Goal: Information Seeking & Learning: Learn about a topic

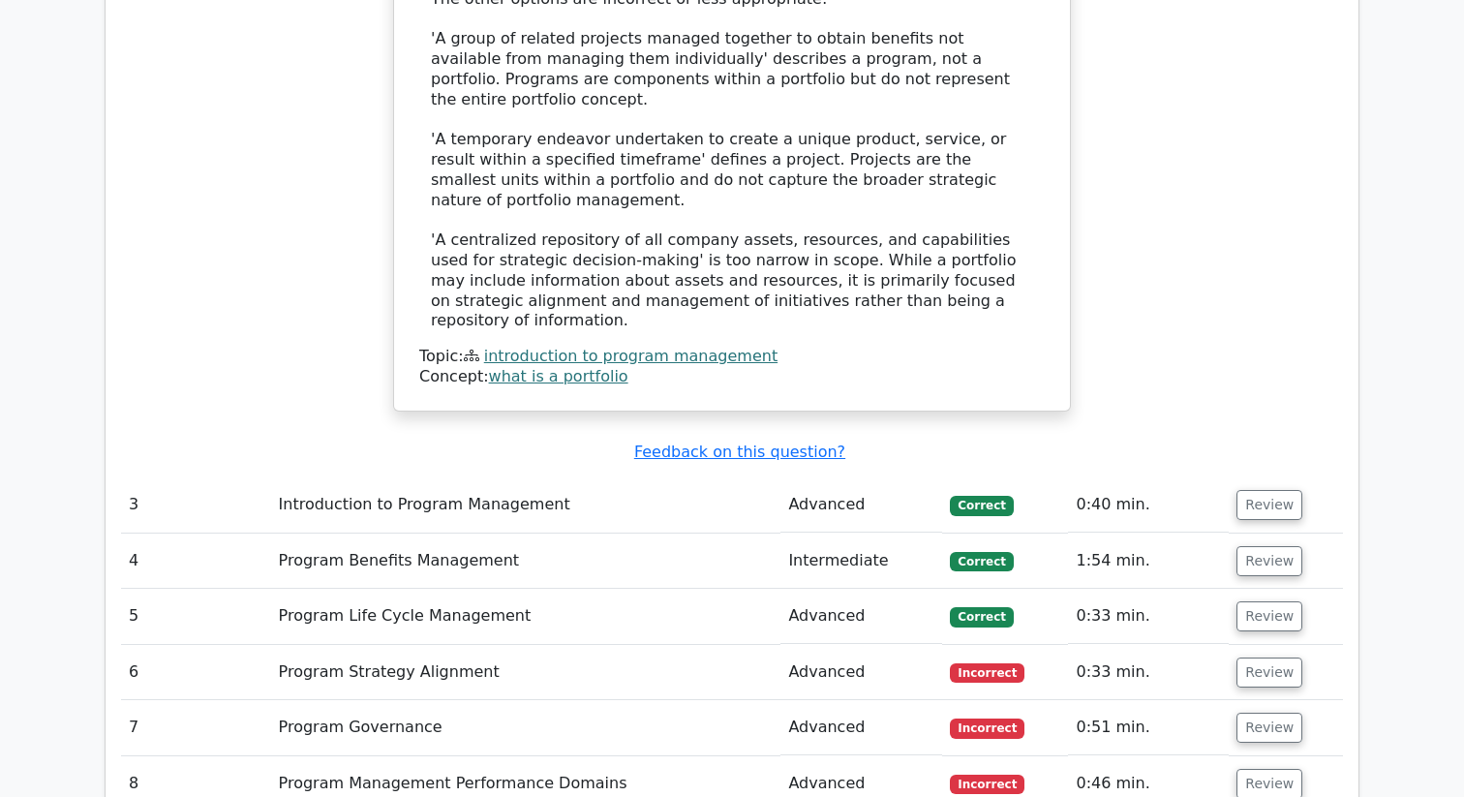
scroll to position [3567, 0]
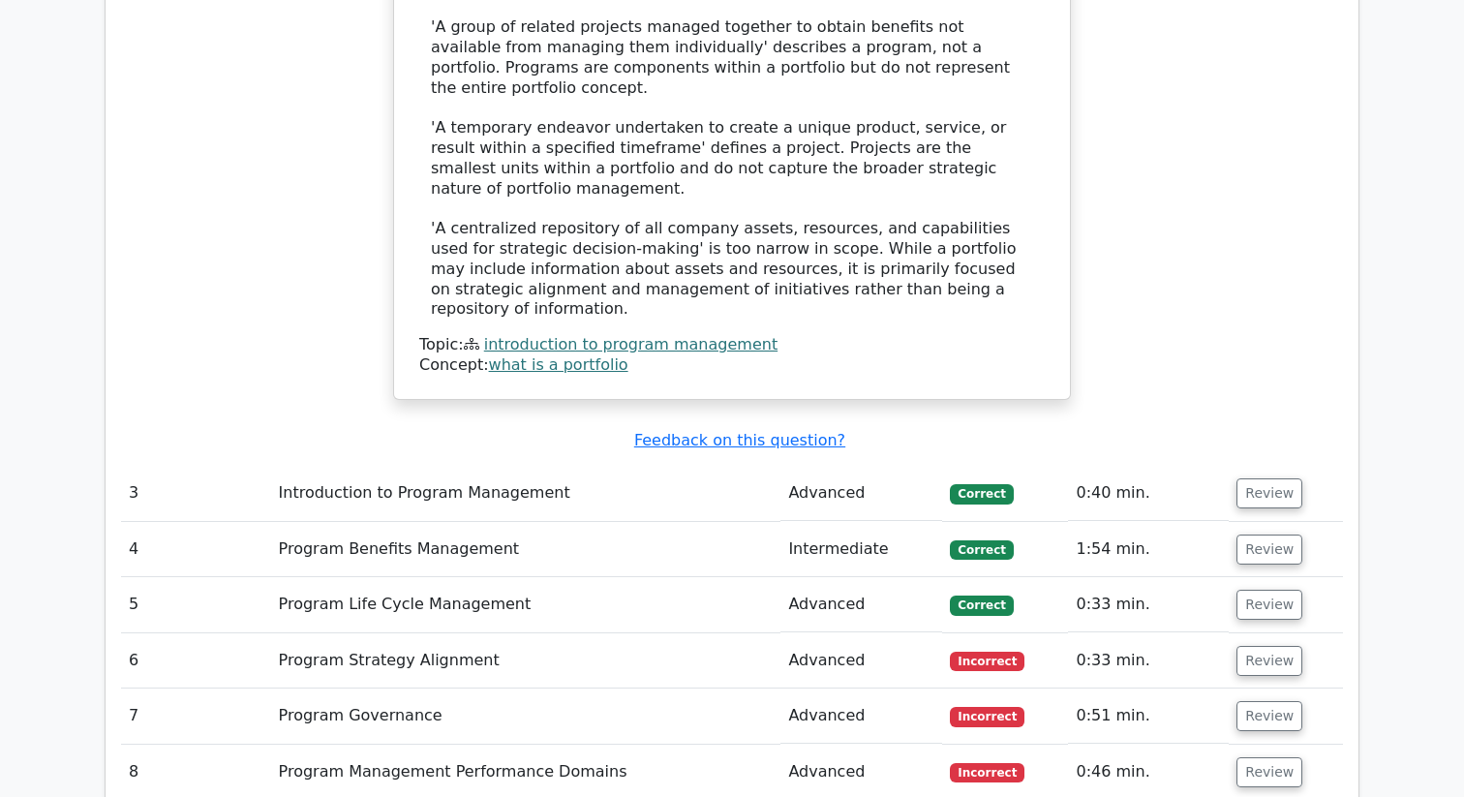
click at [419, 633] on td "Program Strategy Alignment" at bounding box center [526, 660] width 510 height 55
click at [1260, 646] on button "Review" at bounding box center [1269, 661] width 66 height 30
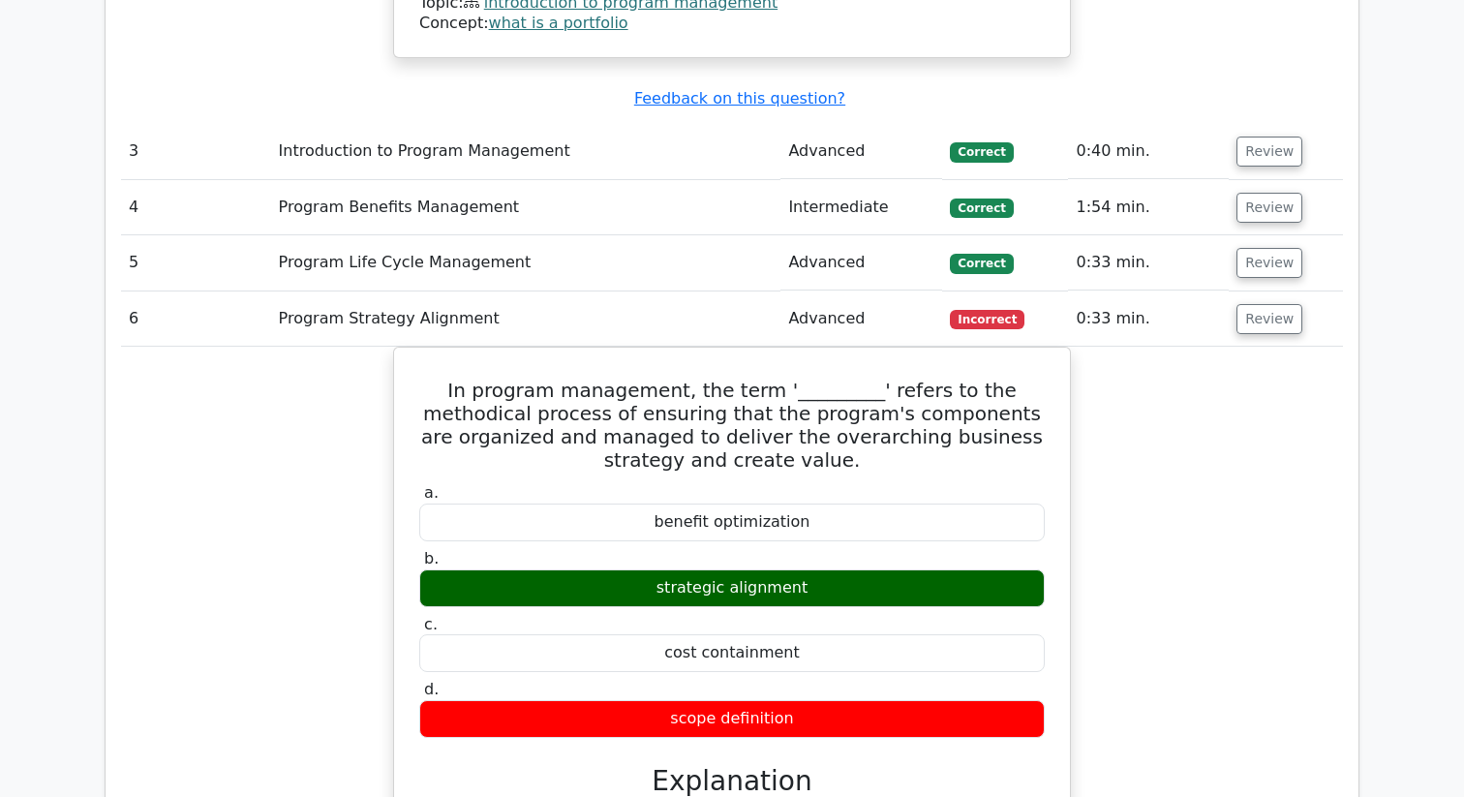
scroll to position [3911, 0]
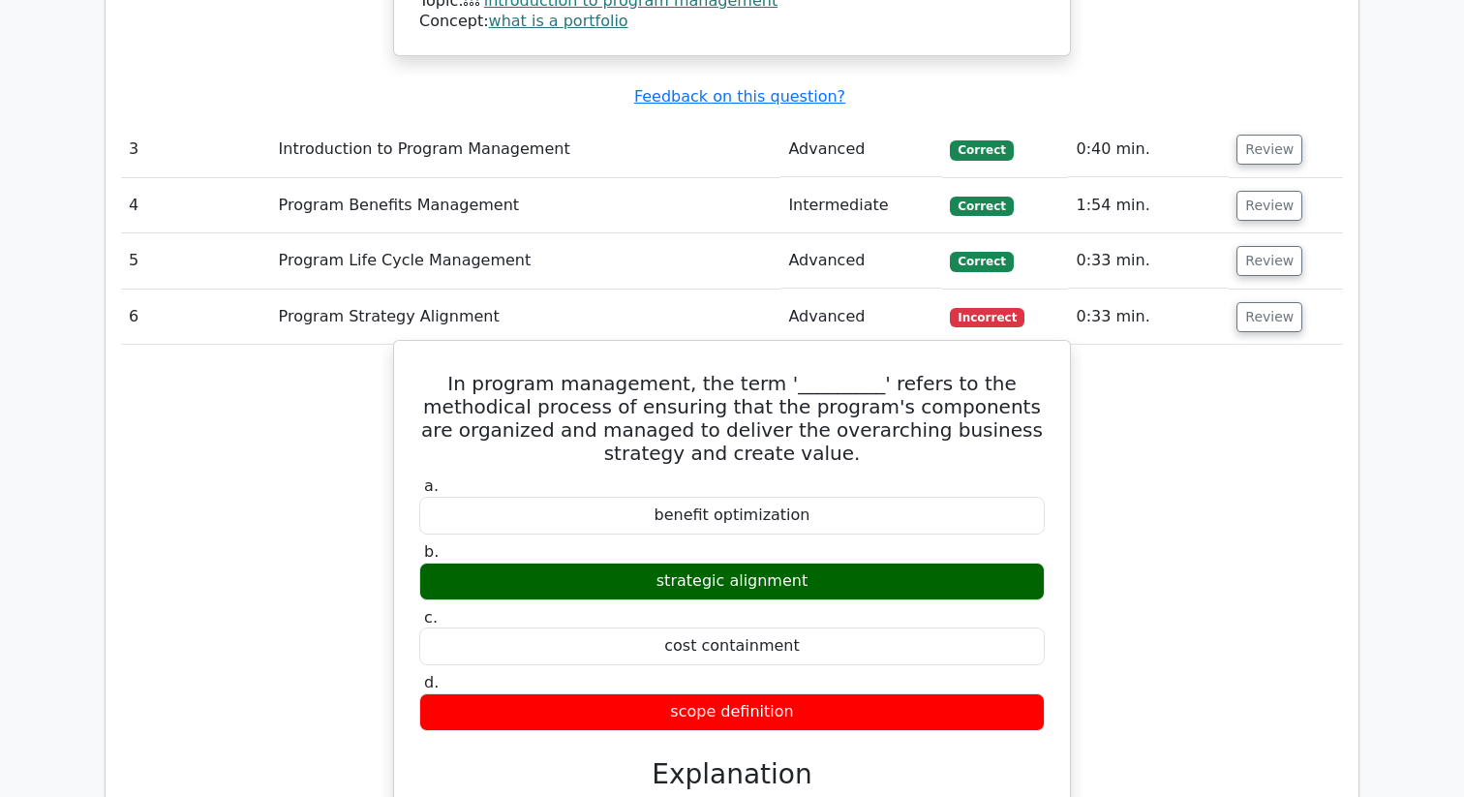
drag, startPoint x: 420, startPoint y: 182, endPoint x: 855, endPoint y: 500, distance: 538.3
click at [855, 500] on div "In program management, the term '_________' refers to the methodical process of…" at bounding box center [732, 764] width 660 height 831
copy div "In program management, the term '_________' refers to the methodical process of…"
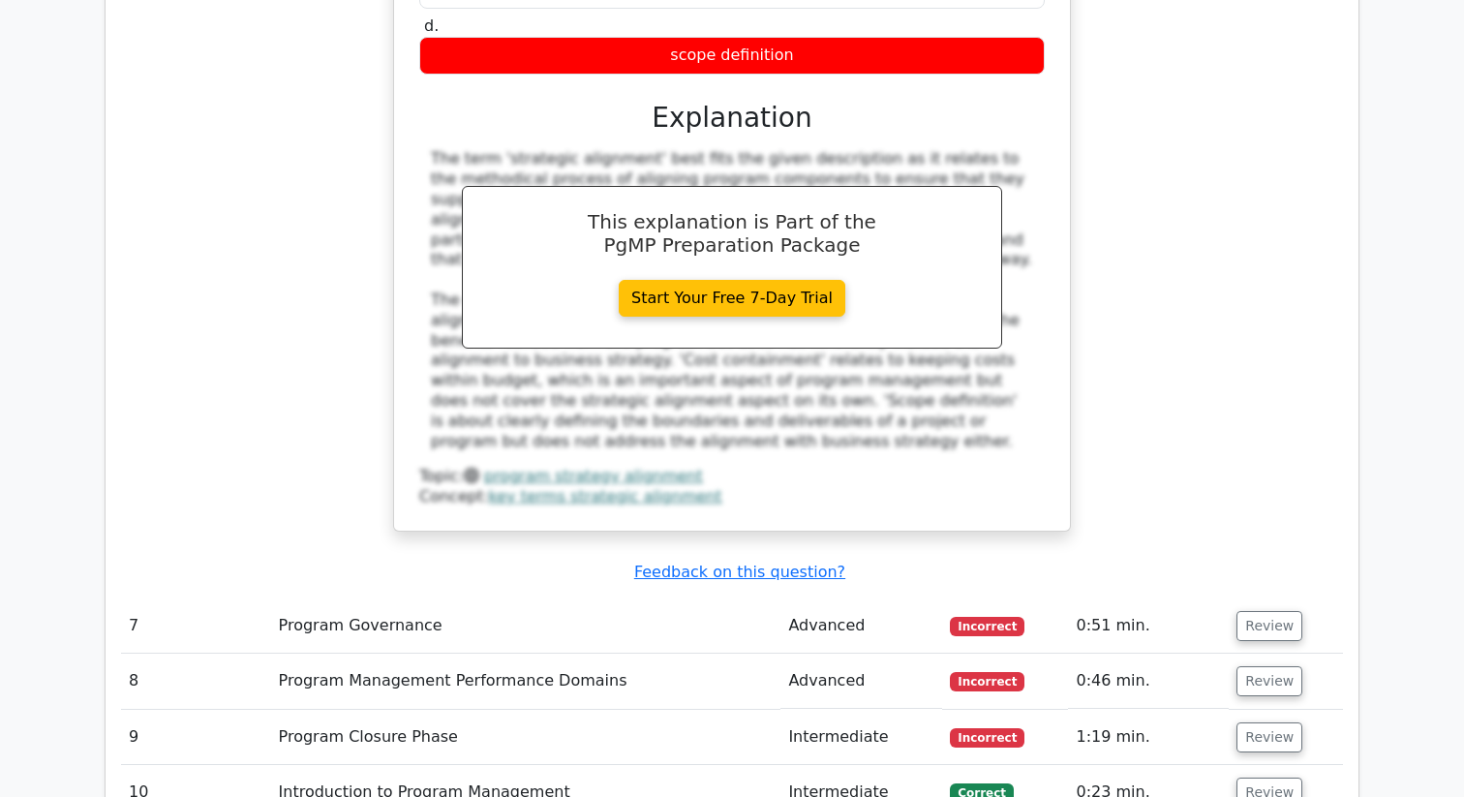
scroll to position [4618, 0]
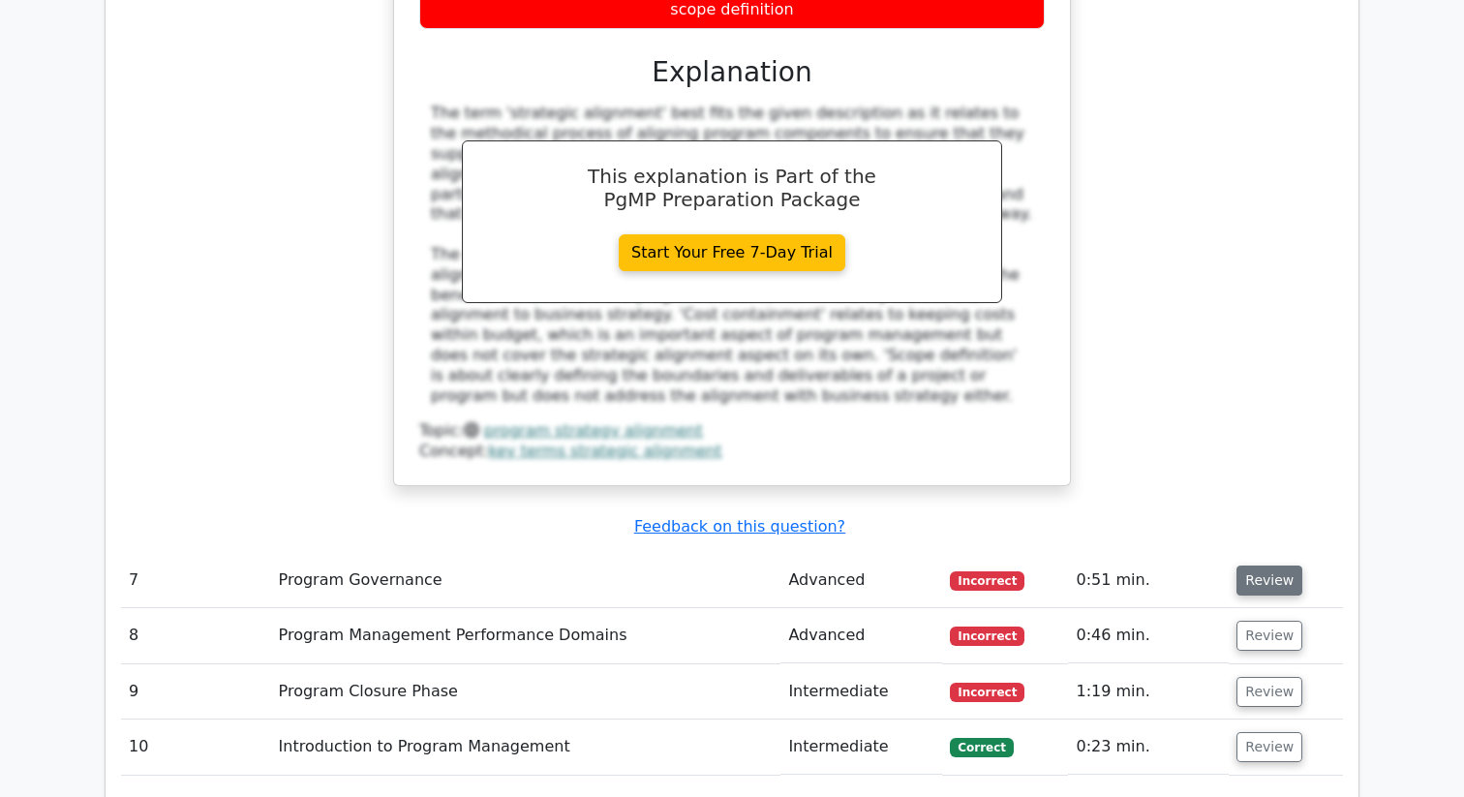
click at [1245, 565] on button "Review" at bounding box center [1269, 580] width 66 height 30
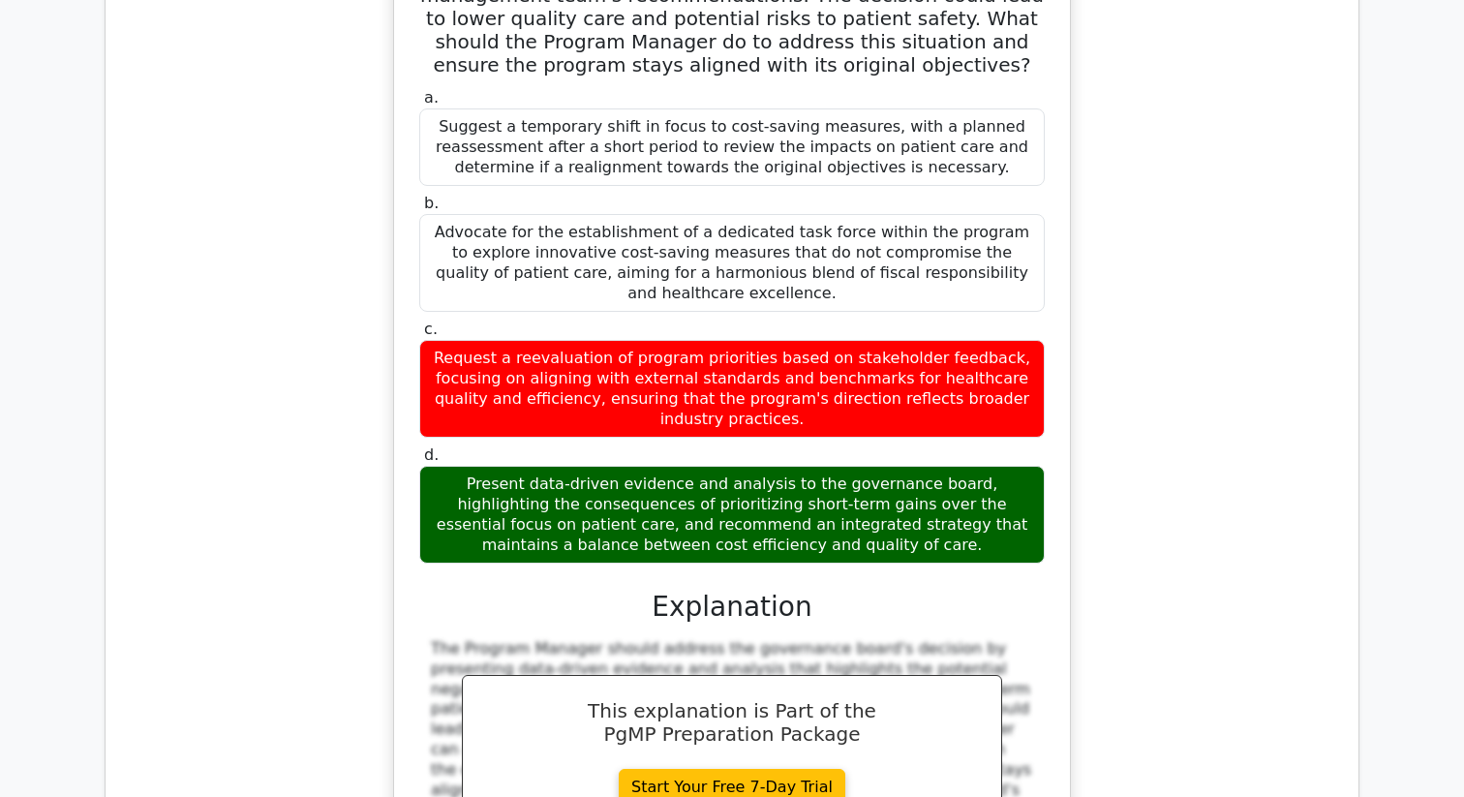
scroll to position [5432, 0]
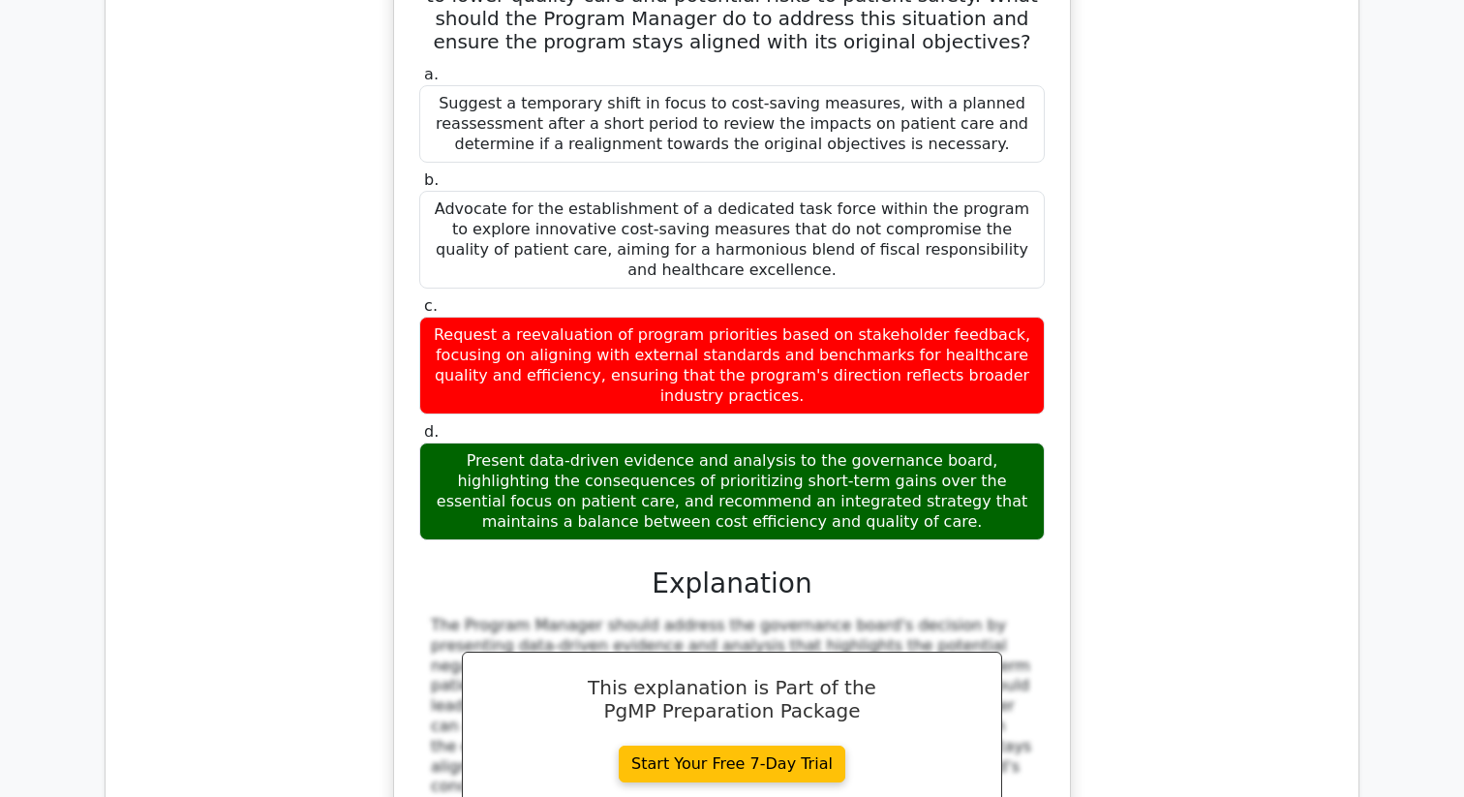
click at [500, 442] on div "Present data-driven evidence and analysis to the governance board, highlighting…" at bounding box center [731, 491] width 625 height 98
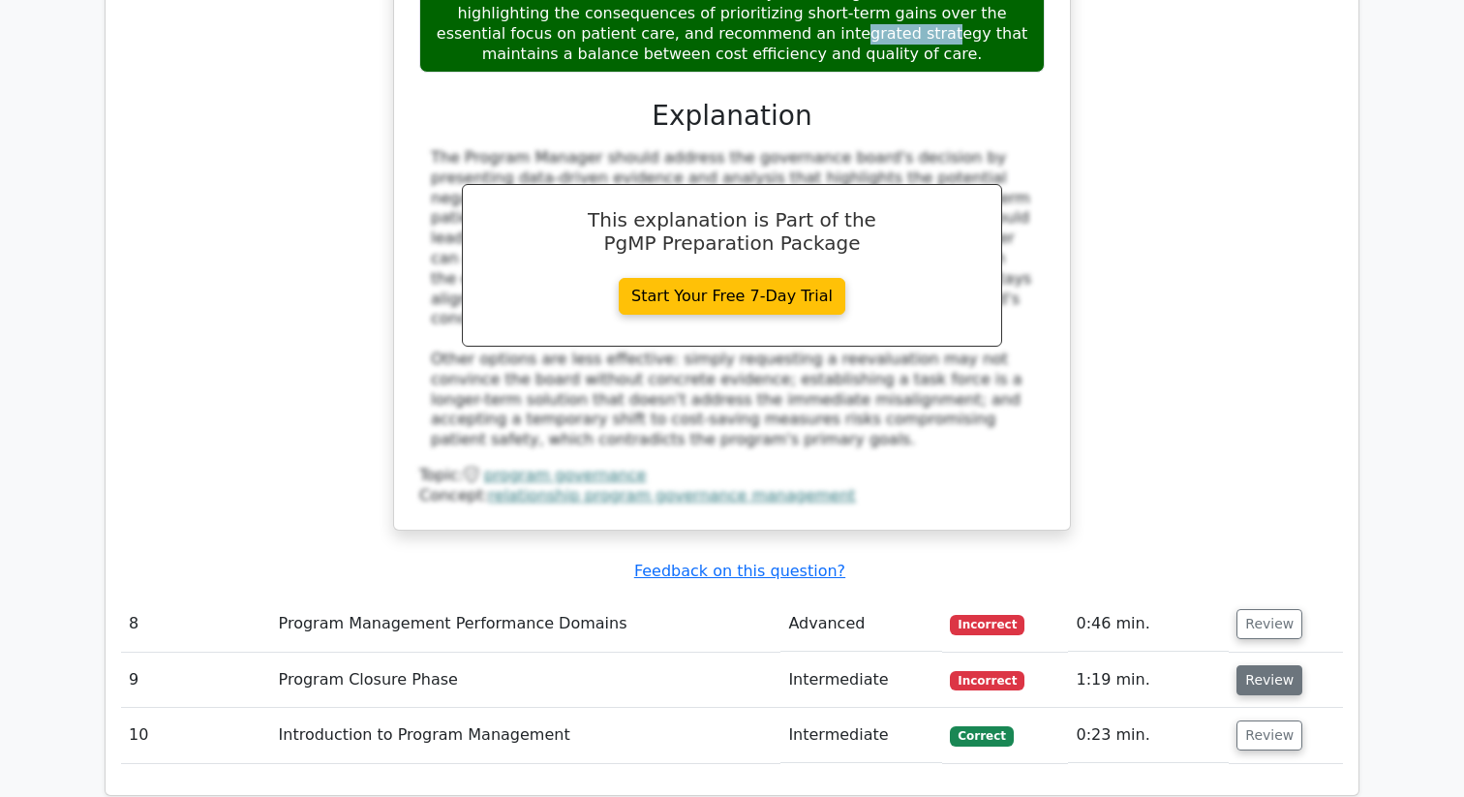
scroll to position [5921, 0]
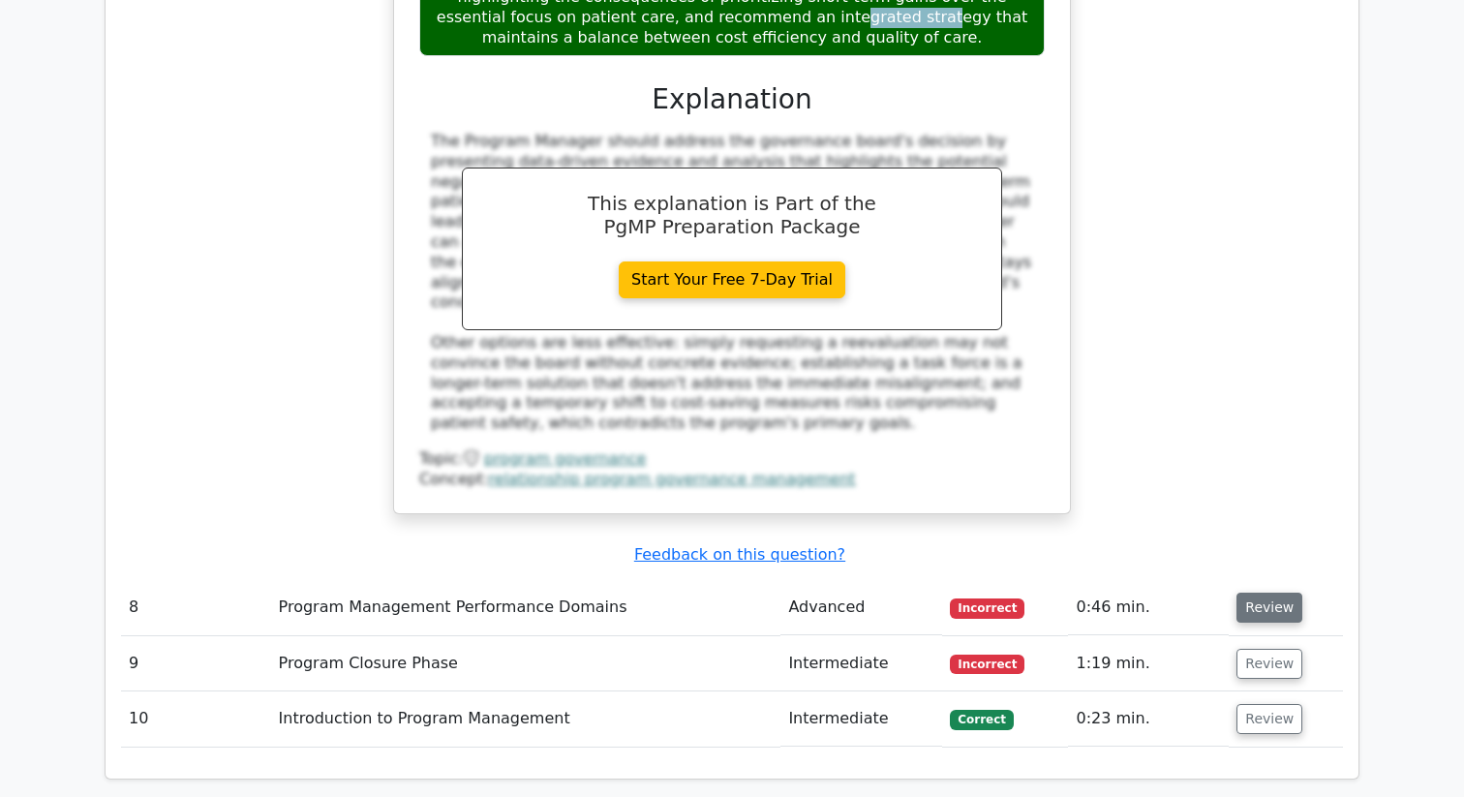
click at [1263, 592] on button "Review" at bounding box center [1269, 607] width 66 height 30
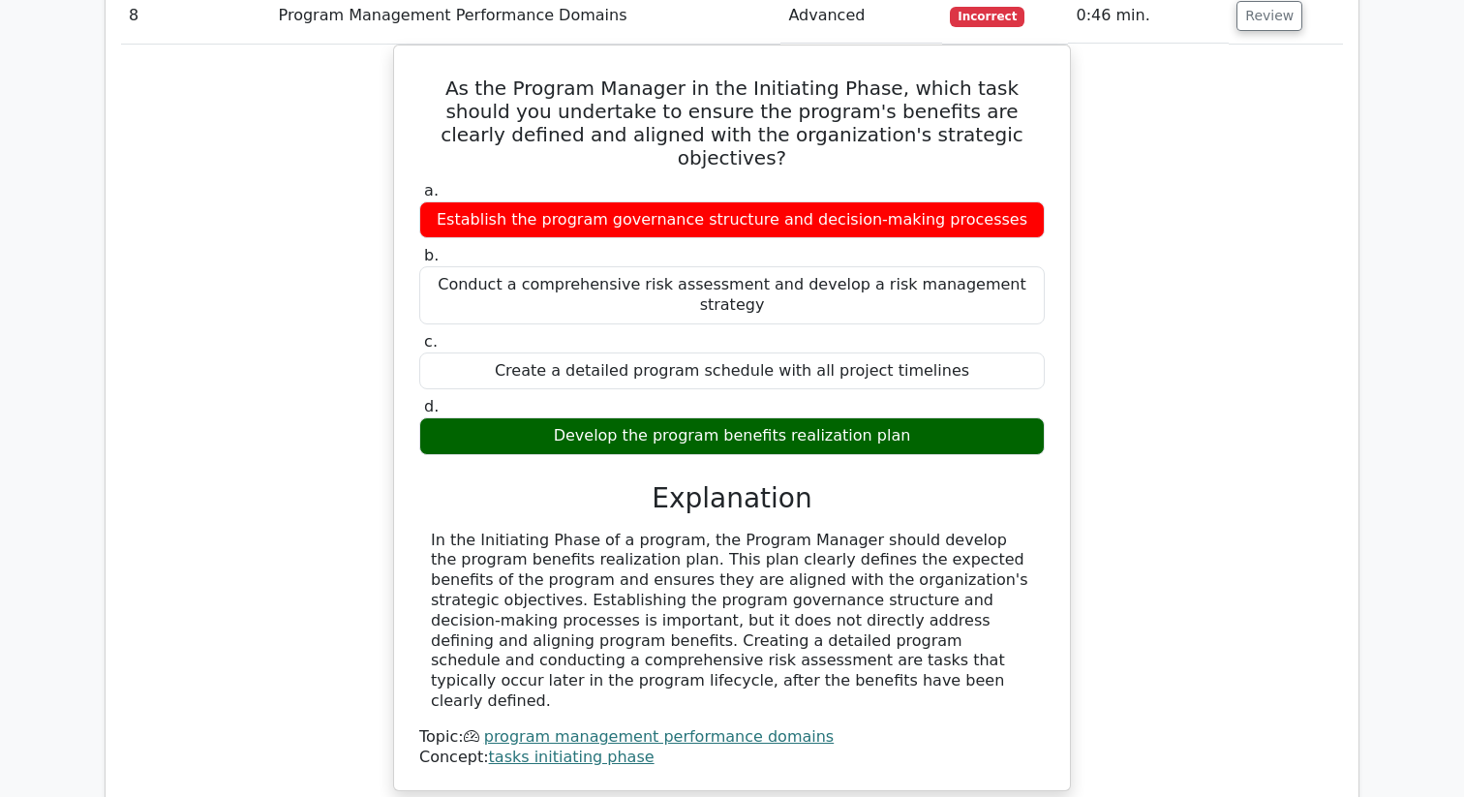
scroll to position [6574, 0]
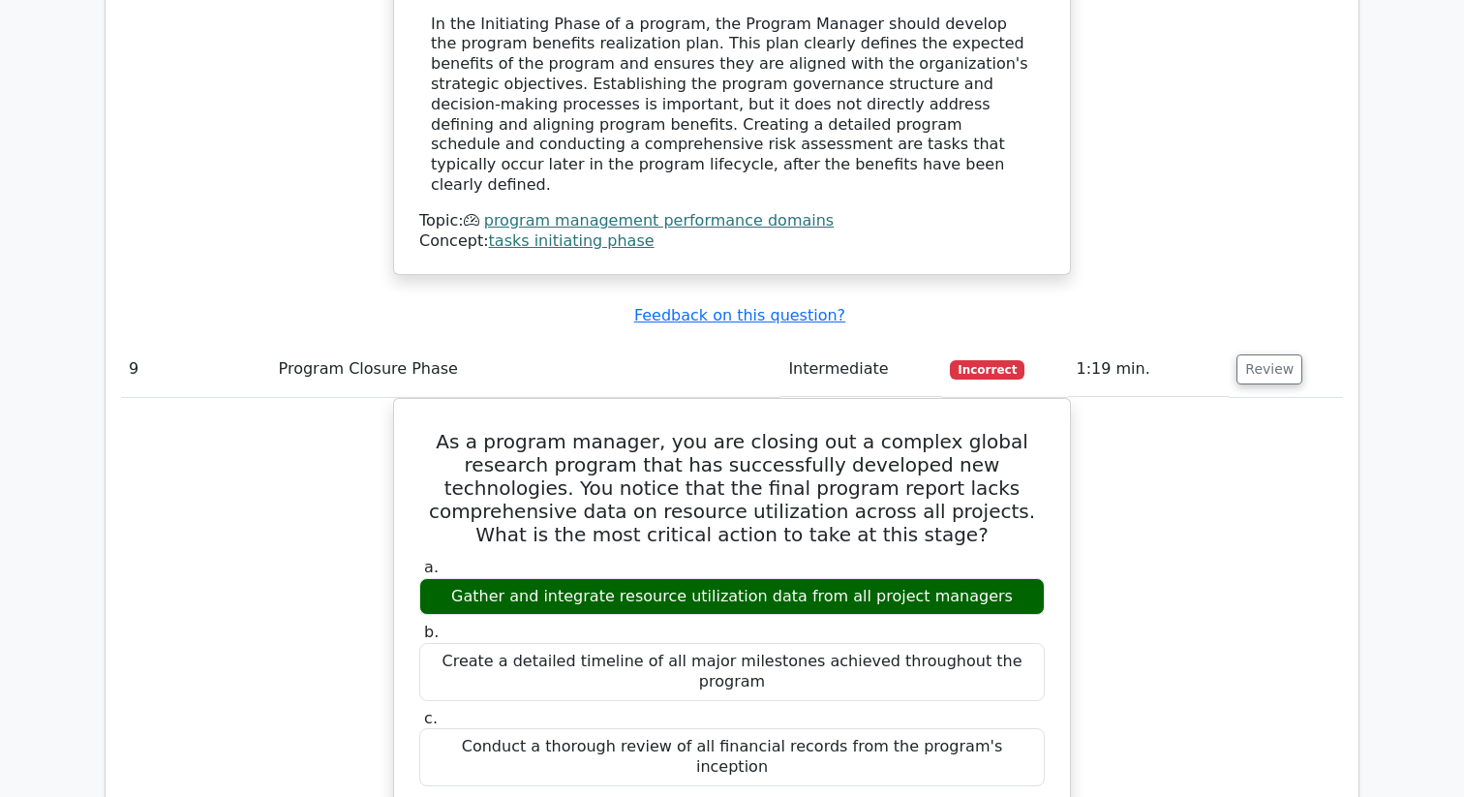
scroll to position [7026, 0]
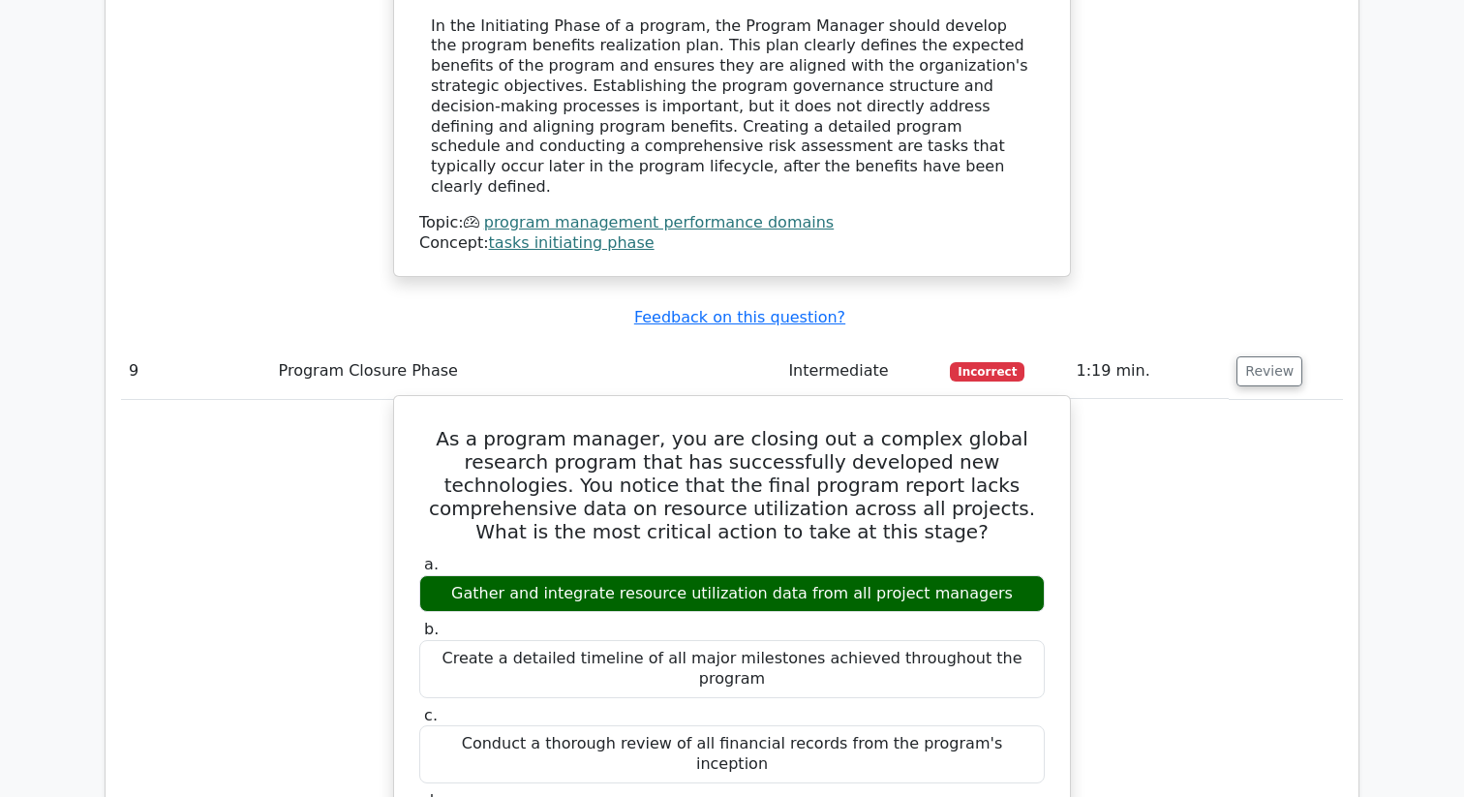
click at [805, 427] on h5 "As a program manager, you are closing out a complex global research program tha…" at bounding box center [731, 485] width 629 height 116
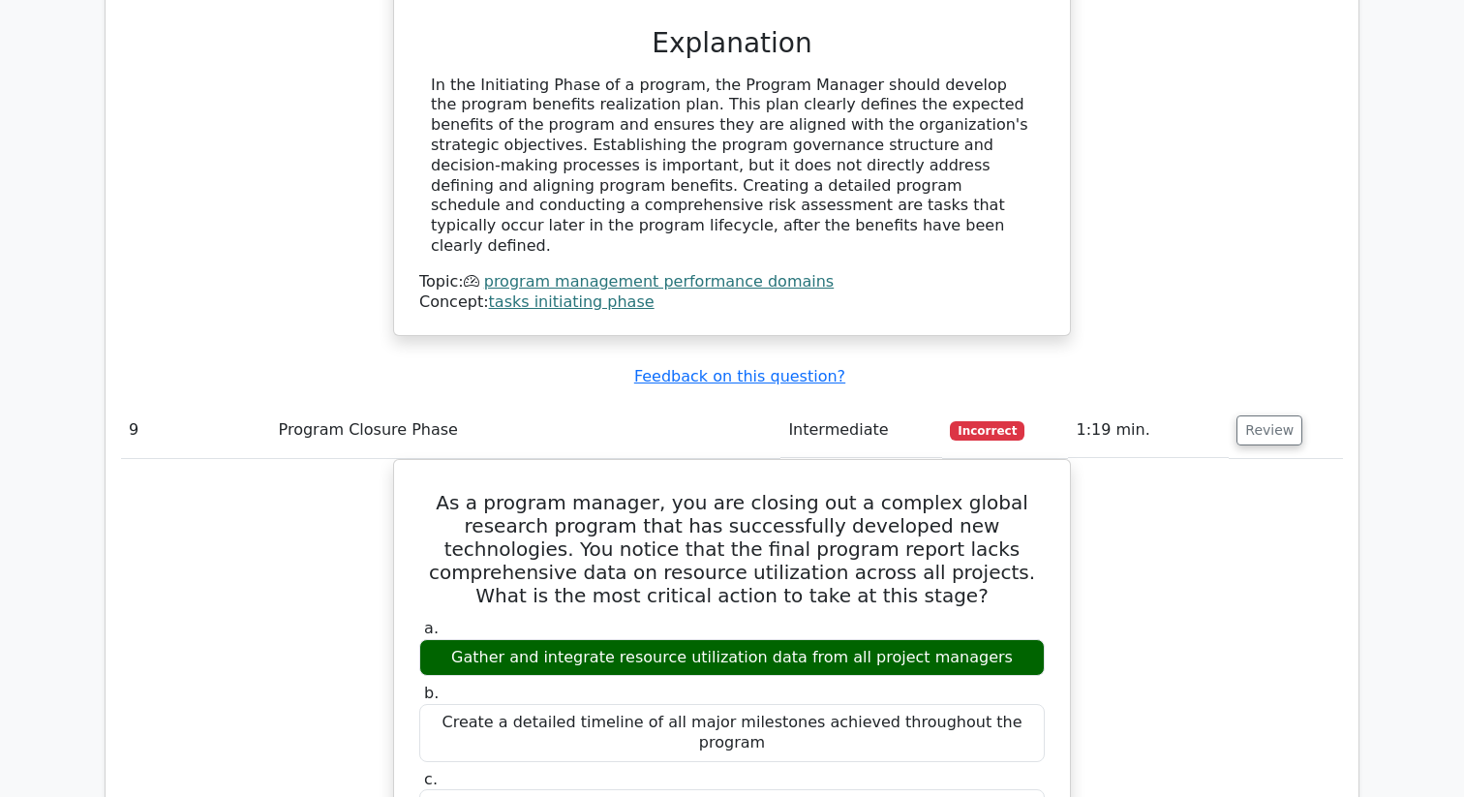
scroll to position [6959, 0]
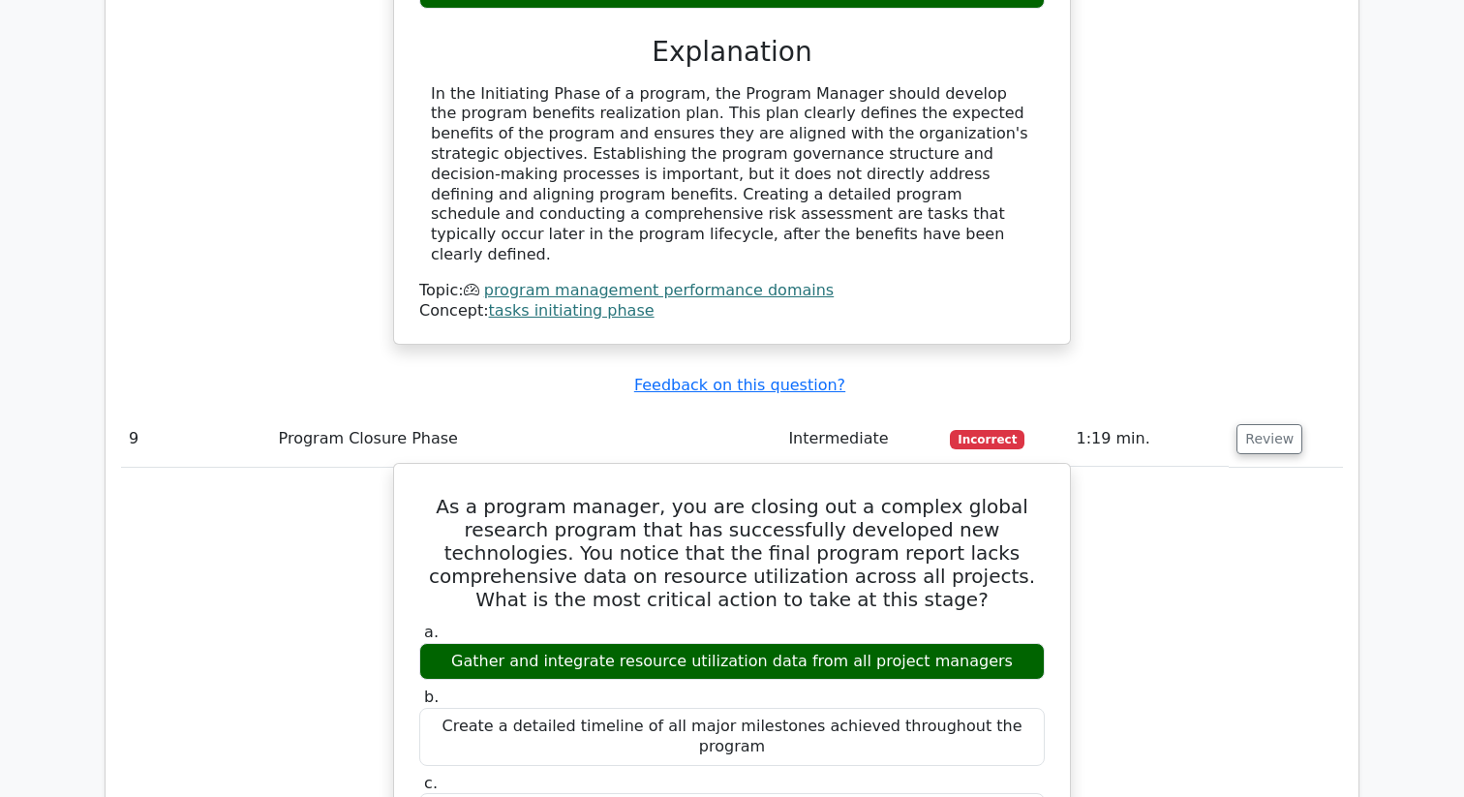
drag, startPoint x: 432, startPoint y: 142, endPoint x: 763, endPoint y: 510, distance: 494.9
copy div "As a program manager, you are closing out a complex global research program tha…"
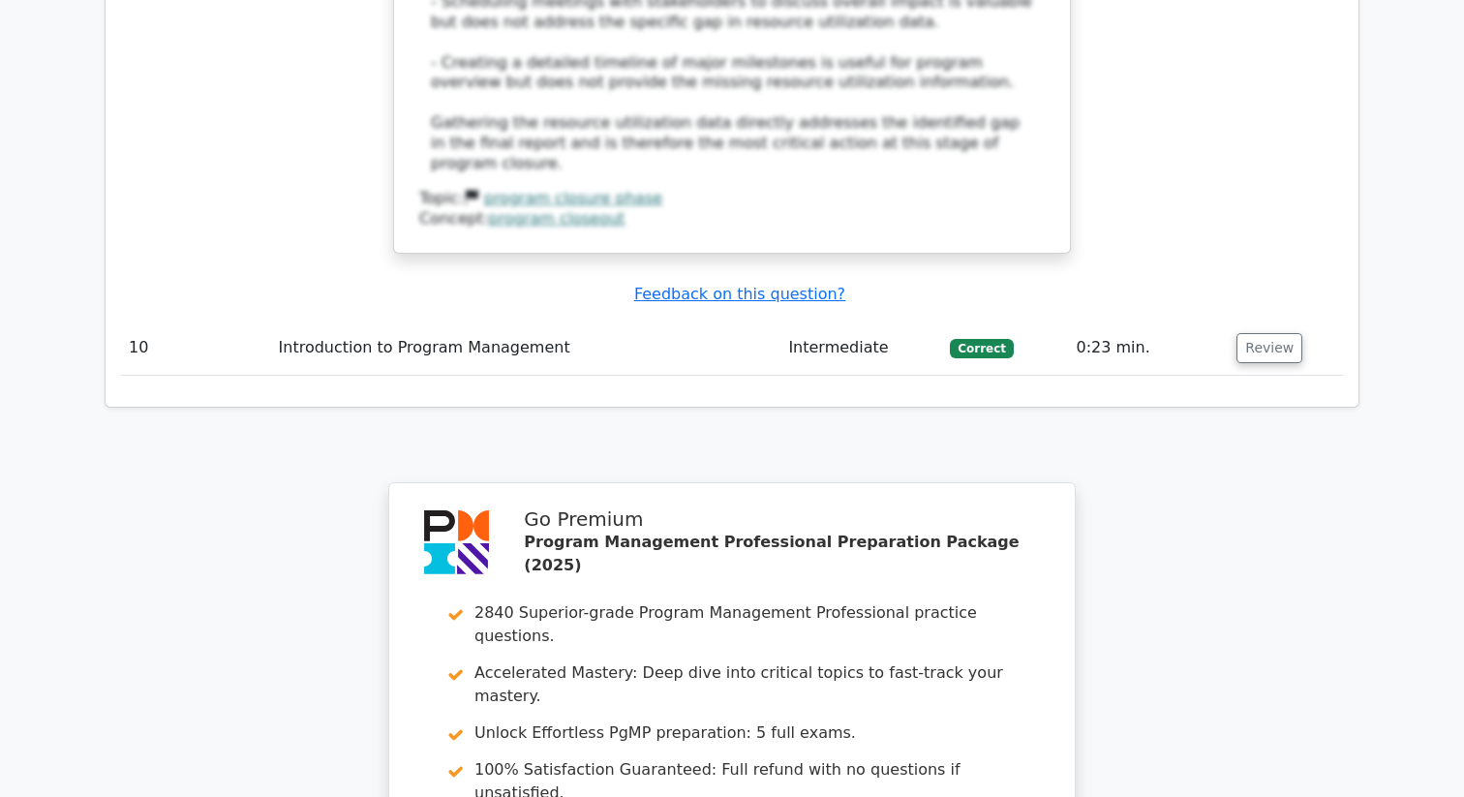
scroll to position [8535, 0]
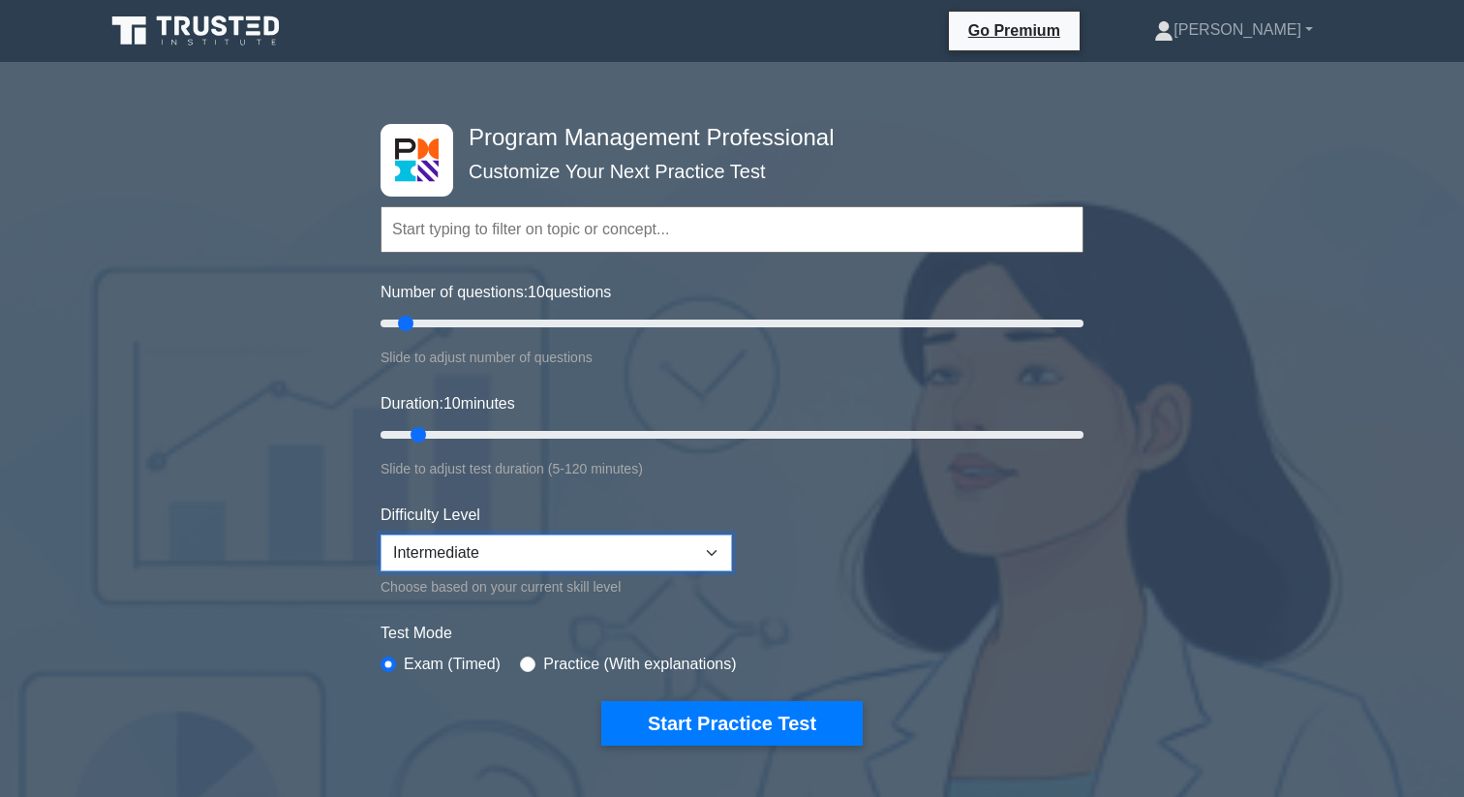
click at [507, 561] on select "Beginner Intermediate Expert" at bounding box center [555, 552] width 351 height 37
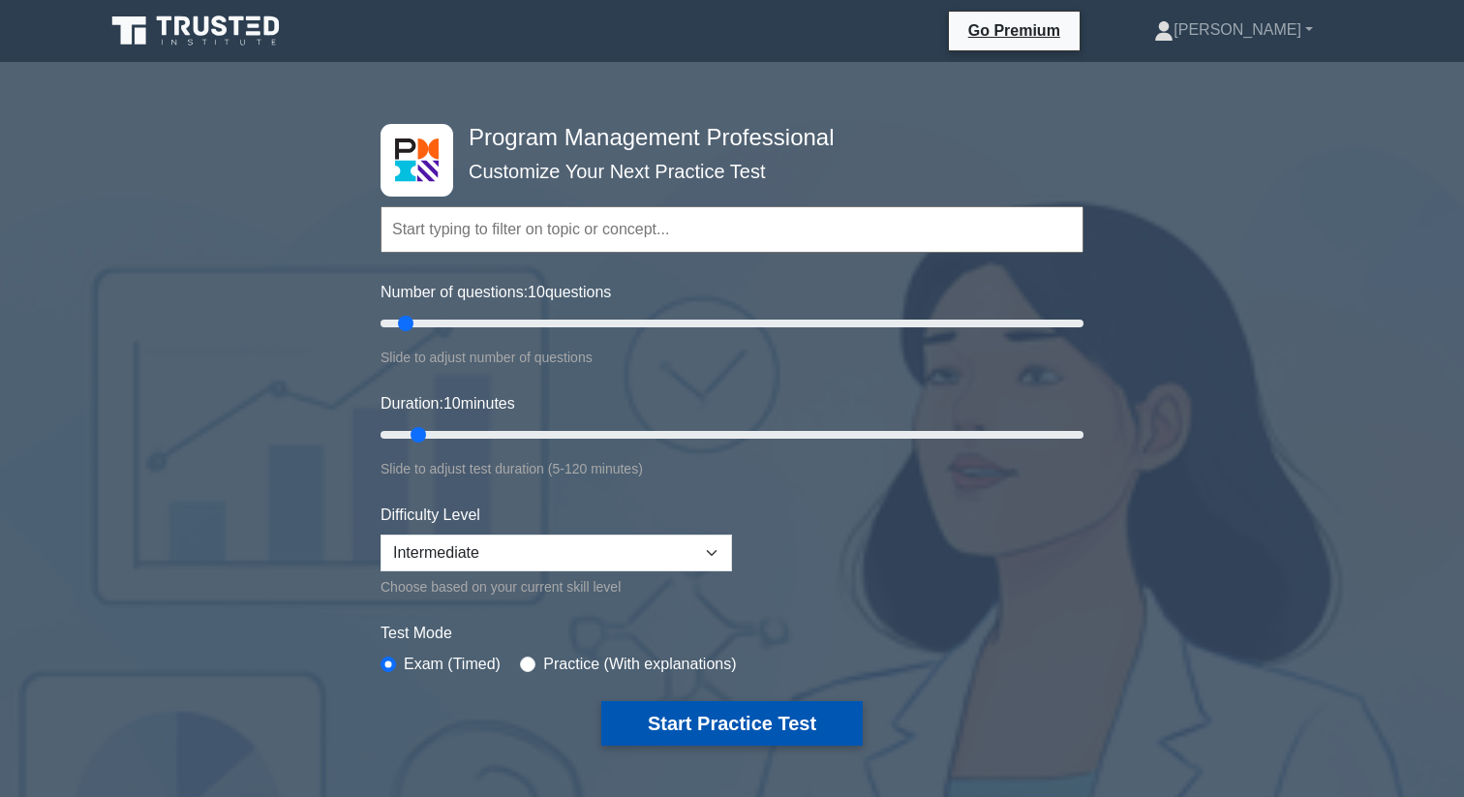
click at [701, 721] on button "Start Practice Test" at bounding box center [731, 723] width 261 height 45
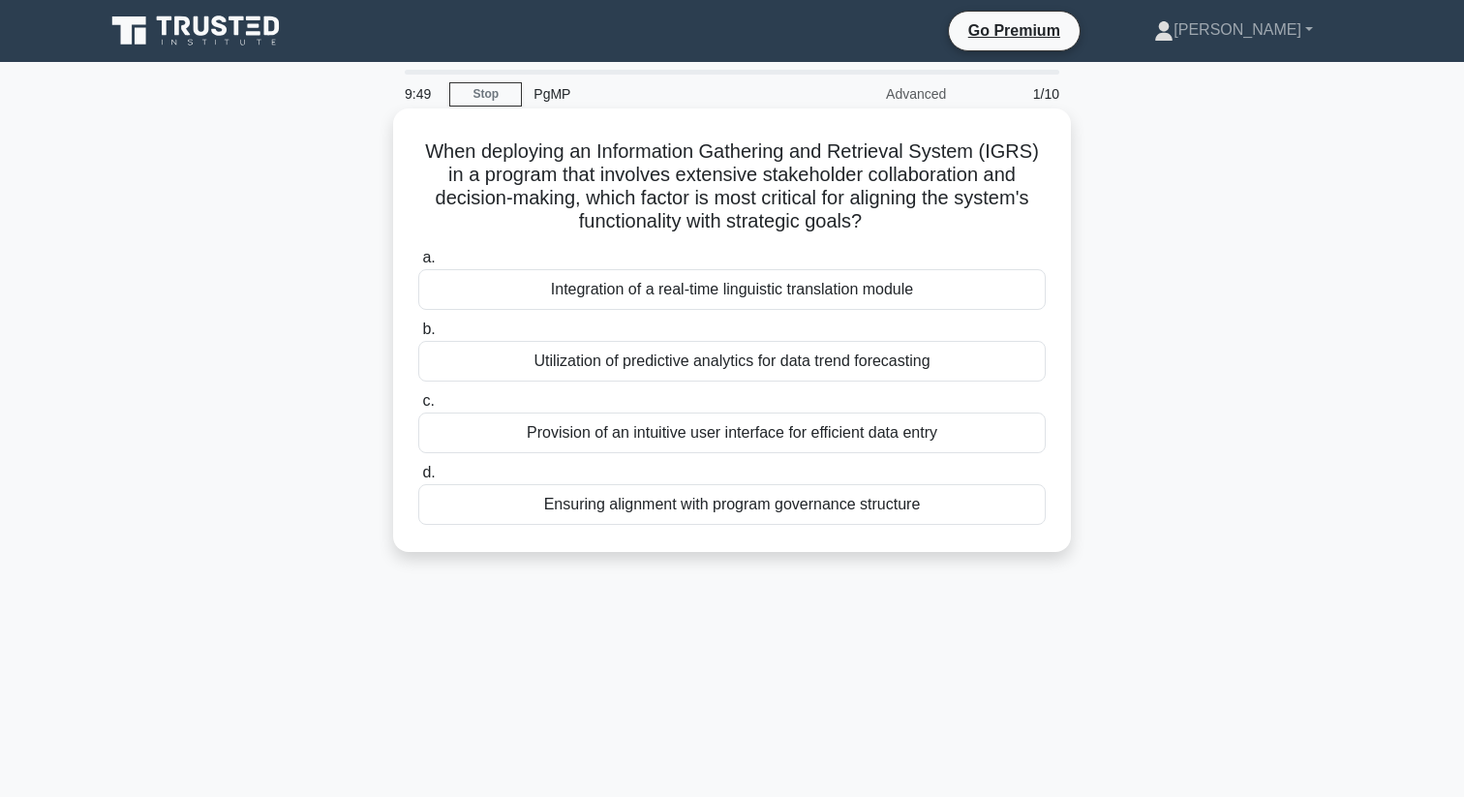
click at [656, 185] on h5 "When deploying an Information Gathering and Retrieval System (IGRS) in a progra…" at bounding box center [731, 186] width 631 height 95
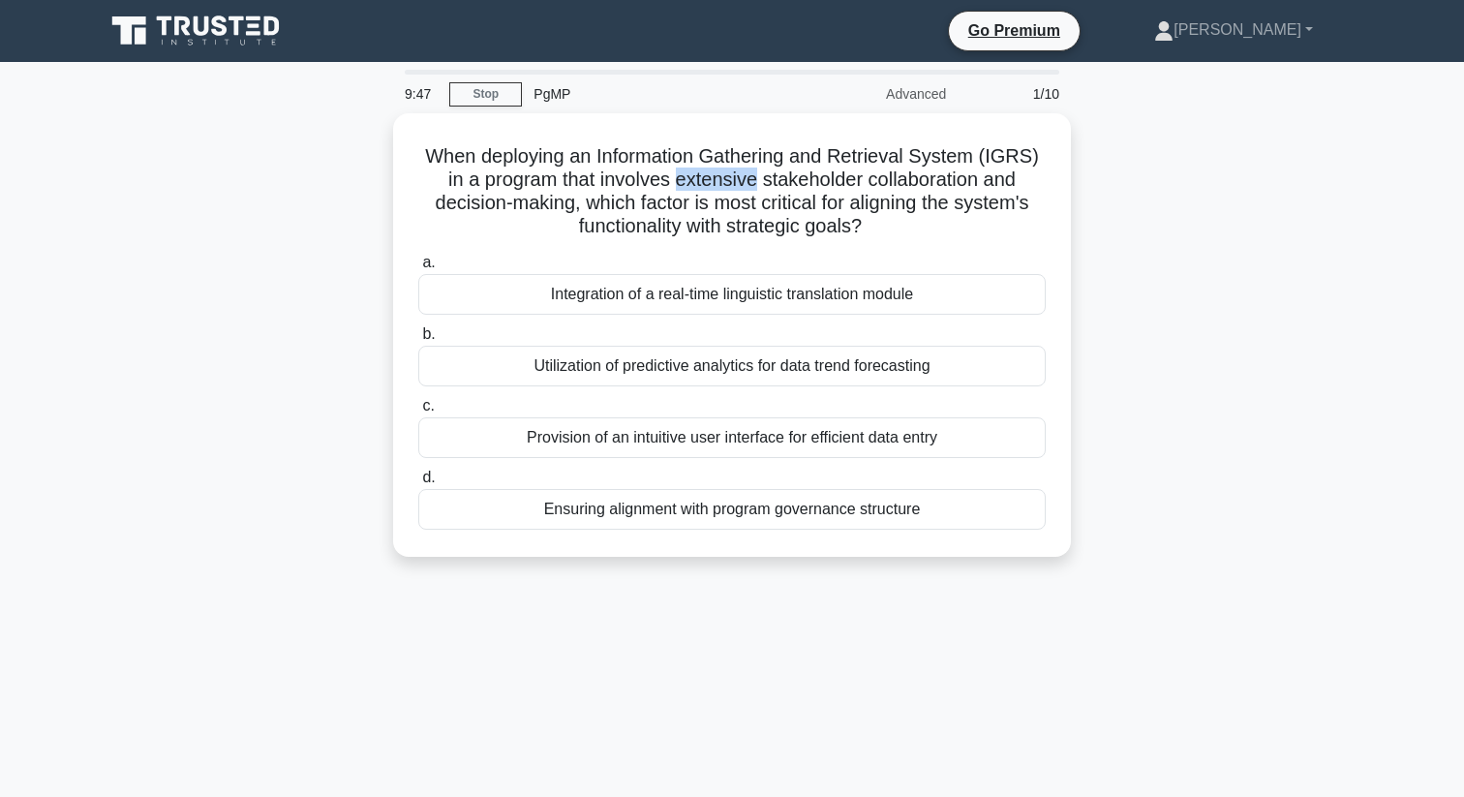
click at [644, 187] on div at bounding box center [644, 187] width 0 height 0
click at [313, 227] on div "When deploying an Information Gathering and Retrieval System (IGRS) in a progra…" at bounding box center [732, 346] width 1278 height 467
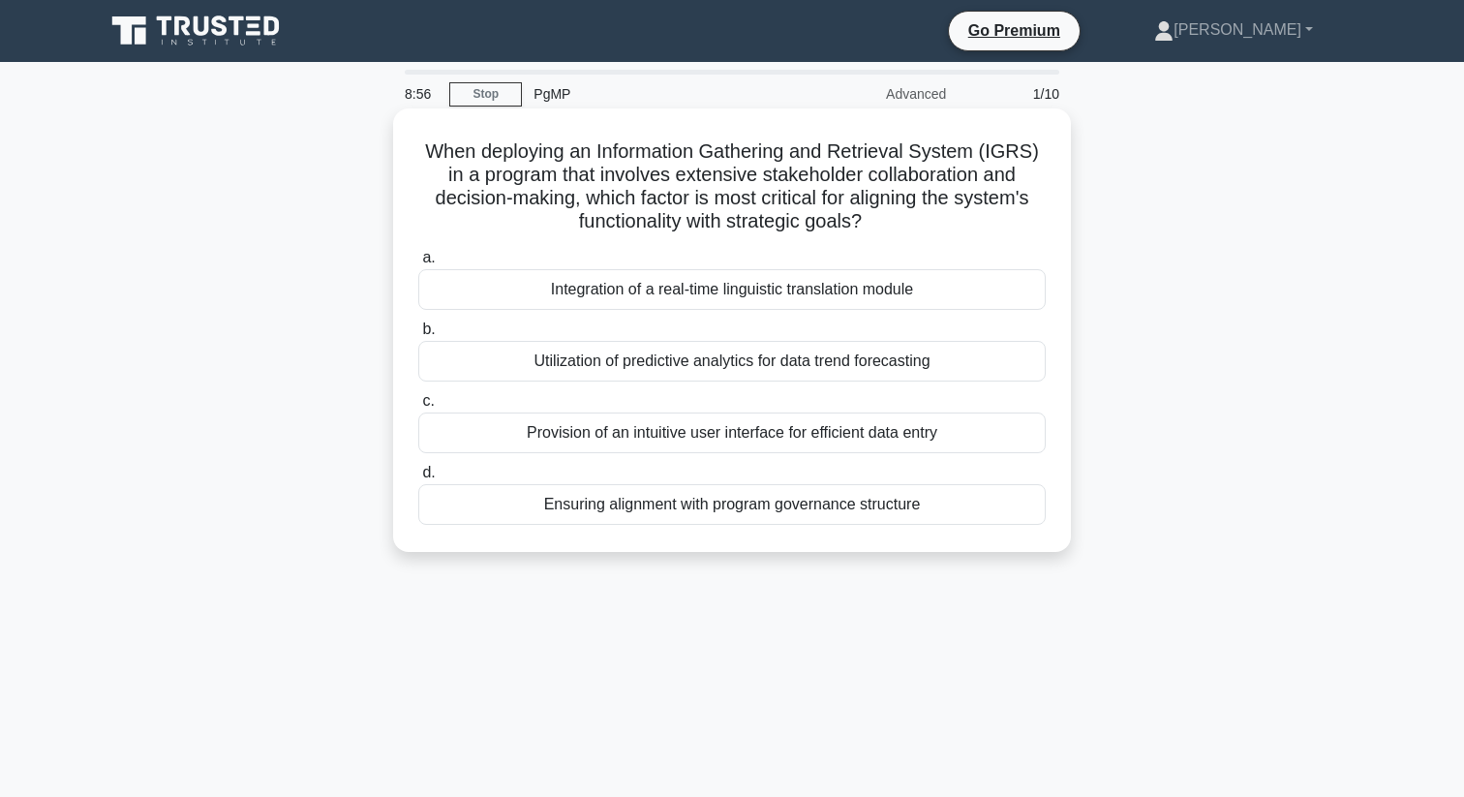
drag, startPoint x: 630, startPoint y: 435, endPoint x: 682, endPoint y: 436, distance: 51.3
click at [682, 436] on div "Provision of an intuitive user interface for efficient data entry" at bounding box center [731, 432] width 627 height 41
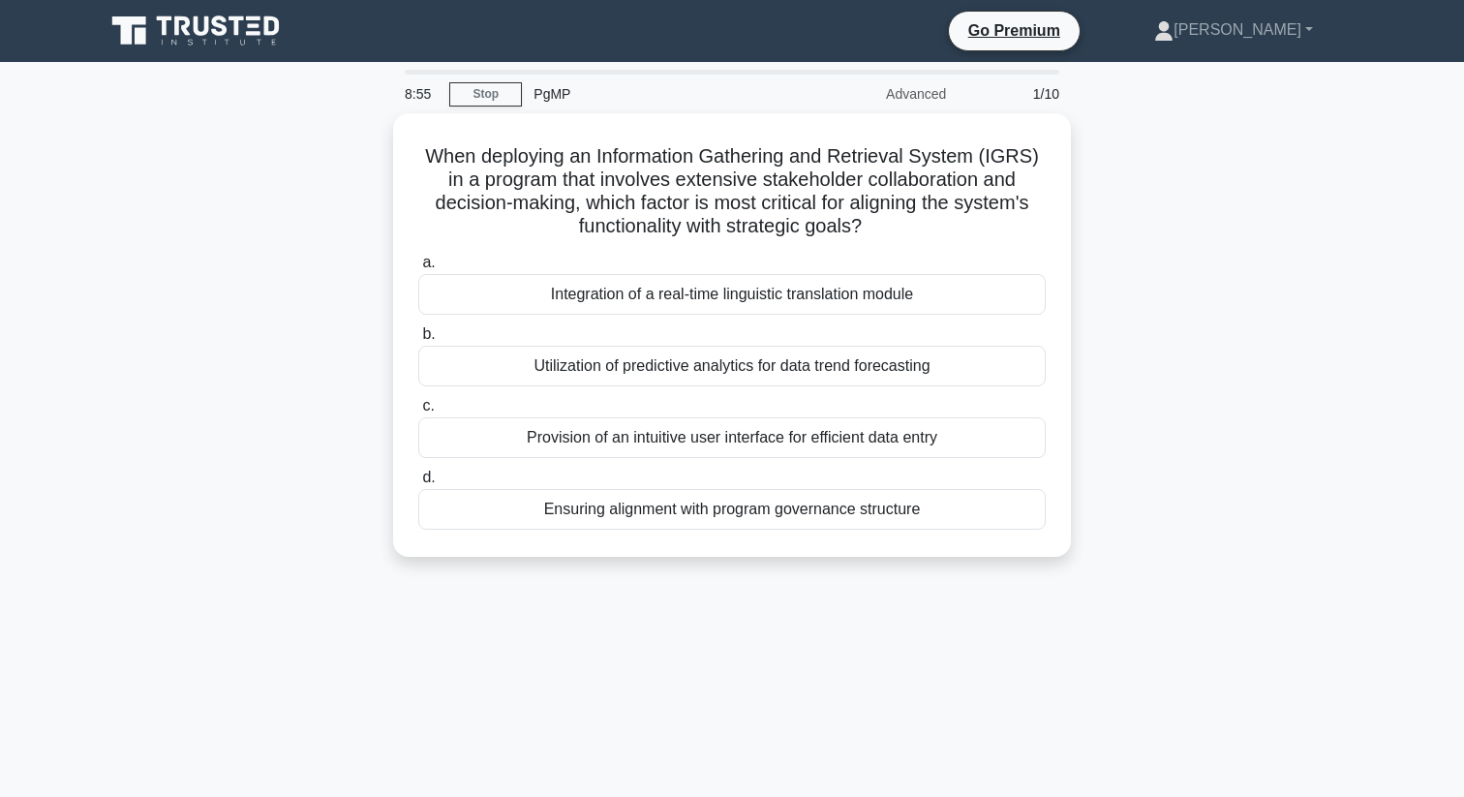
click at [669, 444] on div at bounding box center [669, 444] width 0 height 0
click at [294, 397] on div "When deploying an Information Gathering and Retrieval System (IGRS) in a progra…" at bounding box center [732, 346] width 1278 height 467
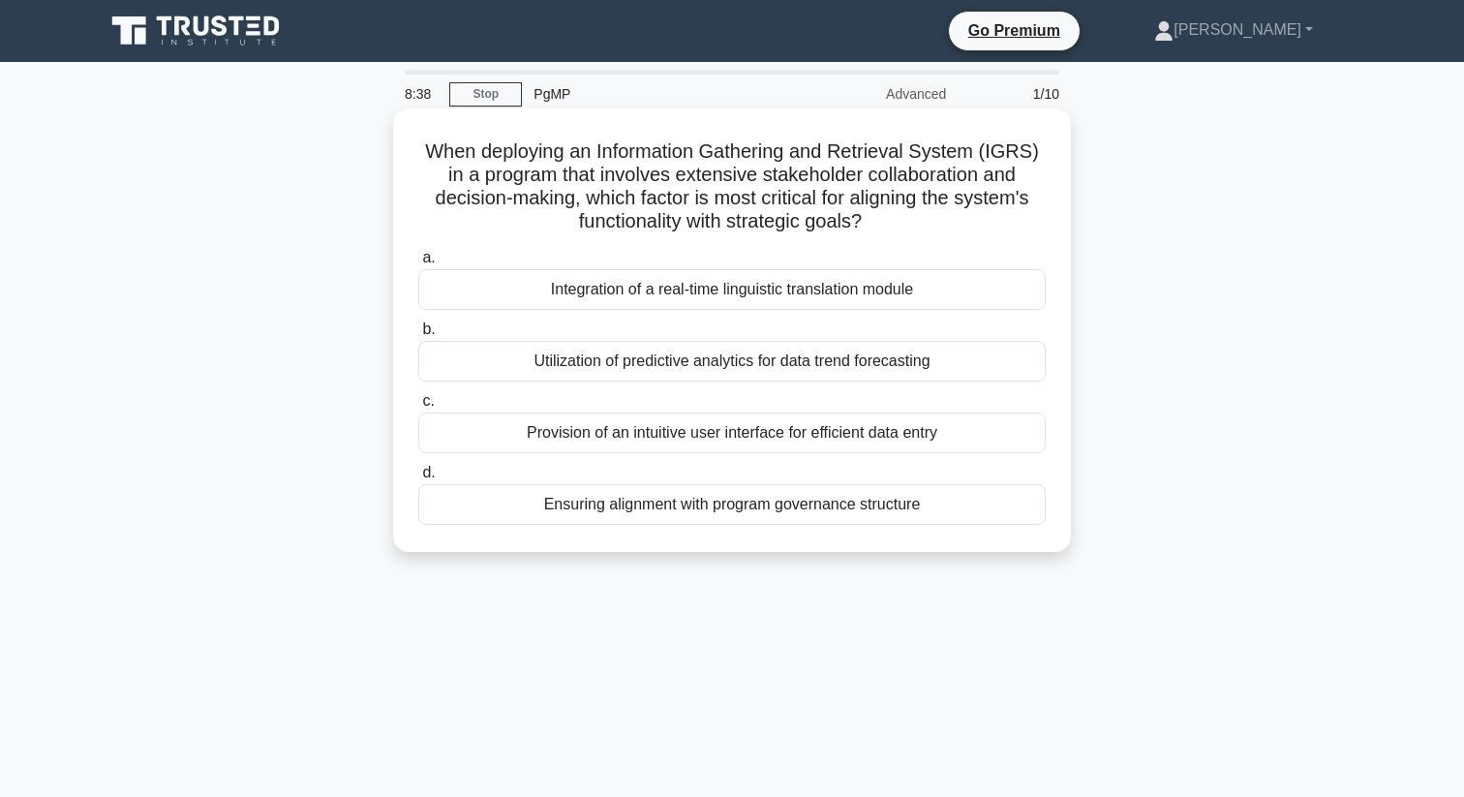
click at [626, 506] on div "Ensuring alignment with program governance structure" at bounding box center [731, 504] width 627 height 41
click at [418, 479] on input "d. Ensuring alignment with program governance structure" at bounding box center [418, 473] width 0 height 13
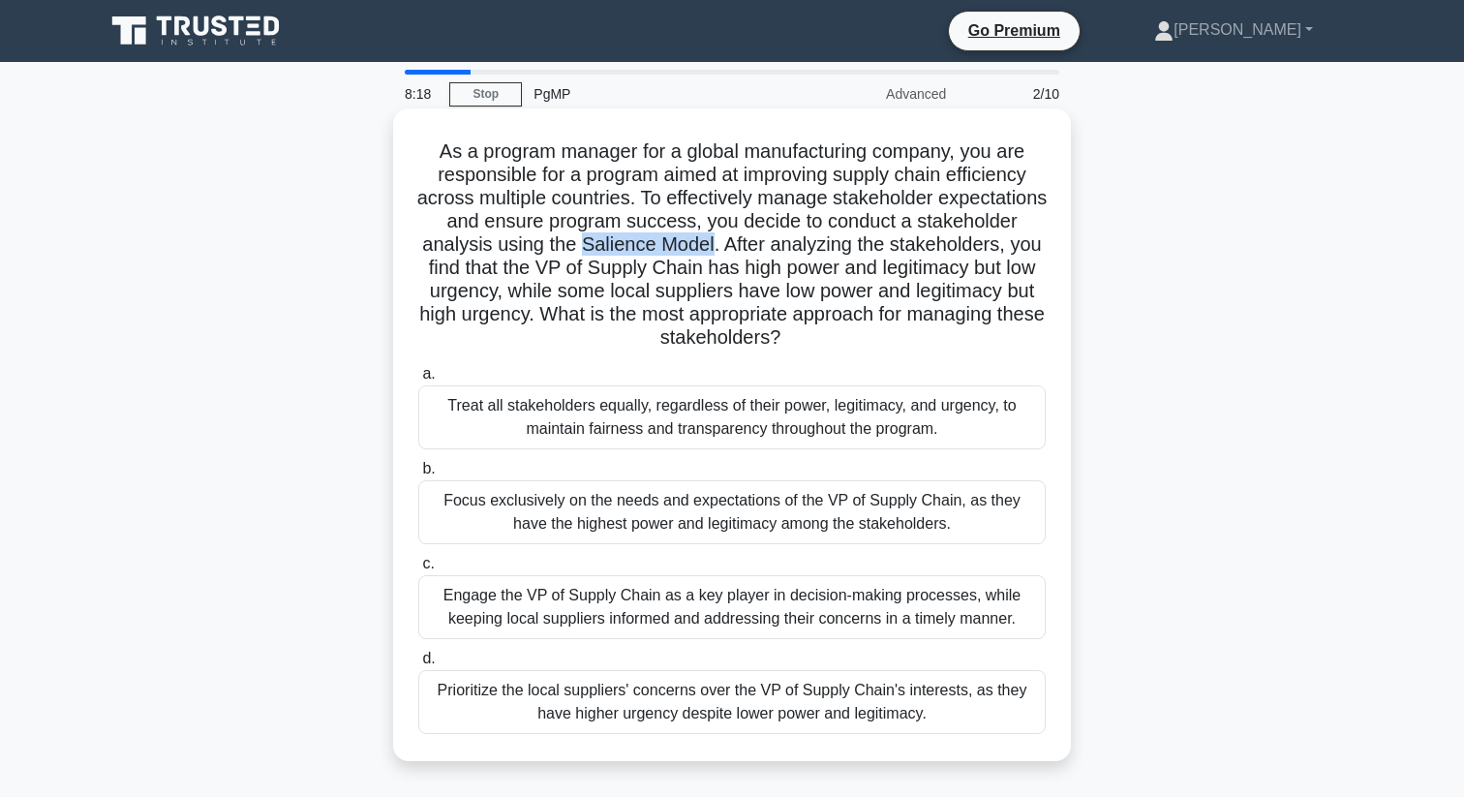
drag, startPoint x: 583, startPoint y: 247, endPoint x: 709, endPoint y: 252, distance: 125.9
click at [709, 252] on h5 "As a program manager for a global manufacturing company, you are responsible fo…" at bounding box center [731, 244] width 631 height 211
copy h5 "Salience Model"
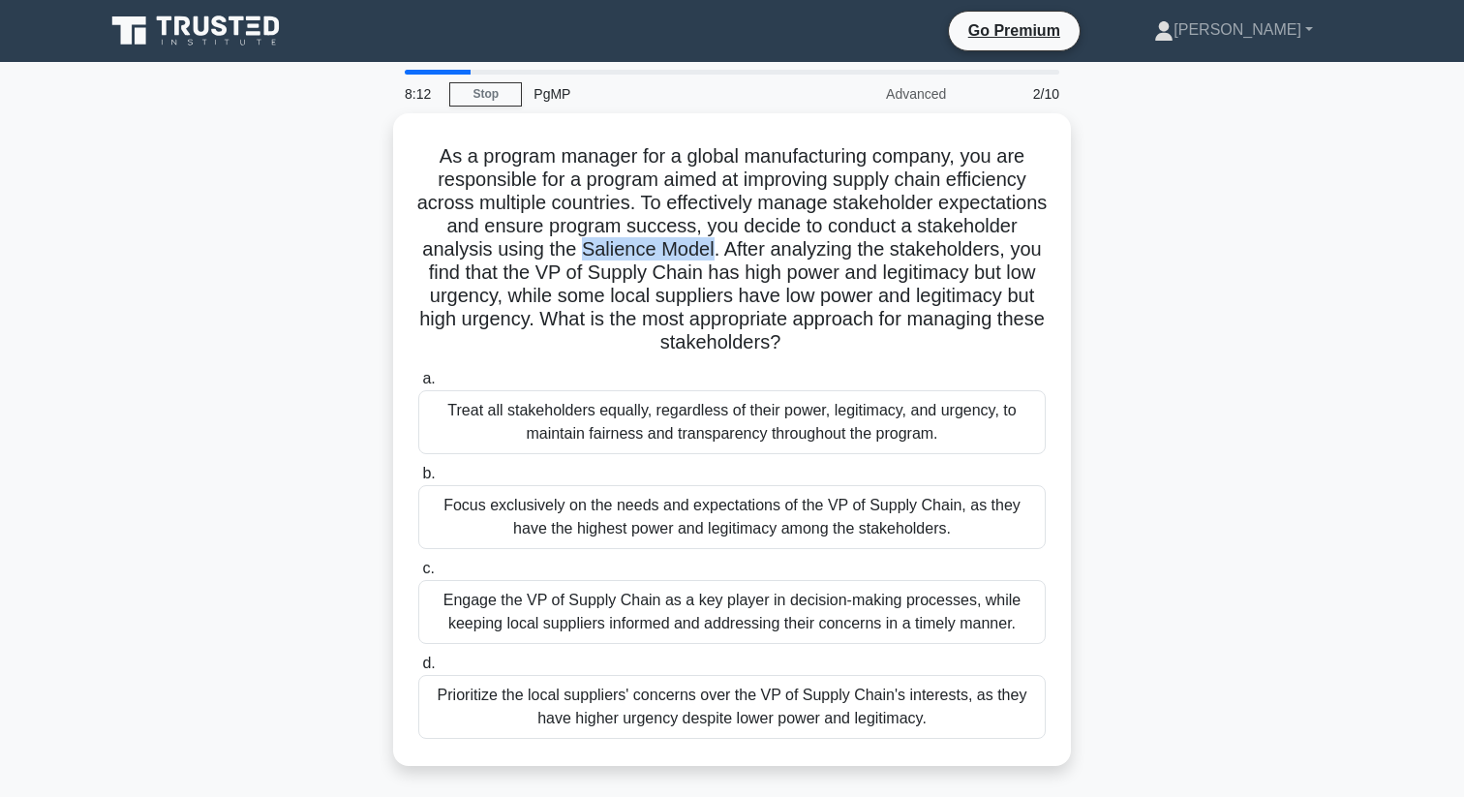
click at [261, 302] on div "As a program manager for a global manufacturing company, you are responsible fo…" at bounding box center [732, 451] width 1278 height 676
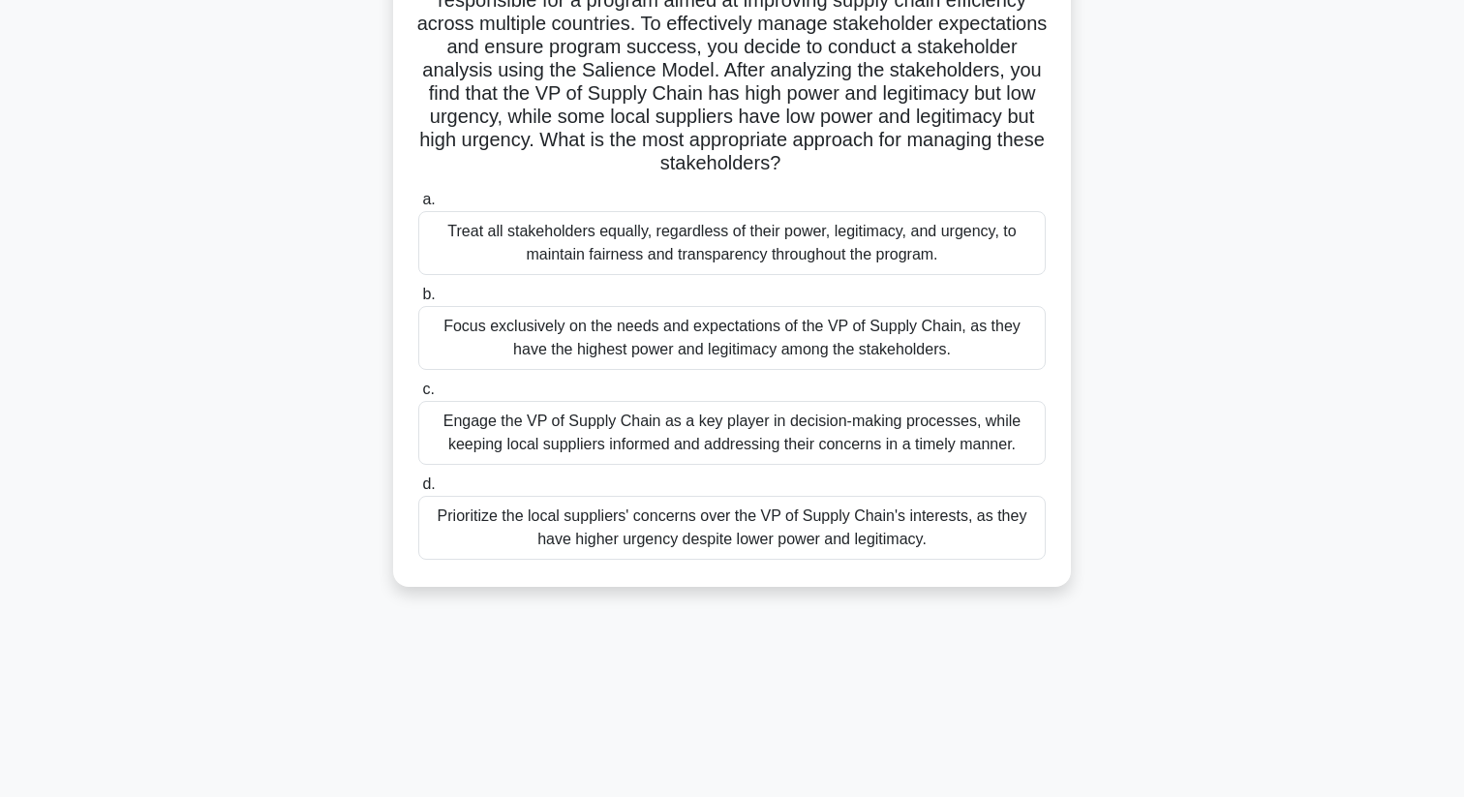
scroll to position [173, 0]
click at [528, 437] on div "Engage the VP of Supply Chain as a key player in decision-making processes, whi…" at bounding box center [731, 434] width 627 height 64
click at [418, 397] on input "c. Engage the VP of Supply Chain as a key player in decision-making processes, …" at bounding box center [418, 390] width 0 height 13
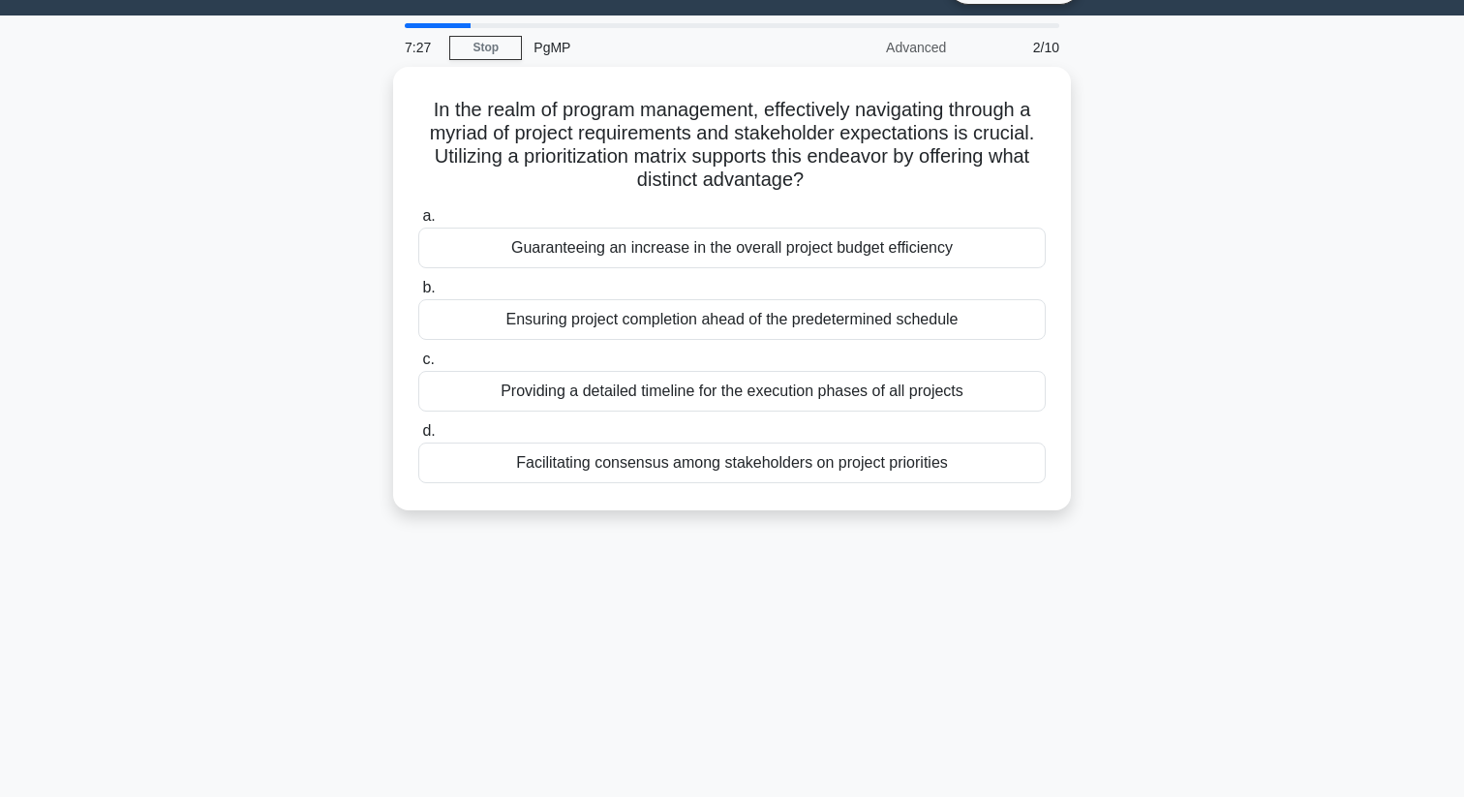
scroll to position [0, 0]
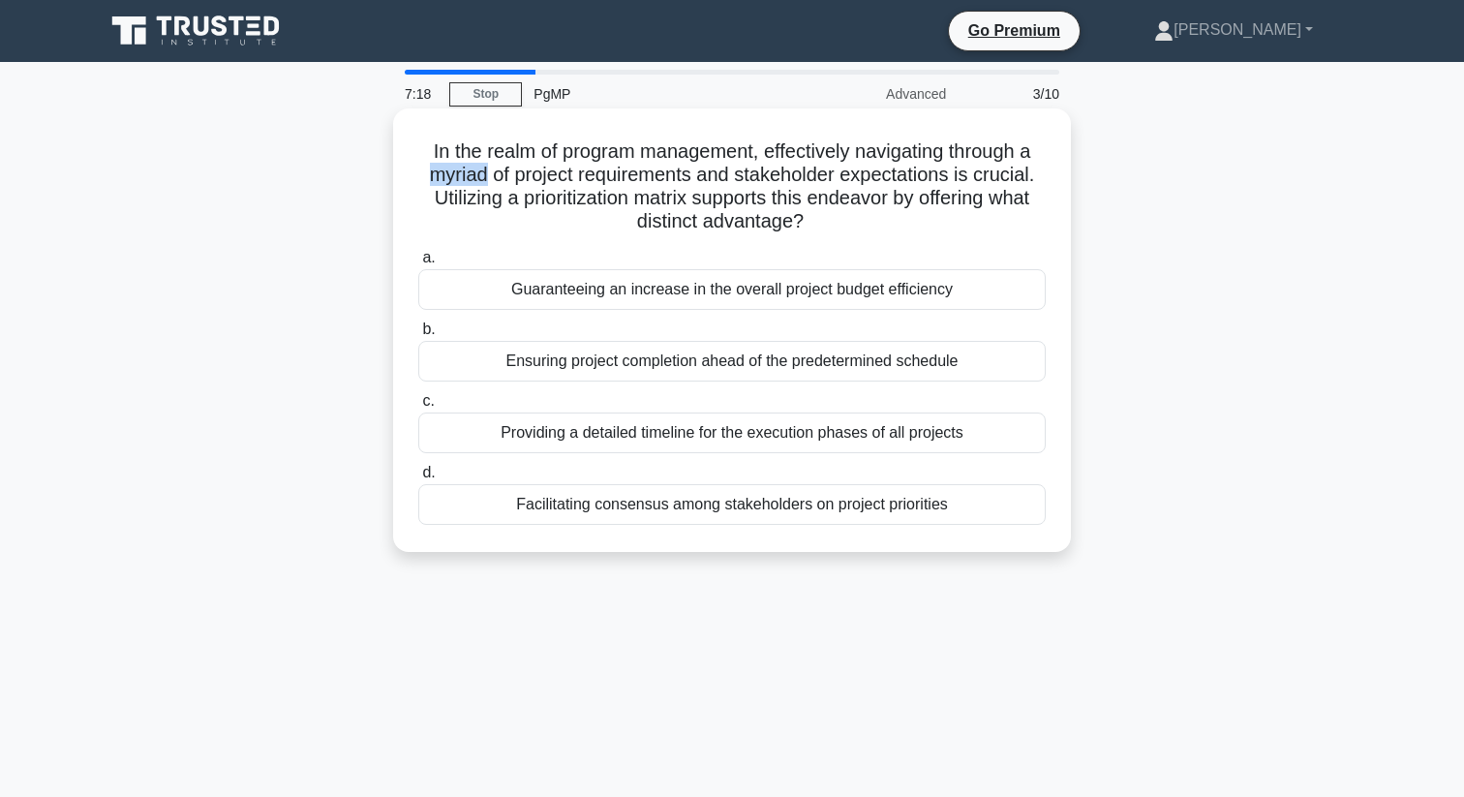
drag, startPoint x: 431, startPoint y: 177, endPoint x: 485, endPoint y: 178, distance: 54.2
click at [485, 178] on h5 "In the realm of program management, effectively navigating through a myriad of …" at bounding box center [731, 186] width 631 height 95
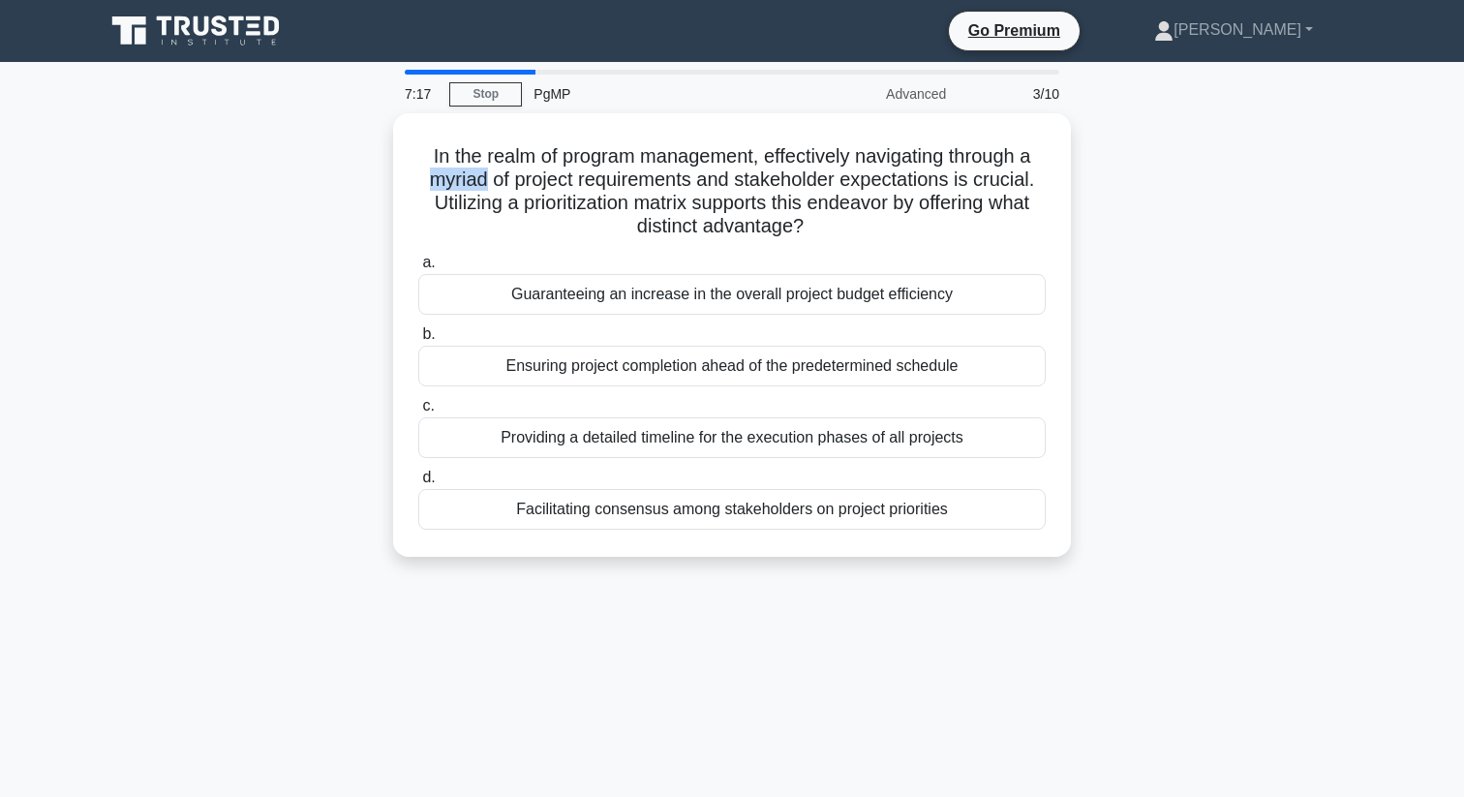
click at [472, 187] on div at bounding box center [472, 187] width 0 height 0
click at [265, 293] on div "In the realm of program management, effectively navigating through a myriad of …" at bounding box center [732, 346] width 1278 height 467
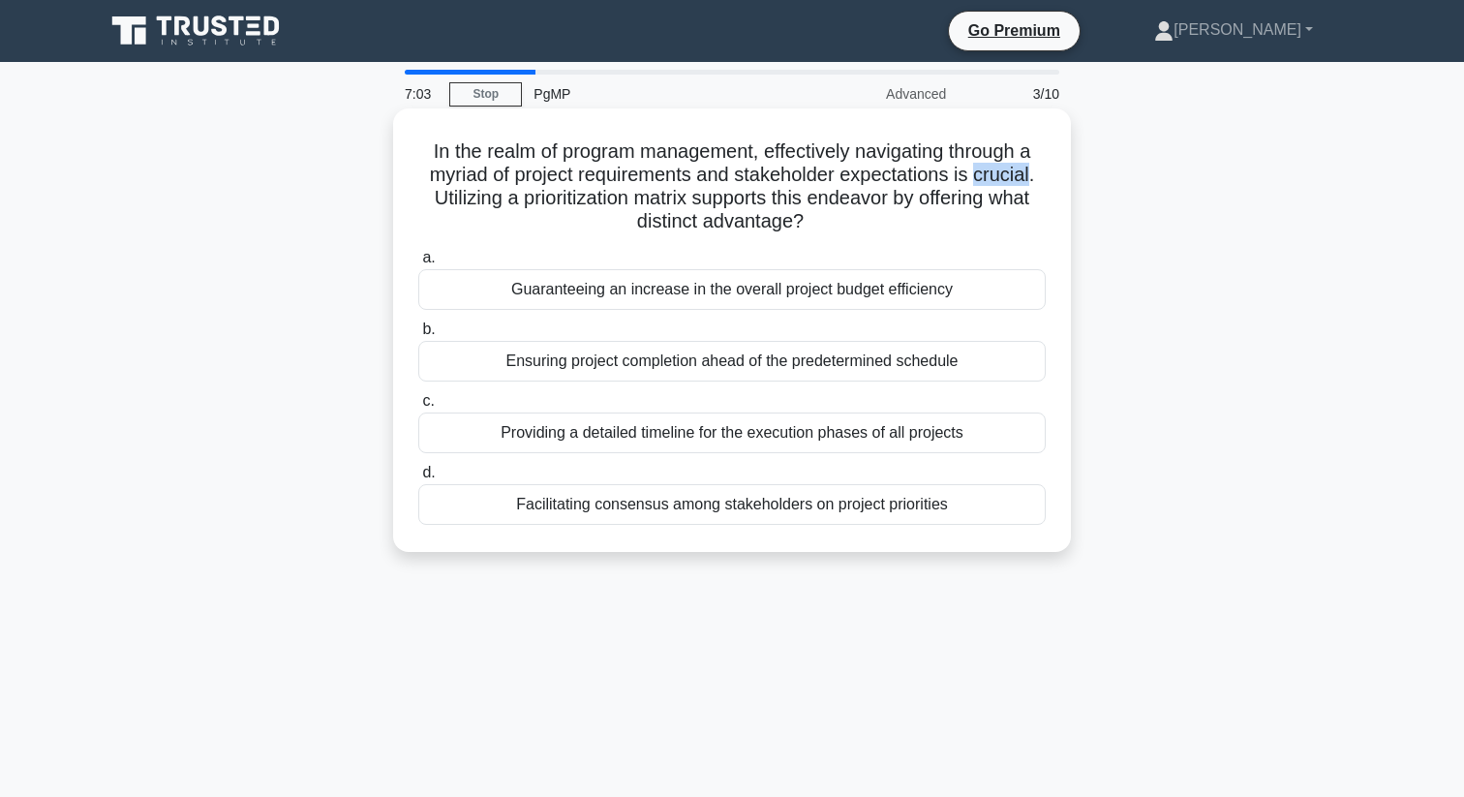
drag, startPoint x: 974, startPoint y: 182, endPoint x: 1029, endPoint y: 176, distance: 55.5
click at [1029, 176] on h5 "In the realm of program management, effectively navigating through a myriad of …" at bounding box center [731, 186] width 631 height 95
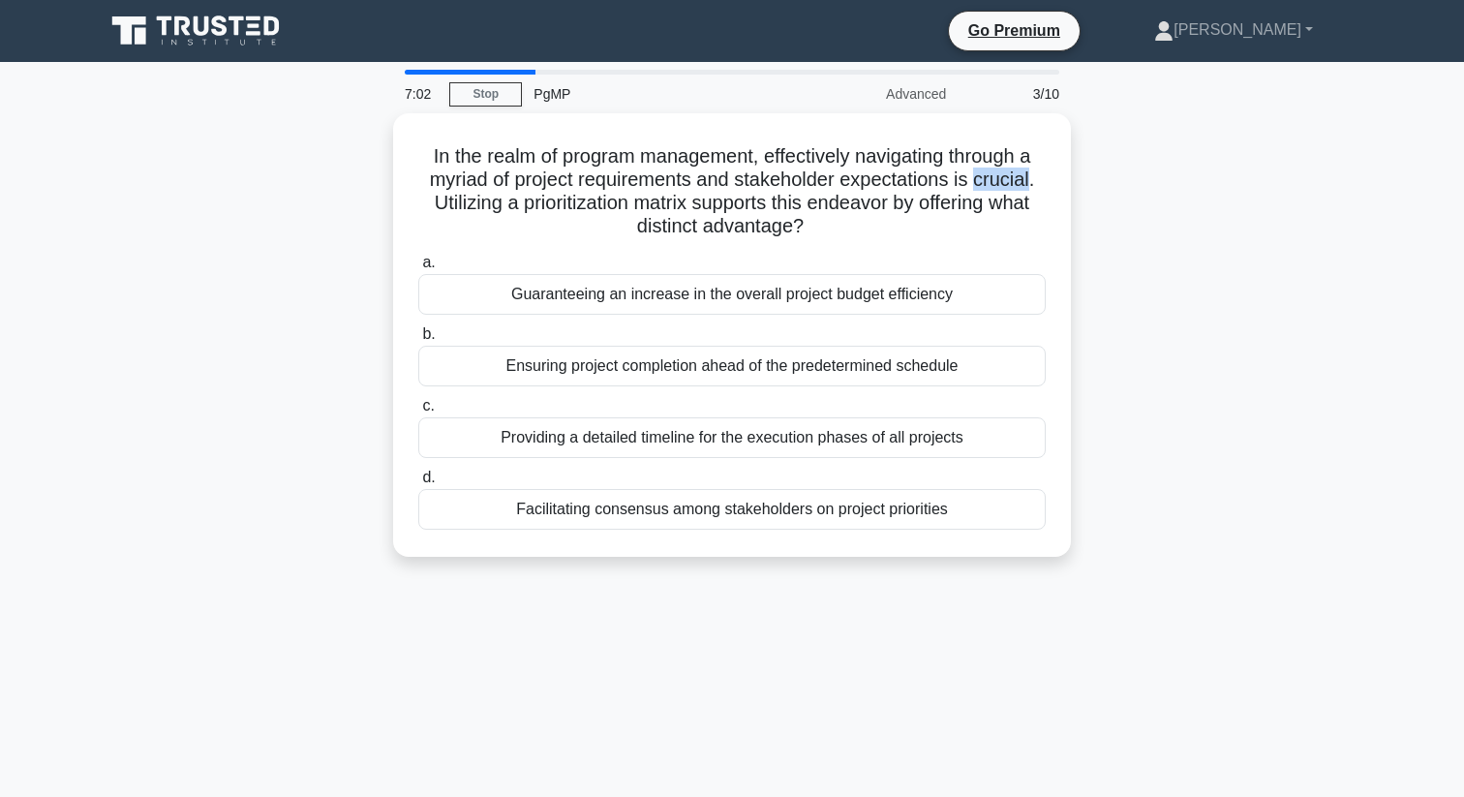
click at [1016, 187] on div at bounding box center [1016, 187] width 0 height 0
click at [280, 216] on div "In the realm of program management, effectively navigating through a myriad of …" at bounding box center [732, 346] width 1278 height 467
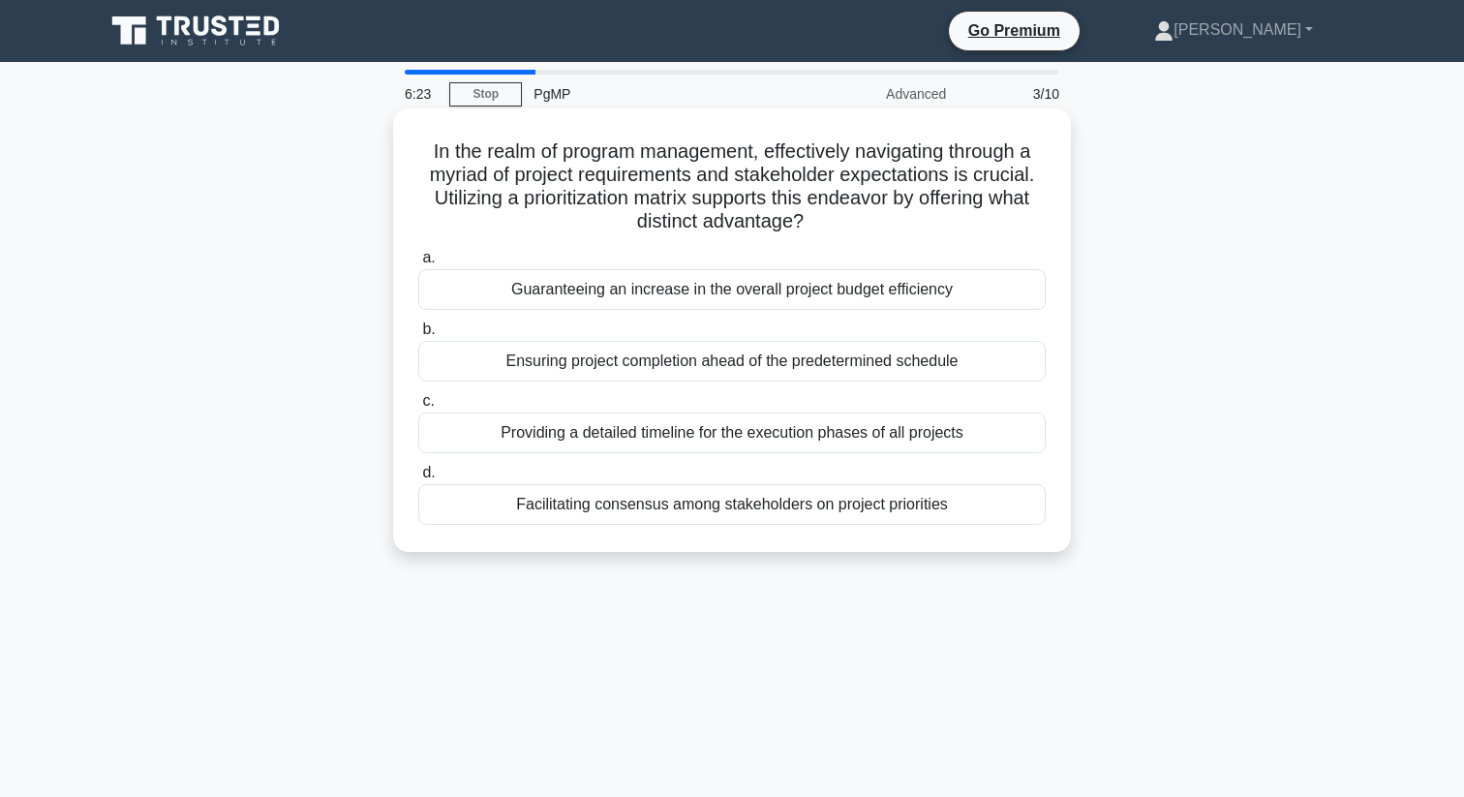
drag, startPoint x: 596, startPoint y: 505, endPoint x: 663, endPoint y: 508, distance: 66.9
click at [663, 508] on div "Facilitating consensus among stakeholders on project priorities" at bounding box center [731, 504] width 627 height 41
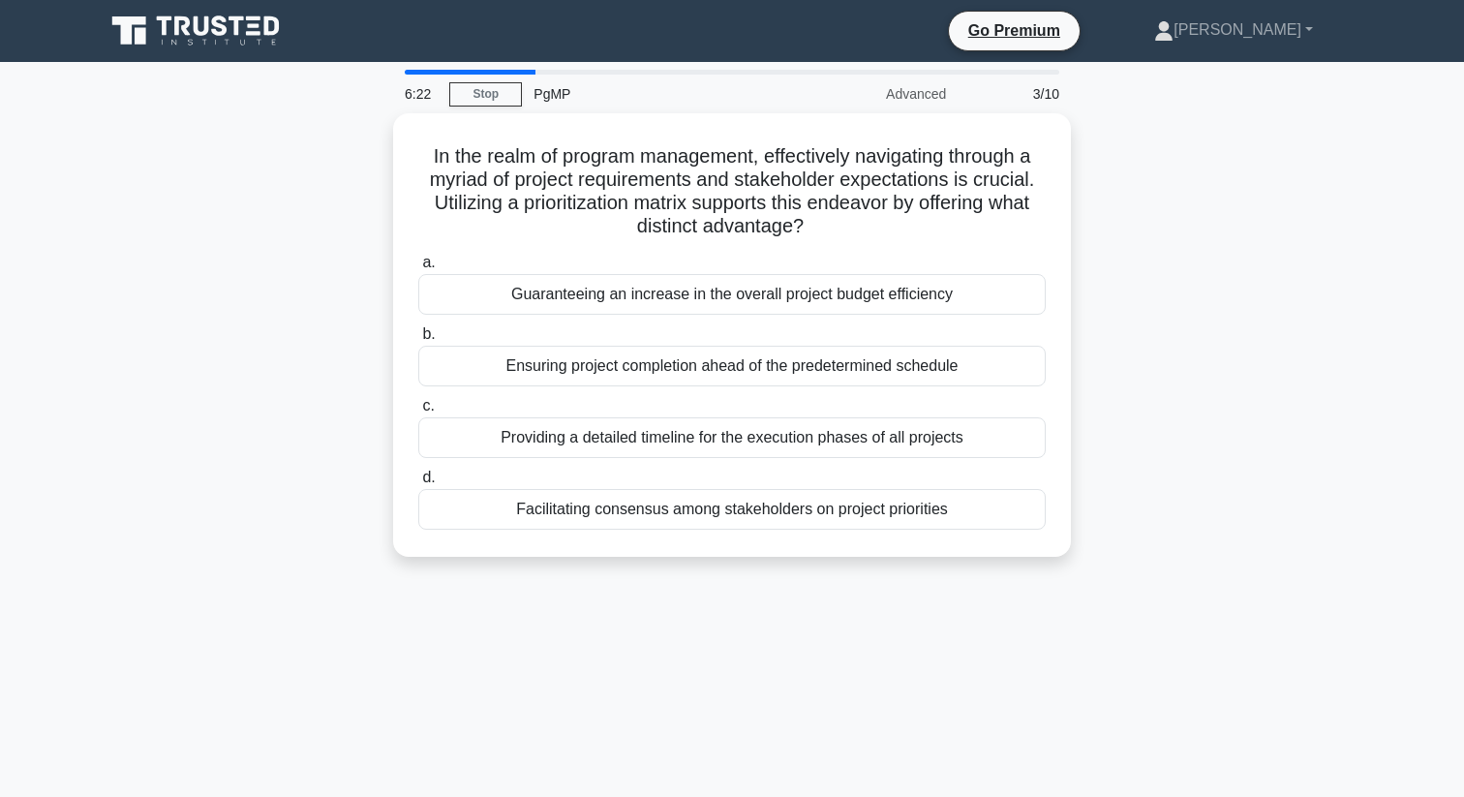
click at [651, 516] on div at bounding box center [651, 516] width 0 height 0
click at [261, 424] on div "In the realm of program management, effectively navigating through a myriad of …" at bounding box center [732, 346] width 1278 height 467
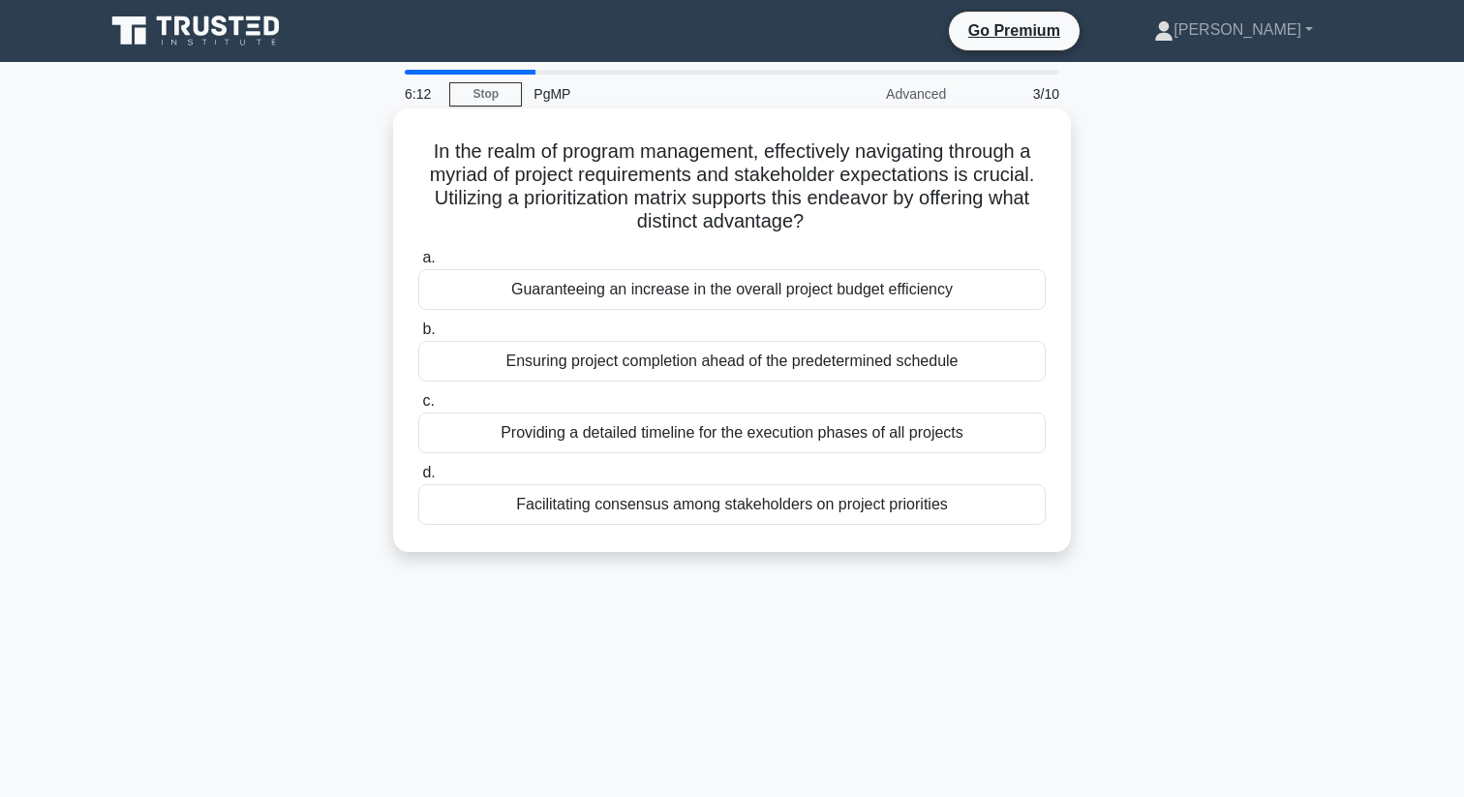
click at [590, 512] on div "Facilitating consensus among stakeholders on project priorities" at bounding box center [731, 504] width 627 height 41
click at [418, 479] on input "d. Facilitating consensus among stakeholders on project priorities" at bounding box center [418, 473] width 0 height 13
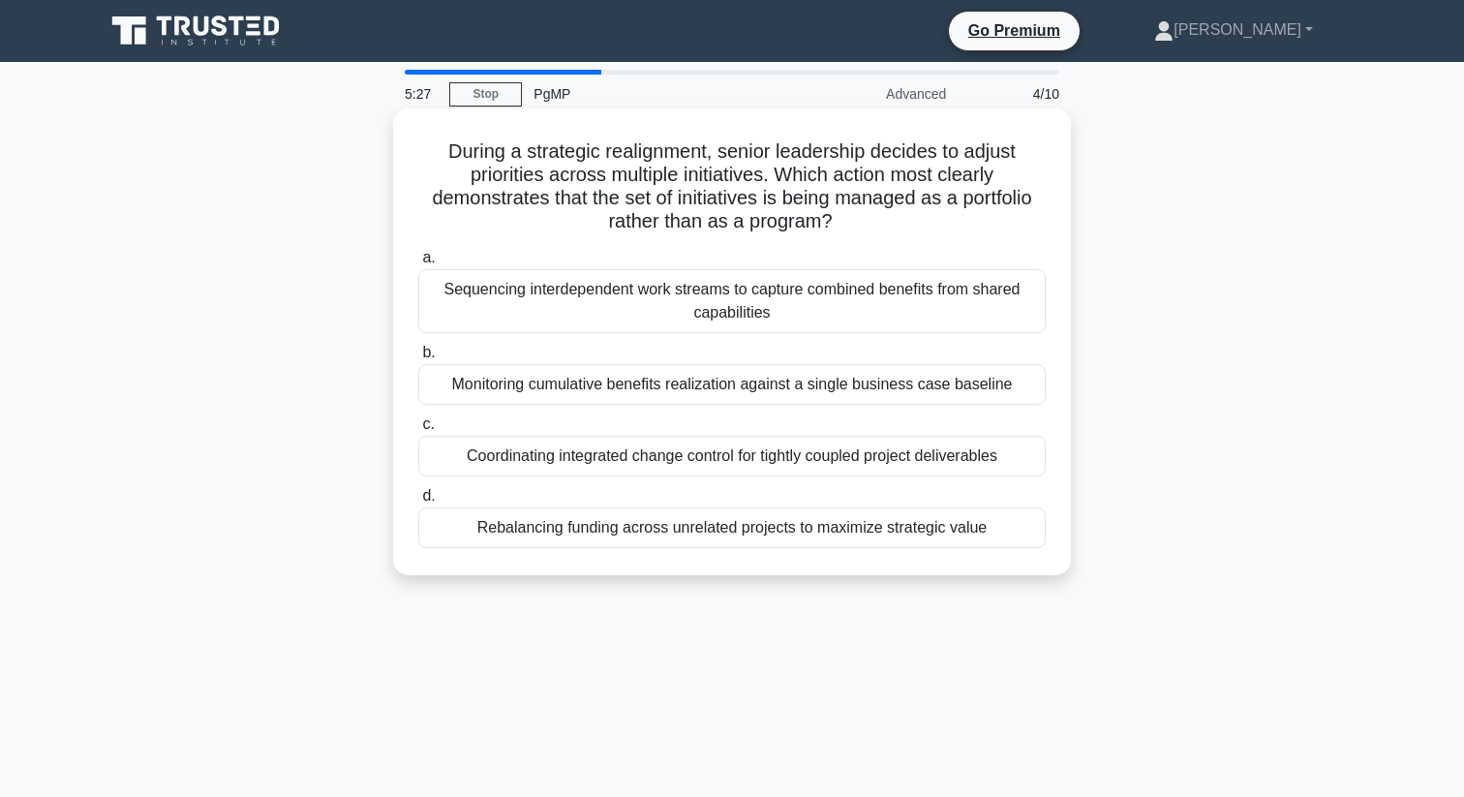
click at [601, 533] on div "Rebalancing funding across unrelated projects to maximize strategic value" at bounding box center [731, 527] width 627 height 41
click at [418, 502] on input "d. Rebalancing funding across unrelated projects to maximize strategic value" at bounding box center [418, 496] width 0 height 13
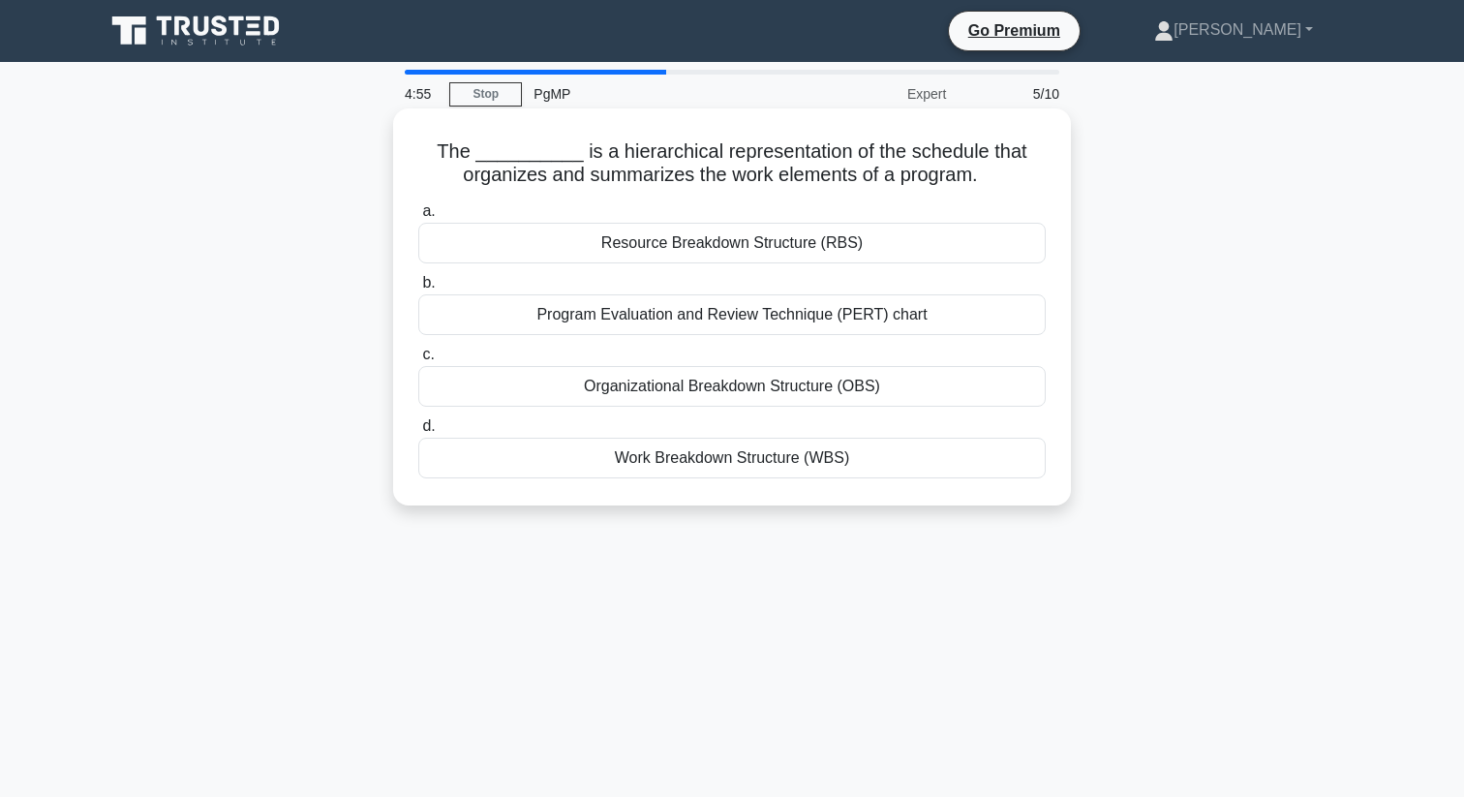
click at [742, 398] on div "Organizational Breakdown Structure (OBS)" at bounding box center [731, 386] width 627 height 41
click at [418, 361] on input "c. Organizational Breakdown Structure (OBS)" at bounding box center [418, 355] width 0 height 13
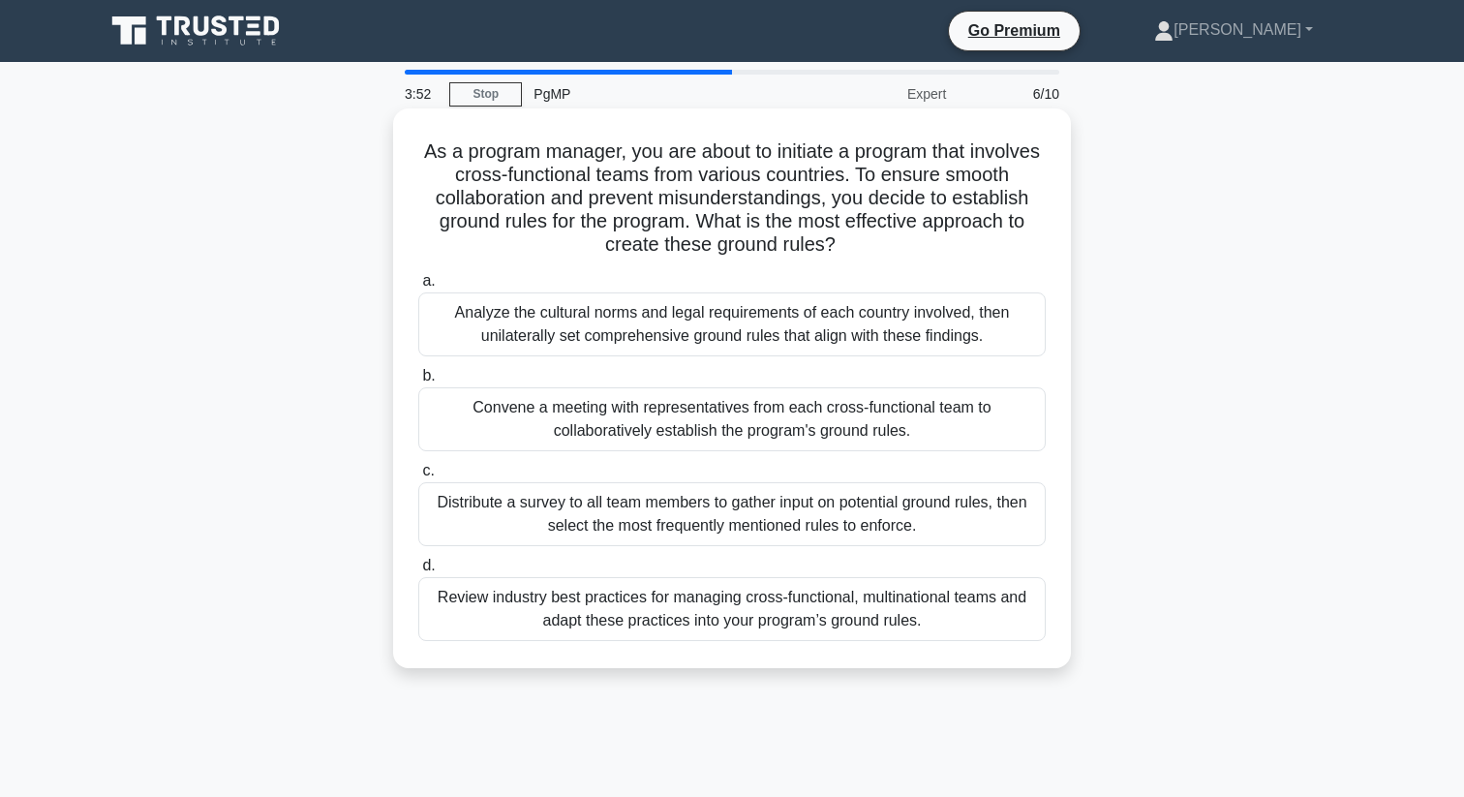
click at [600, 624] on div "Review industry best practices for managing cross-functional, multinational tea…" at bounding box center [731, 609] width 627 height 64
click at [418, 572] on input "d. Review industry best practices for managing cross-functional, multinational …" at bounding box center [418, 566] width 0 height 13
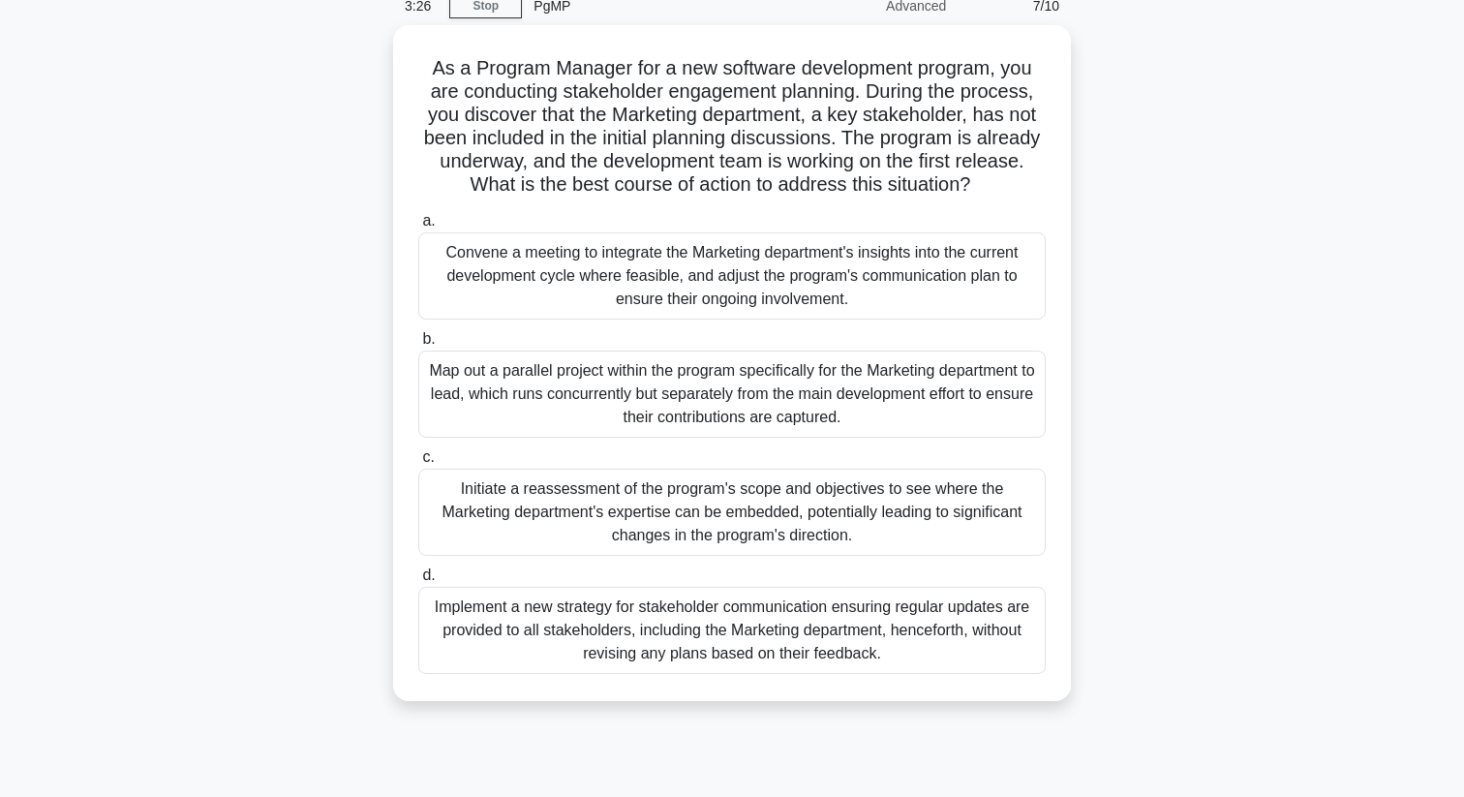
scroll to position [105, 0]
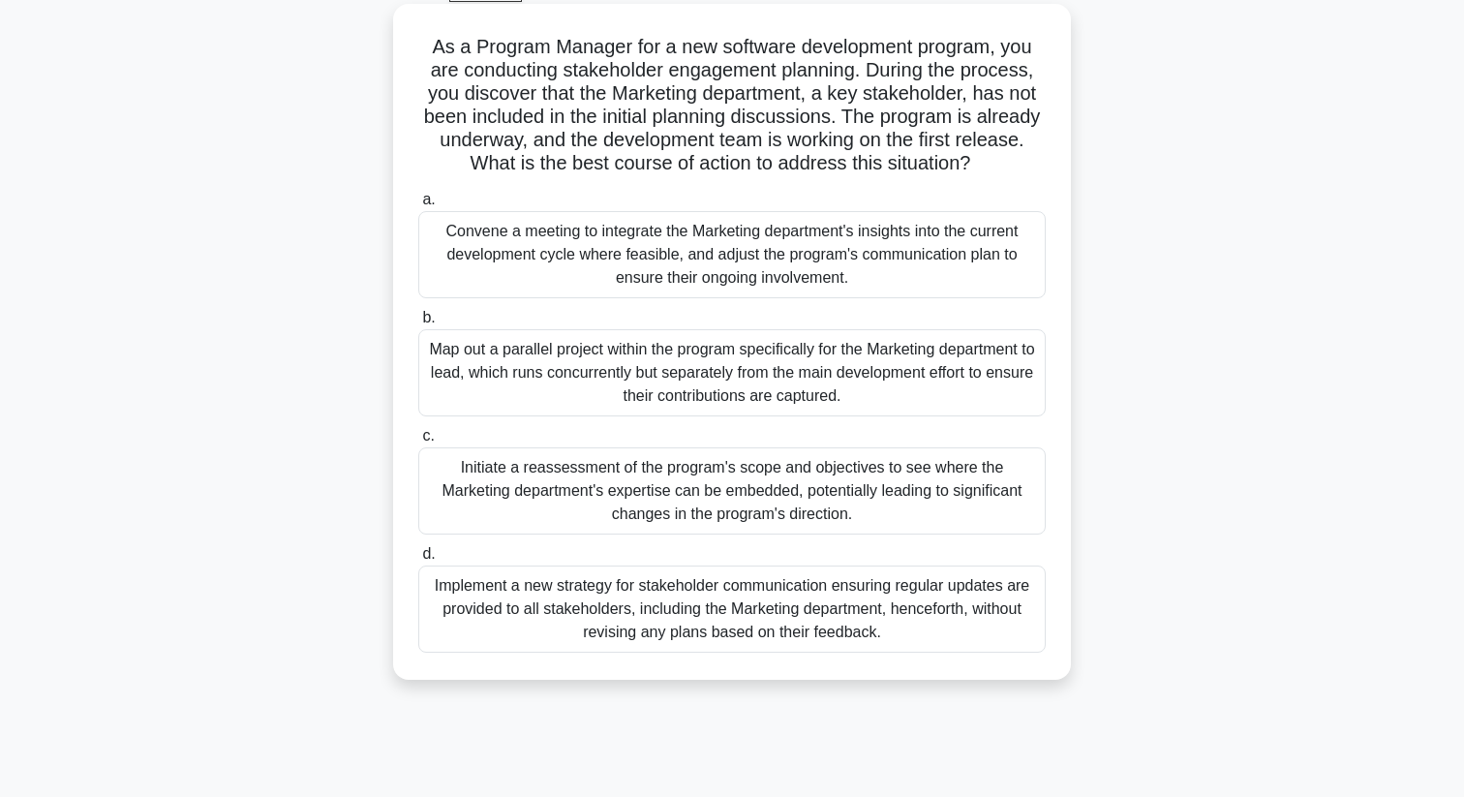
click at [475, 497] on div "Initiate a reassessment of the program's scope and objectives to see where the …" at bounding box center [731, 490] width 627 height 87
click at [418, 442] on input "c. Initiate a reassessment of the program's scope and objectives to see where t…" at bounding box center [418, 436] width 0 height 13
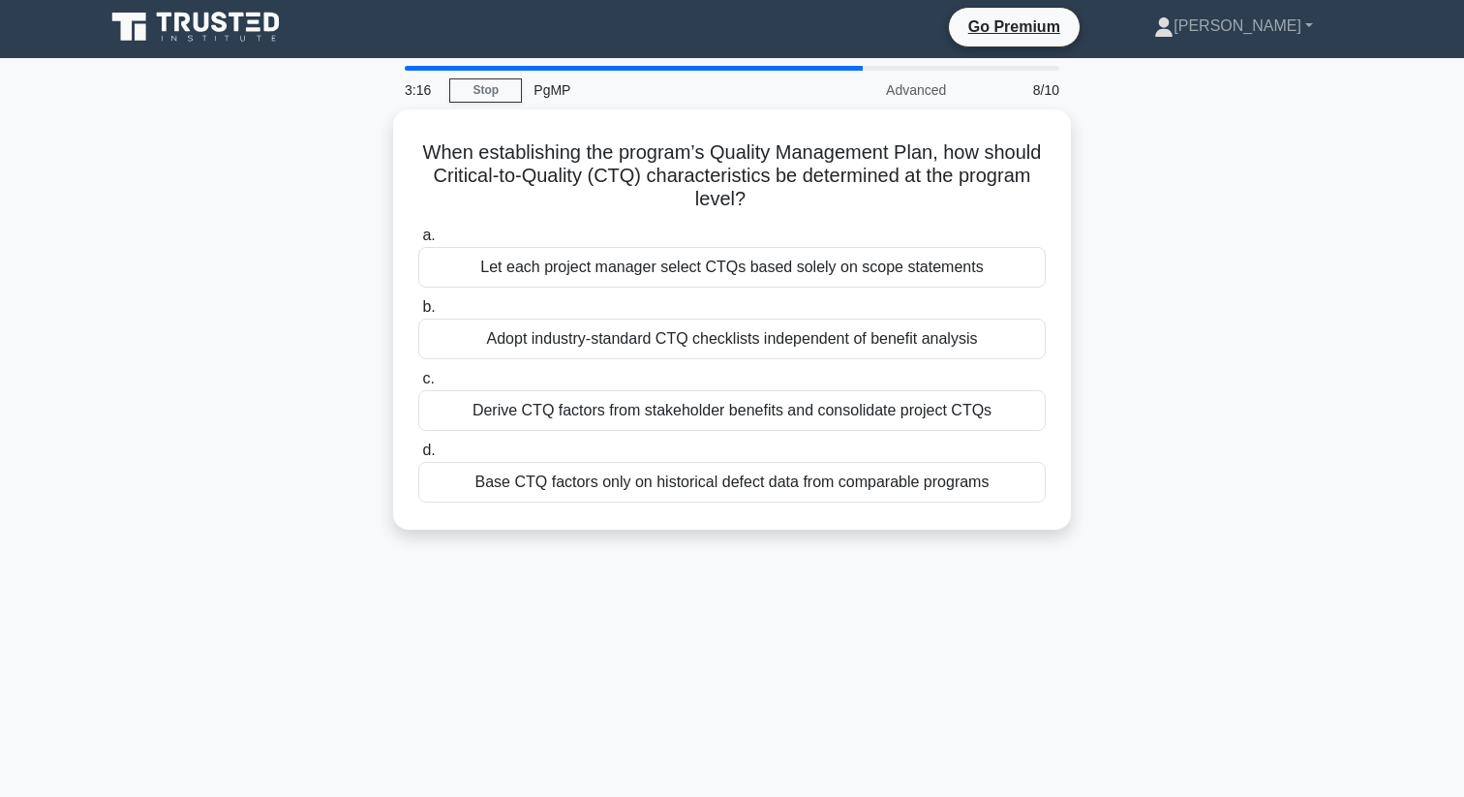
scroll to position [0, 0]
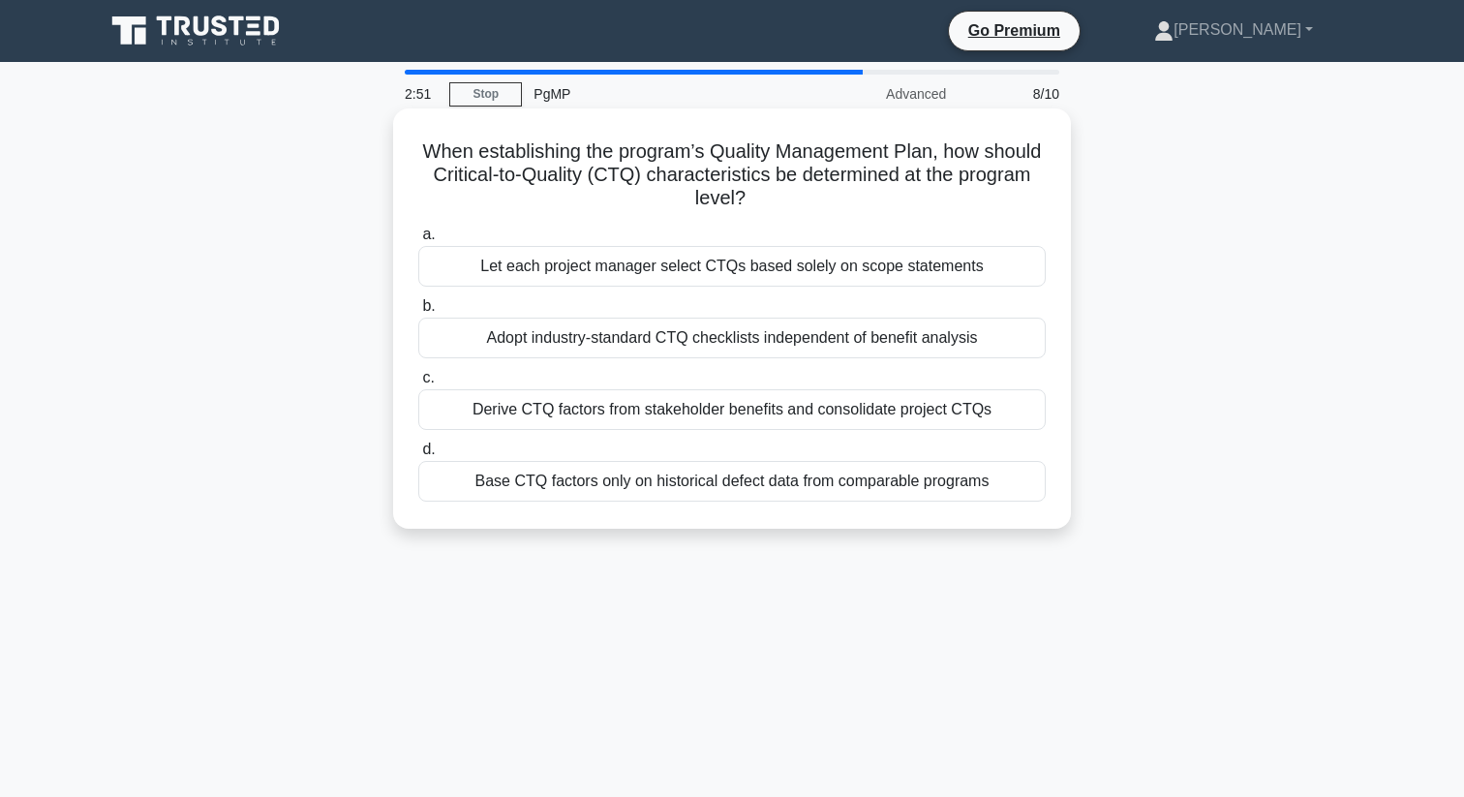
drag, startPoint x: 472, startPoint y: 416, endPoint x: 518, endPoint y: 420, distance: 45.7
click at [518, 420] on div "Derive CTQ factors from stakeholder benefits and consolidate project CTQs" at bounding box center [731, 409] width 627 height 41
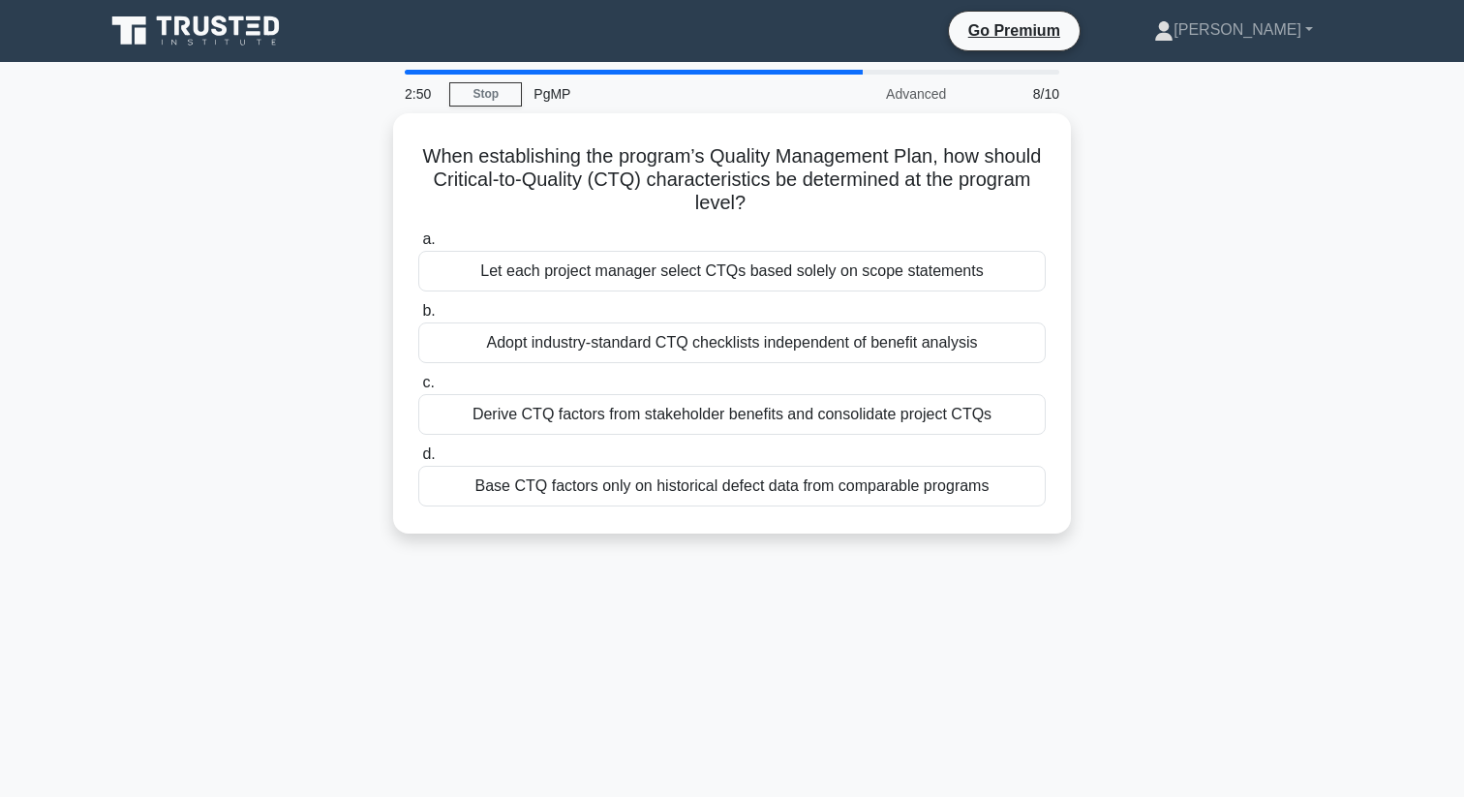
click at [505, 421] on div at bounding box center [505, 421] width 0 height 0
click at [333, 427] on div "When establishing the program’s Quality Management Plan, how should Critical-to…" at bounding box center [732, 334] width 1278 height 443
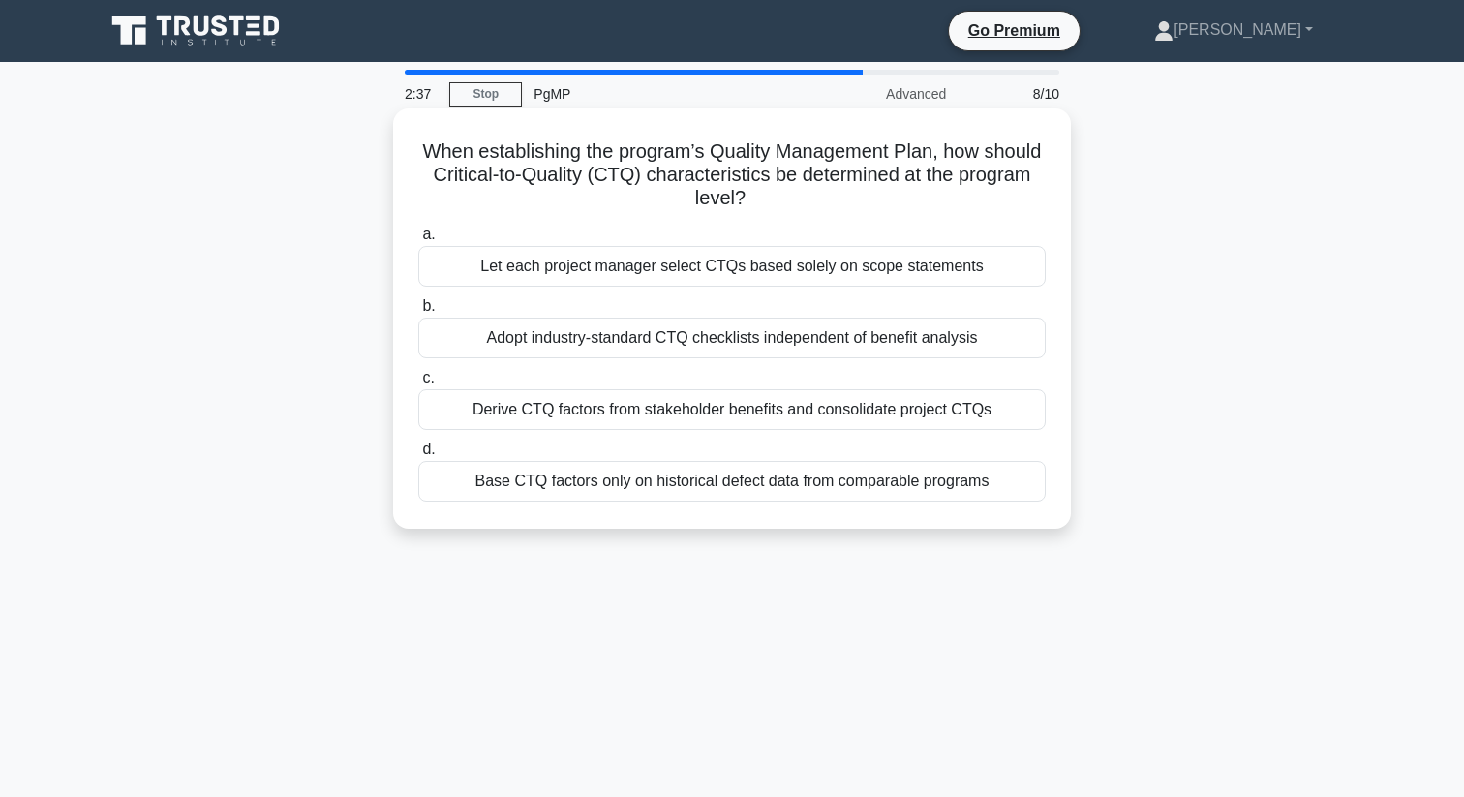
click at [575, 414] on div "Derive CTQ factors from stakeholder benefits and consolidate project CTQs" at bounding box center [731, 409] width 627 height 41
click at [418, 384] on input "c. Derive CTQ factors from stakeholder benefits and consolidate project CTQs" at bounding box center [418, 378] width 0 height 13
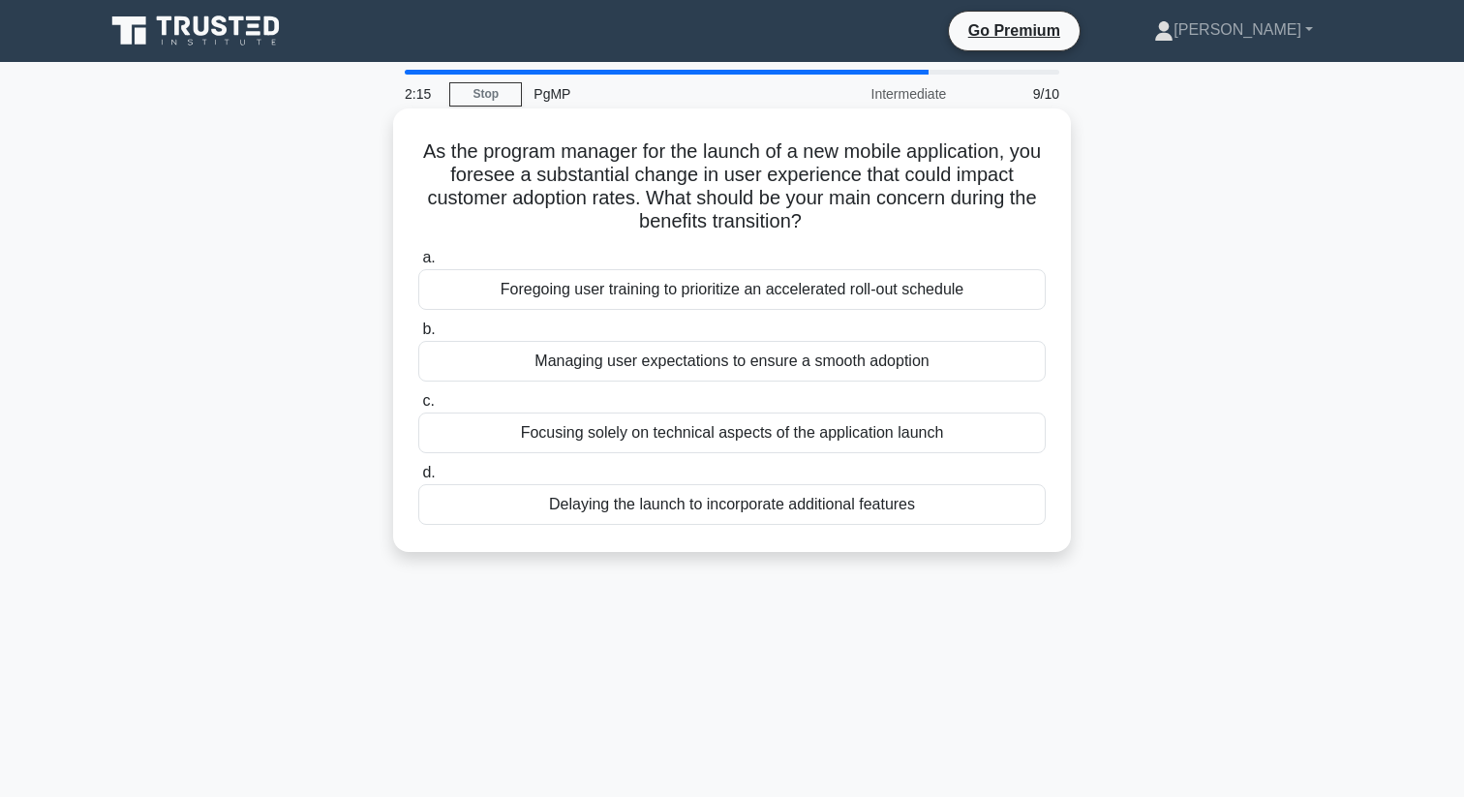
drag, startPoint x: 588, startPoint y: 435, endPoint x: 624, endPoint y: 440, distance: 37.2
click at [624, 440] on div "Focusing solely on technical aspects of the application launch" at bounding box center [731, 432] width 627 height 41
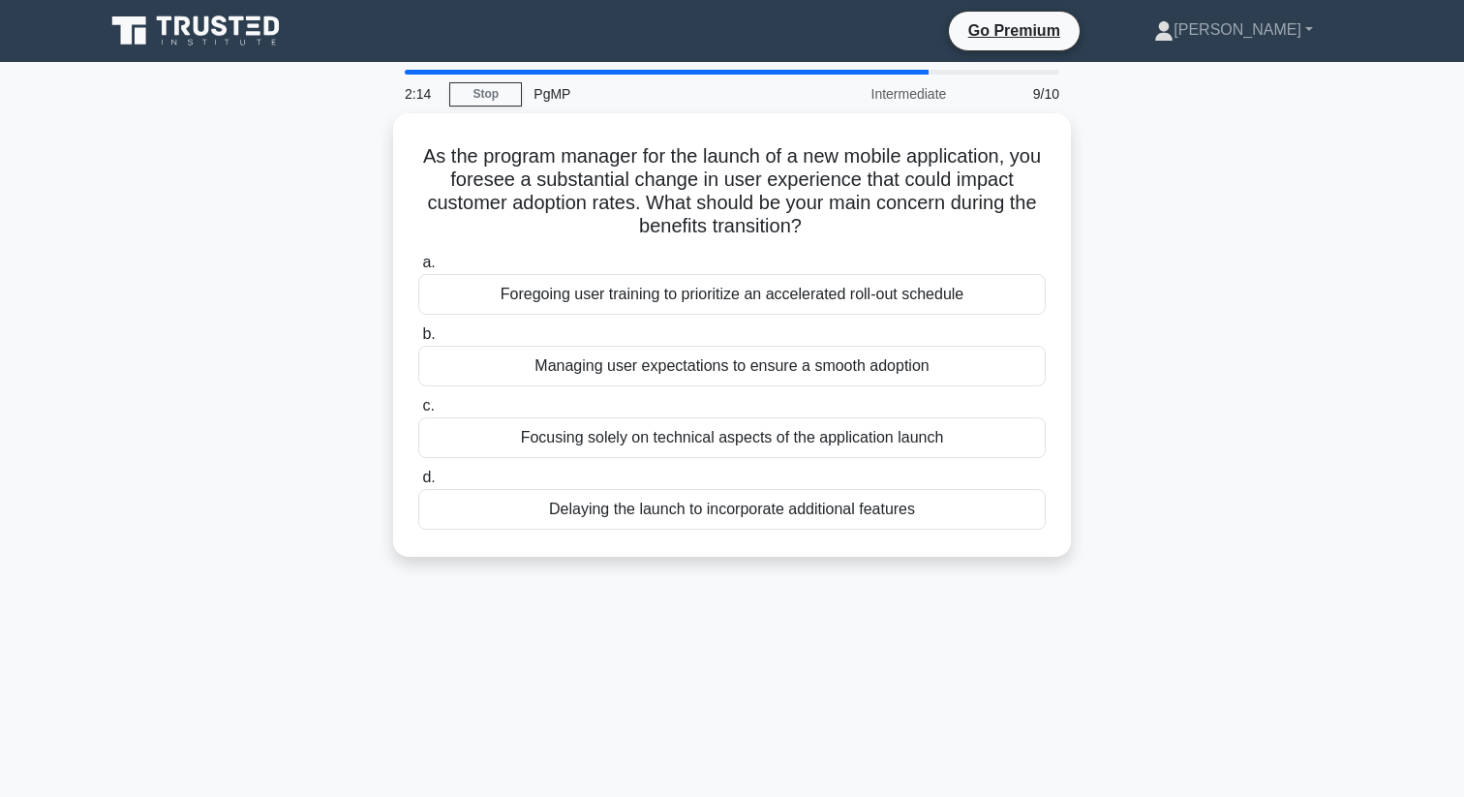
click at [612, 444] on div at bounding box center [612, 444] width 0 height 0
click at [336, 410] on div "As the program manager for the launch of a new mobile application, you foresee …" at bounding box center [732, 346] width 1278 height 467
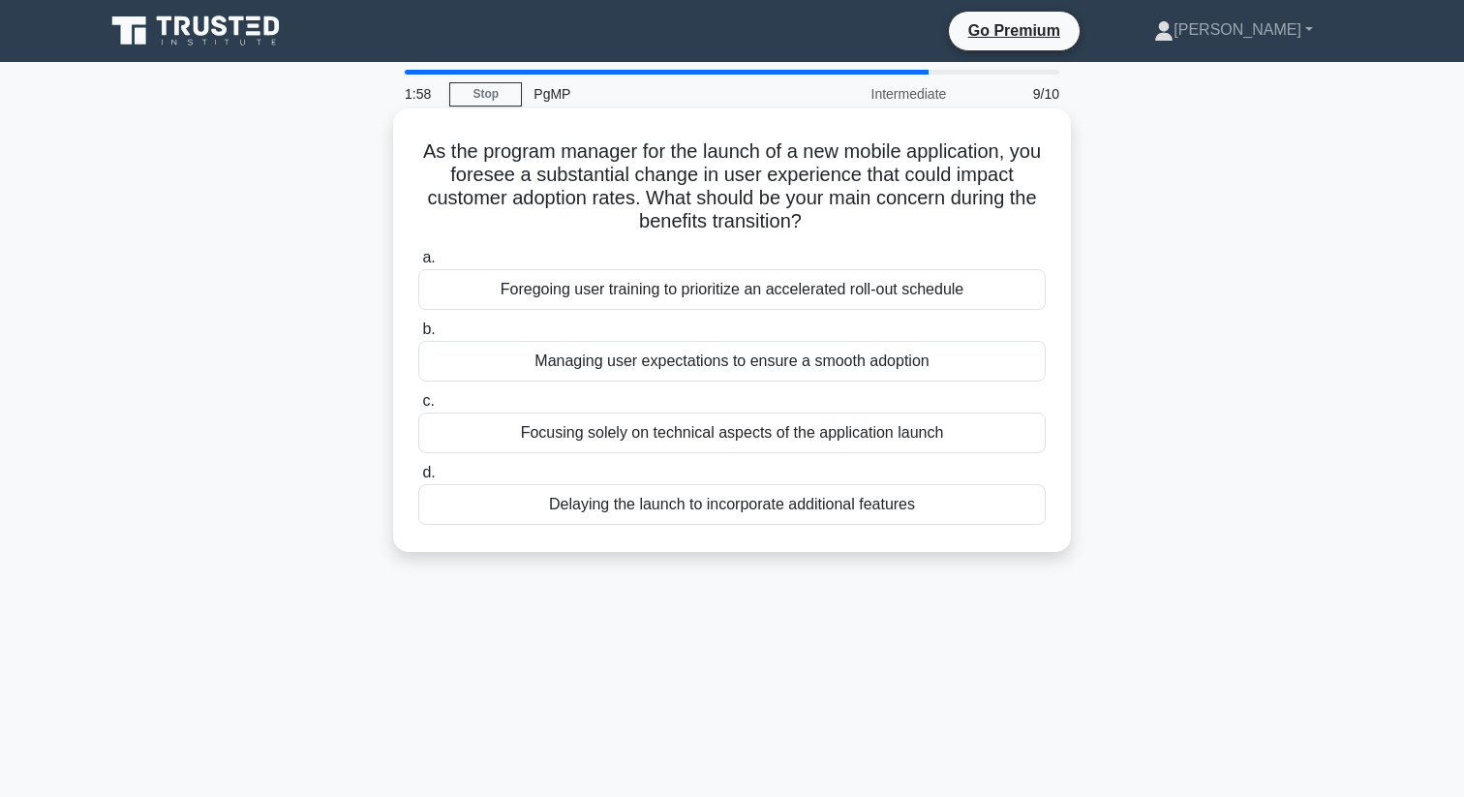
click at [595, 361] on div "Managing user expectations to ensure a smooth adoption" at bounding box center [731, 361] width 627 height 41
click at [418, 336] on input "b. Managing user expectations to ensure a smooth adoption" at bounding box center [418, 329] width 0 height 13
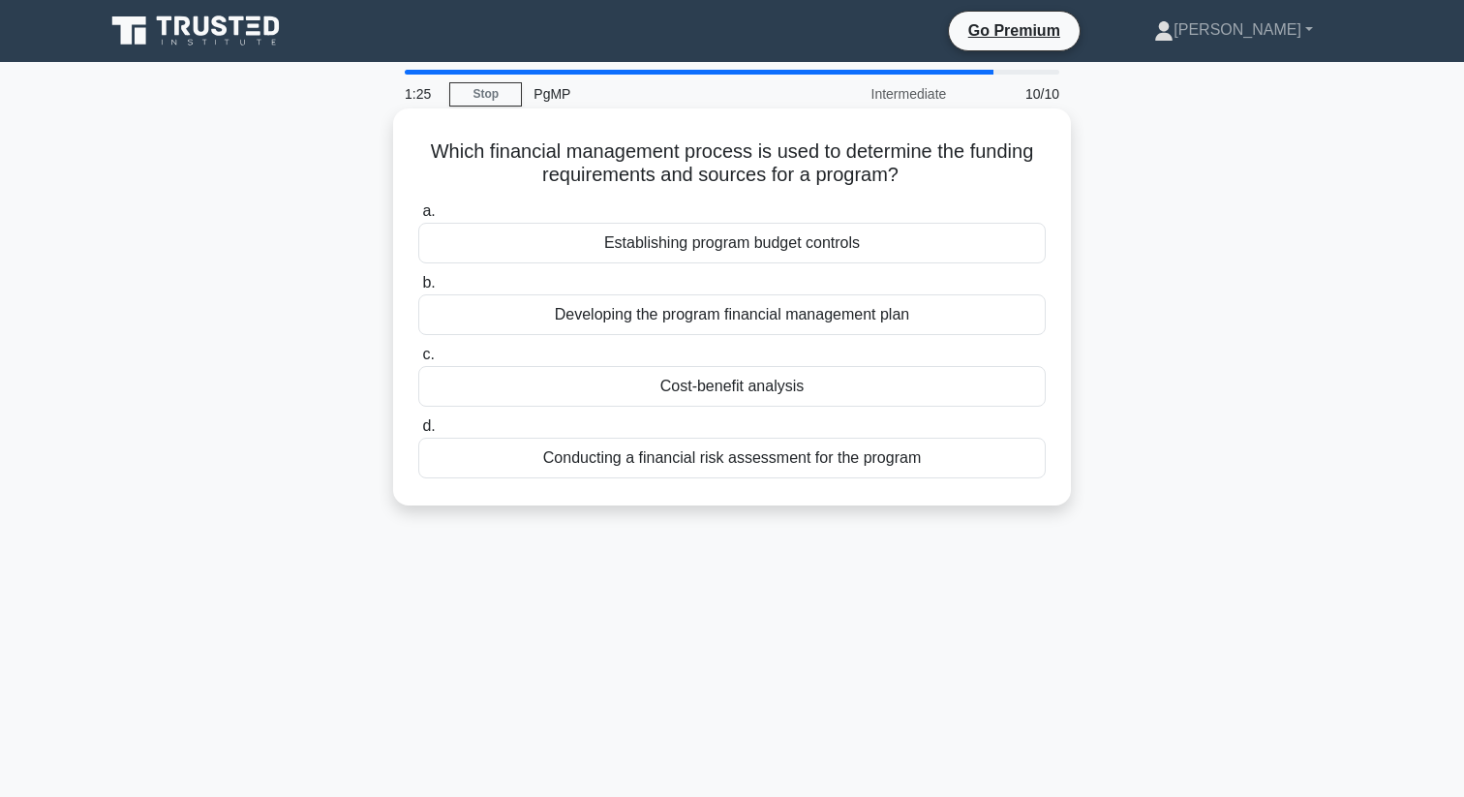
click at [699, 318] on div "Developing the program financial management plan" at bounding box center [731, 314] width 627 height 41
click at [418, 289] on input "b. Developing the program financial management plan" at bounding box center [418, 283] width 0 height 13
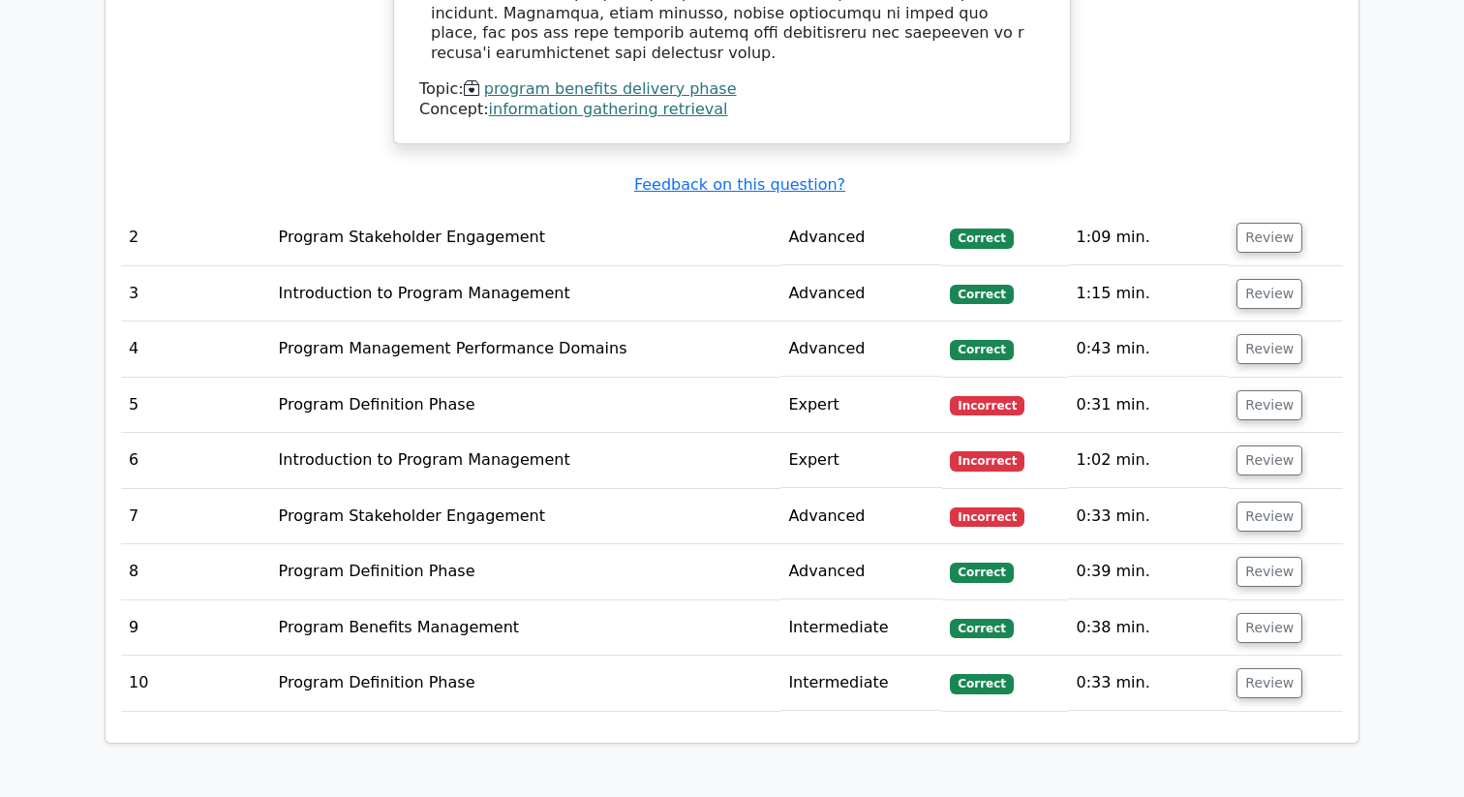
scroll to position [2587, 0]
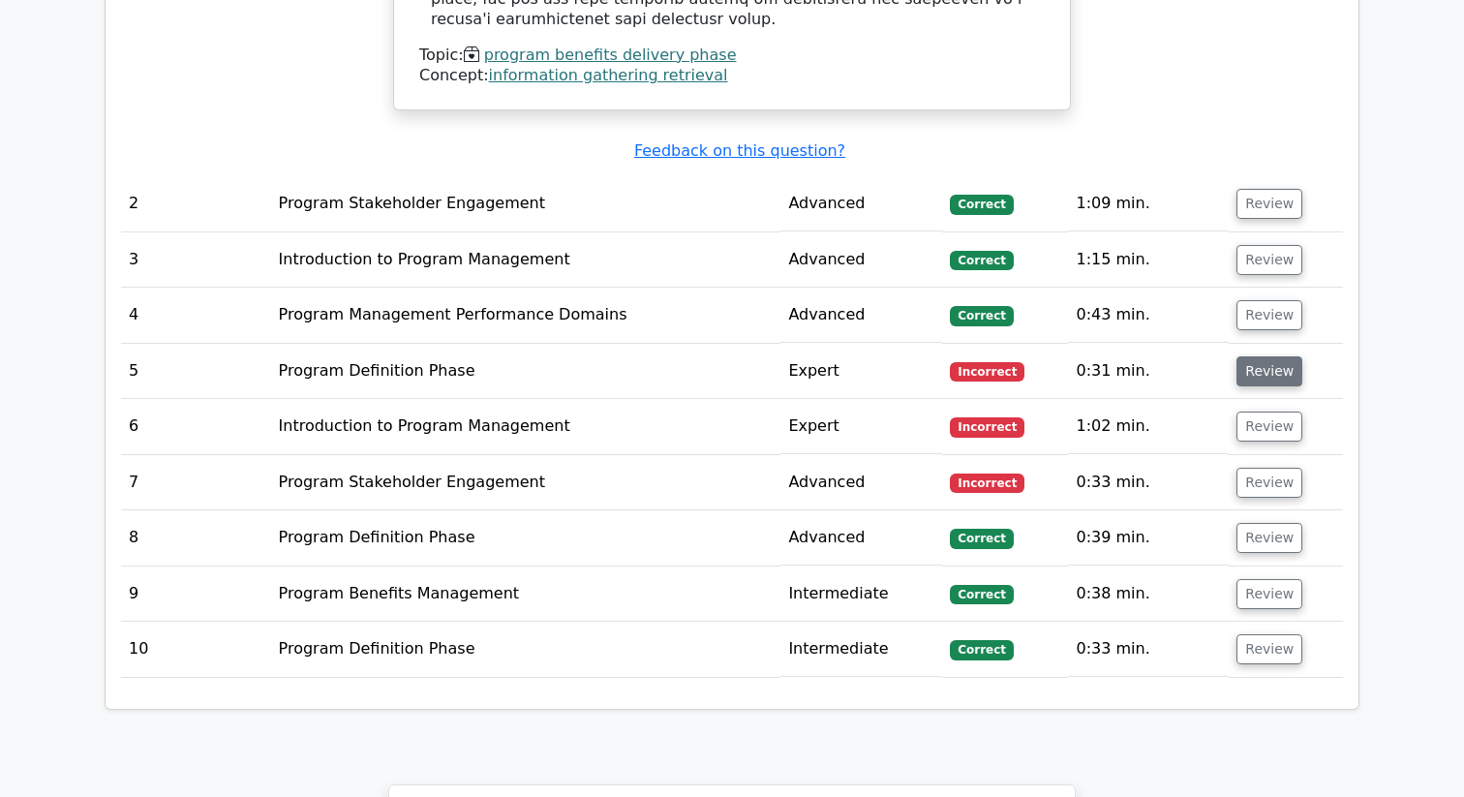
click at [1263, 356] on button "Review" at bounding box center [1269, 371] width 66 height 30
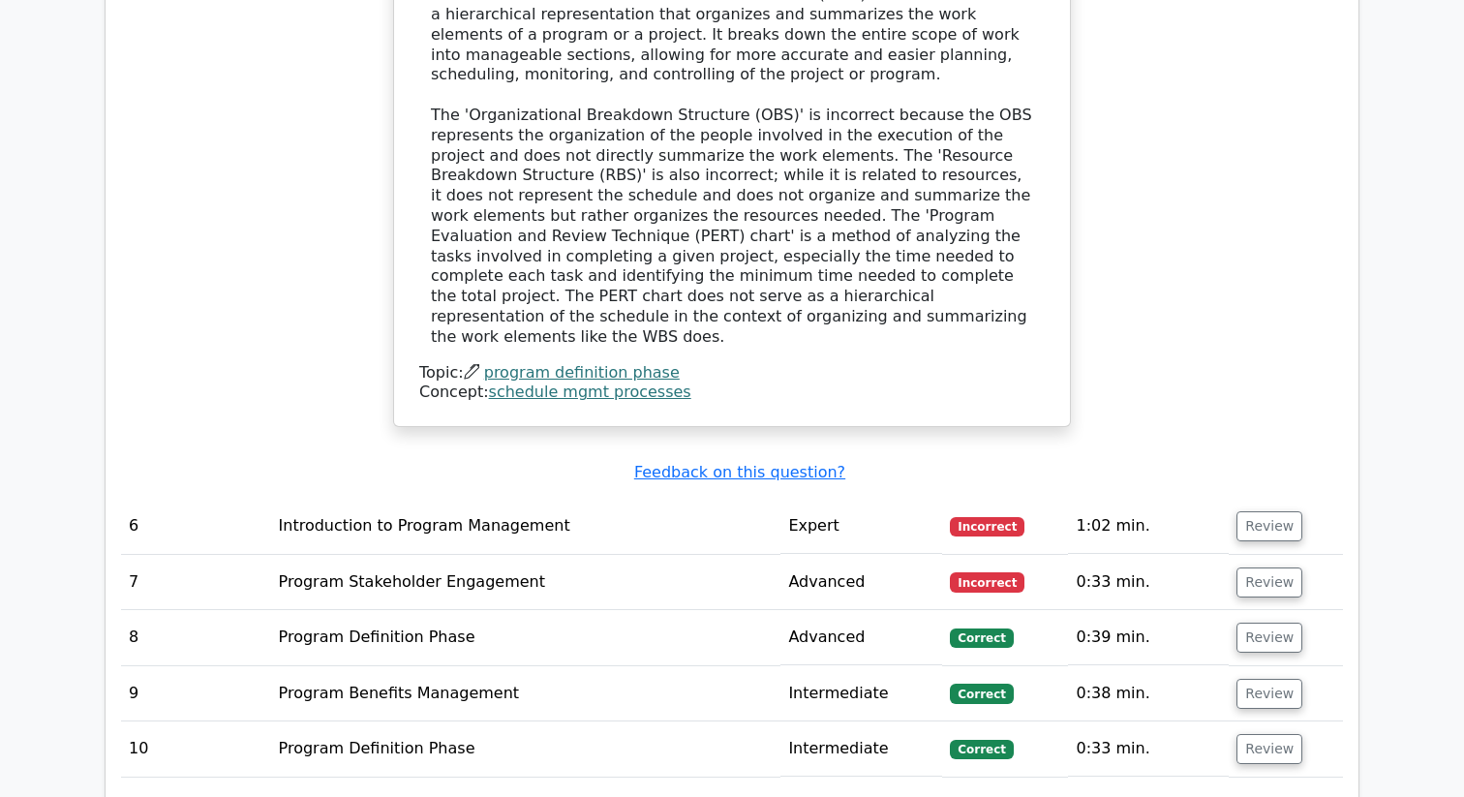
scroll to position [3442, 0]
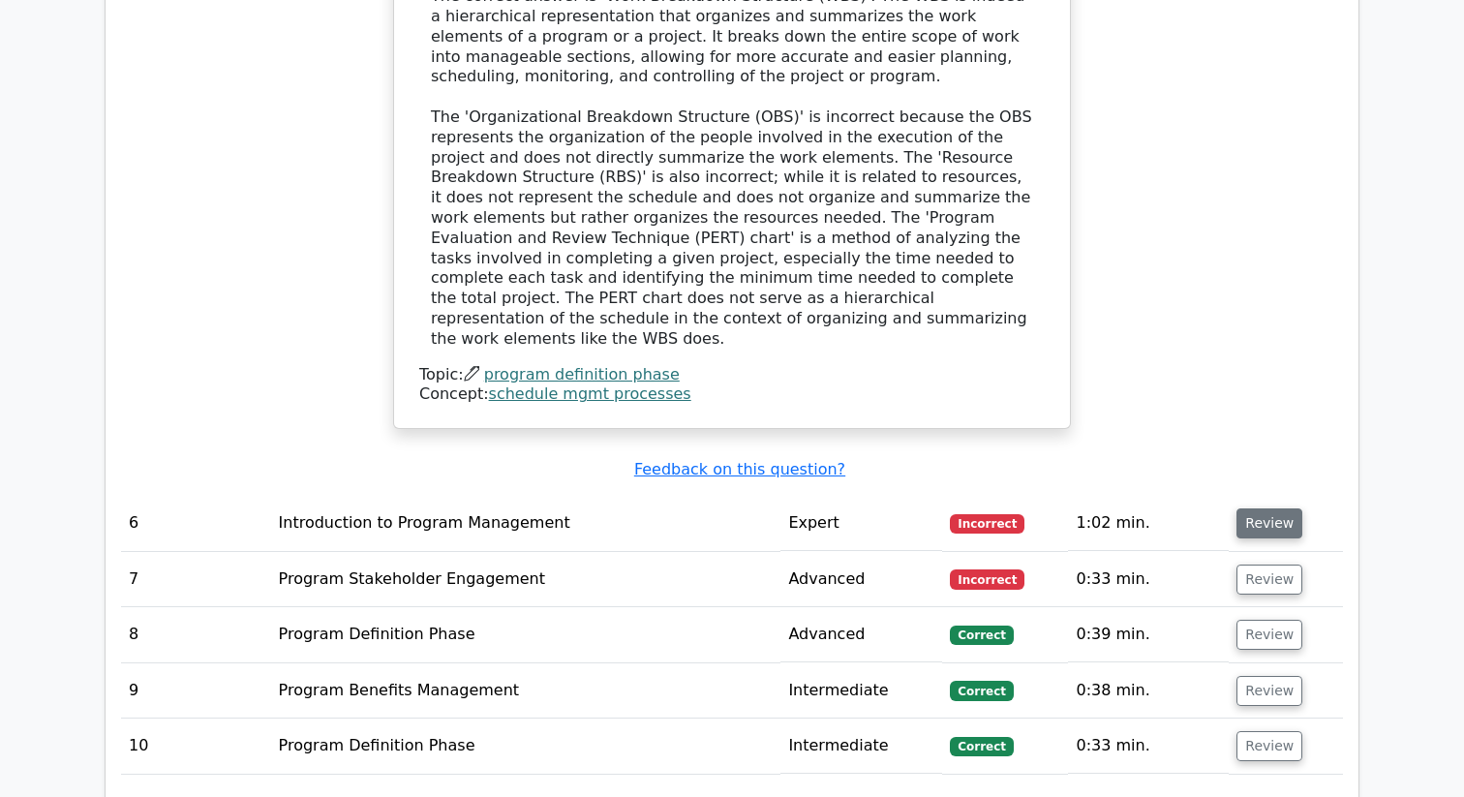
click at [1273, 508] on button "Review" at bounding box center [1269, 523] width 66 height 30
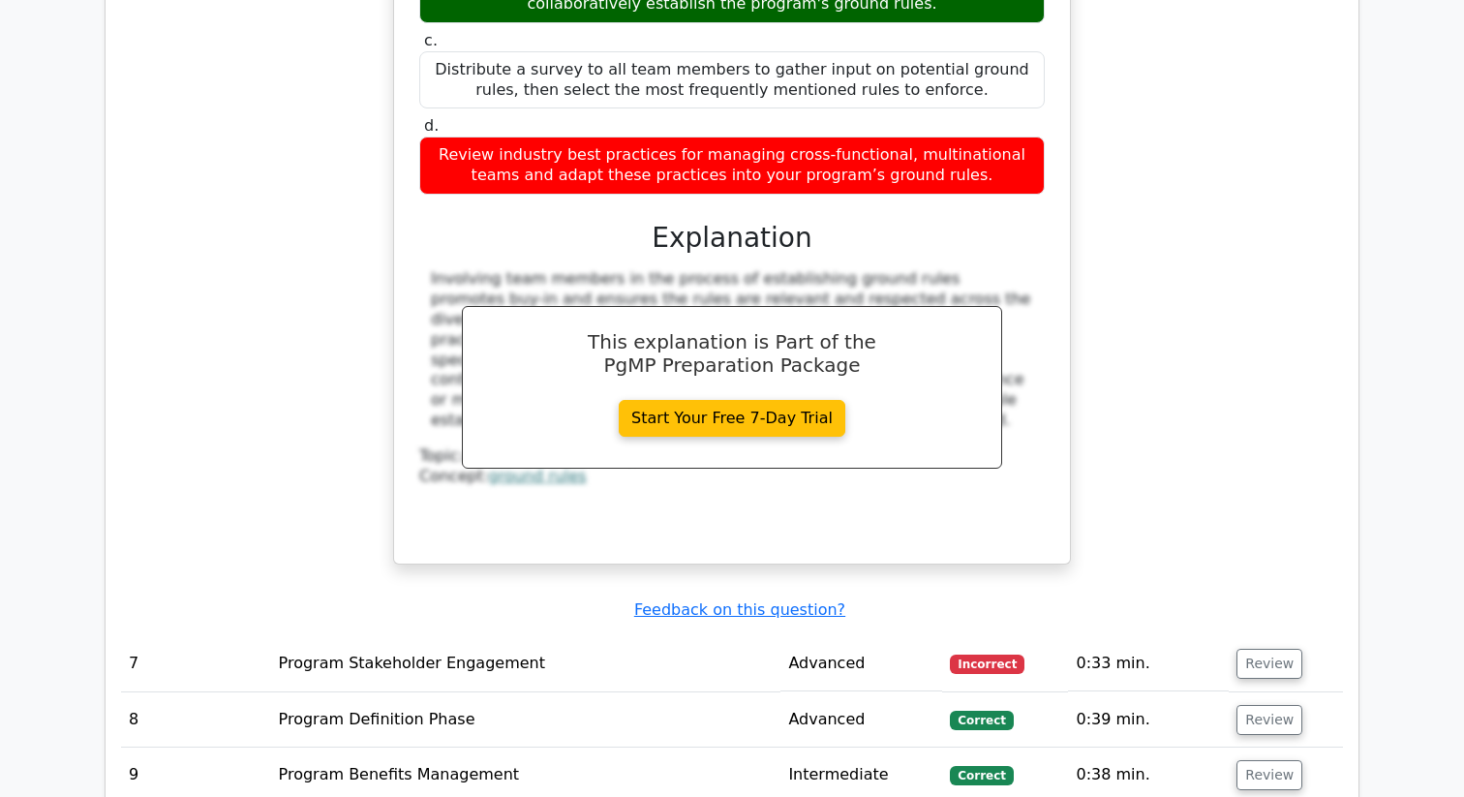
scroll to position [4317, 0]
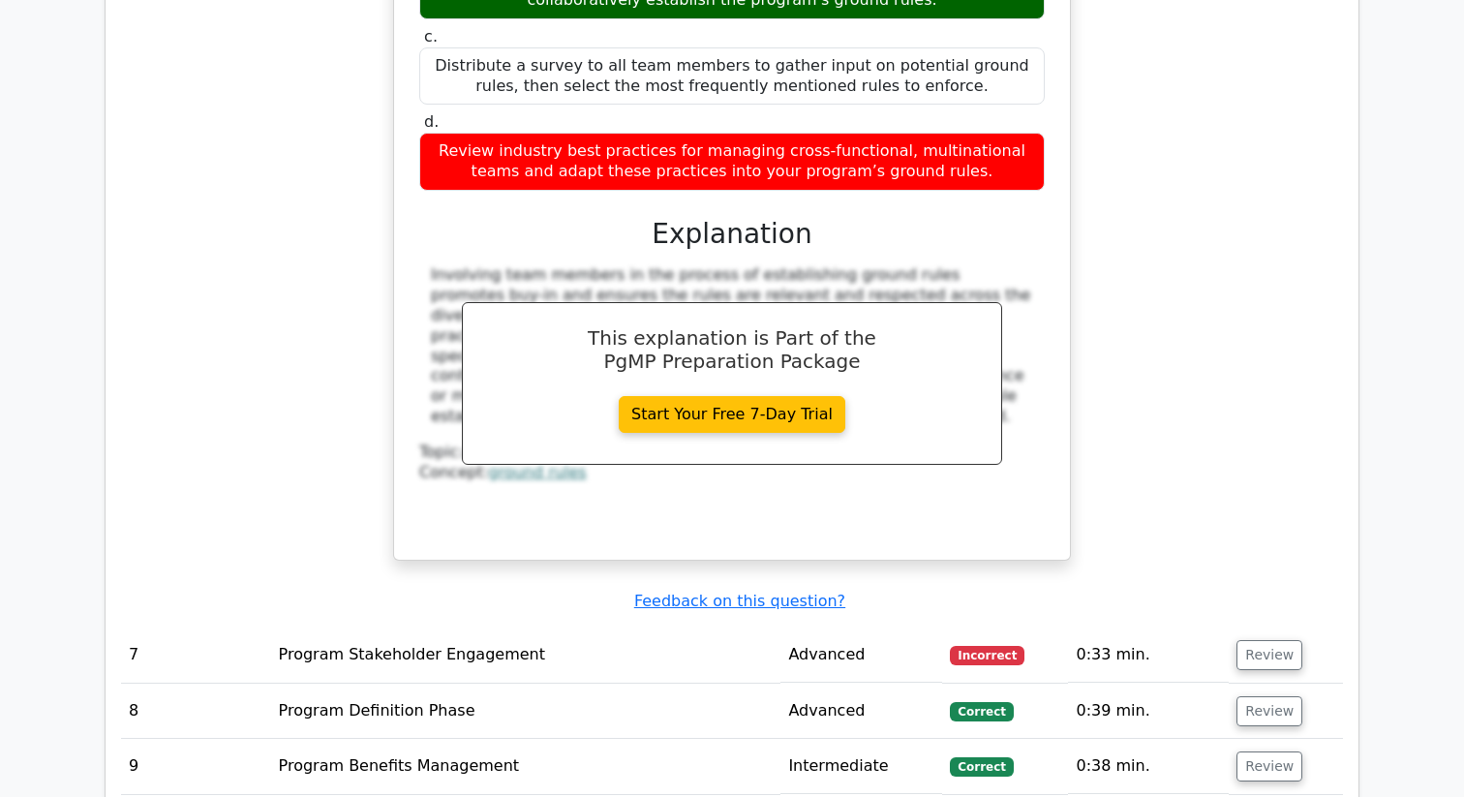
click at [815, 739] on td "Intermediate" at bounding box center [861, 766] width 162 height 55
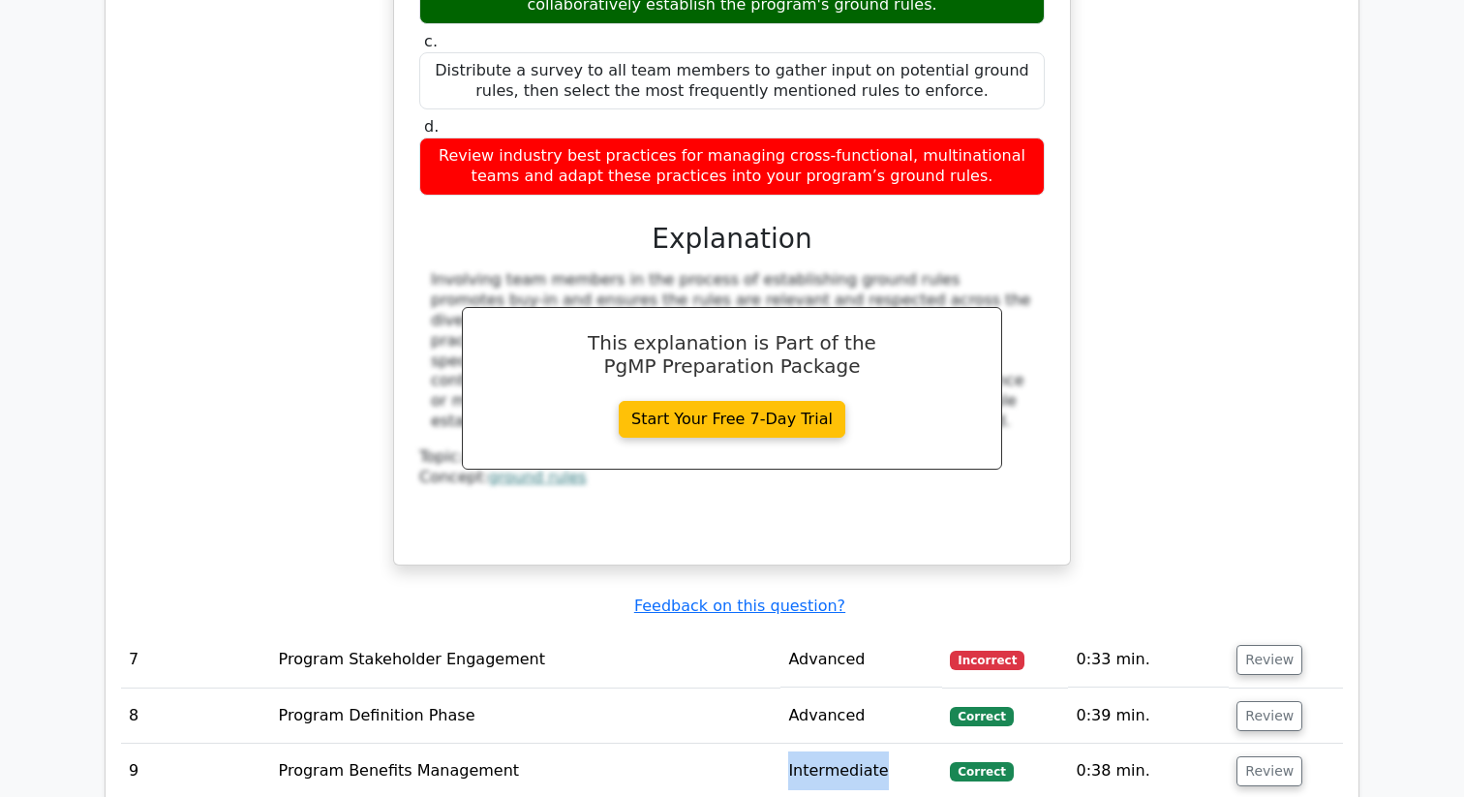
click at [803, 629] on div at bounding box center [803, 629] width 0 height 0
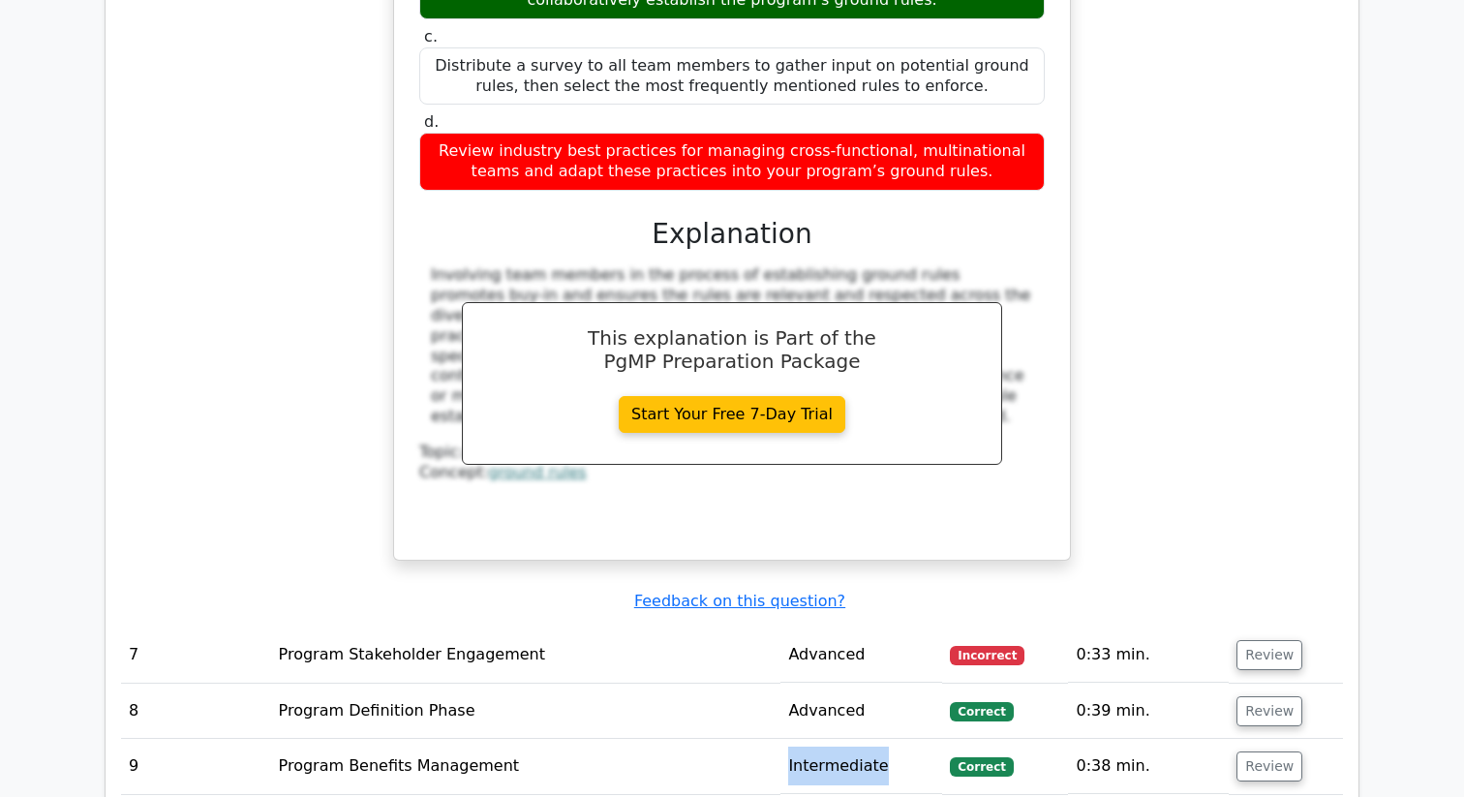
click at [722, 739] on td "Program Benefits Management" at bounding box center [526, 766] width 510 height 55
click at [817, 683] on td "Advanced" at bounding box center [861, 710] width 162 height 55
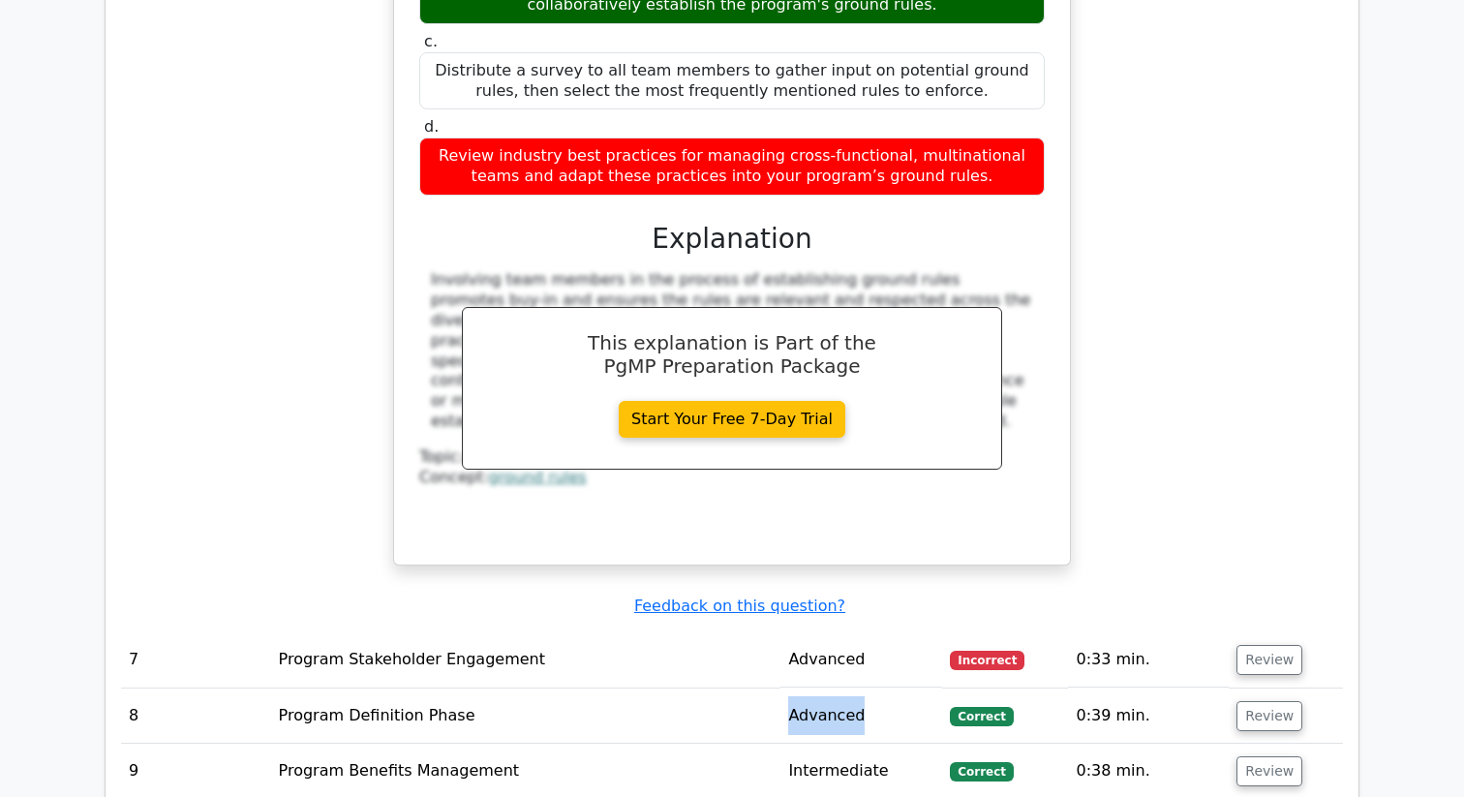
click at [804, 573] on div at bounding box center [804, 573] width 0 height 0
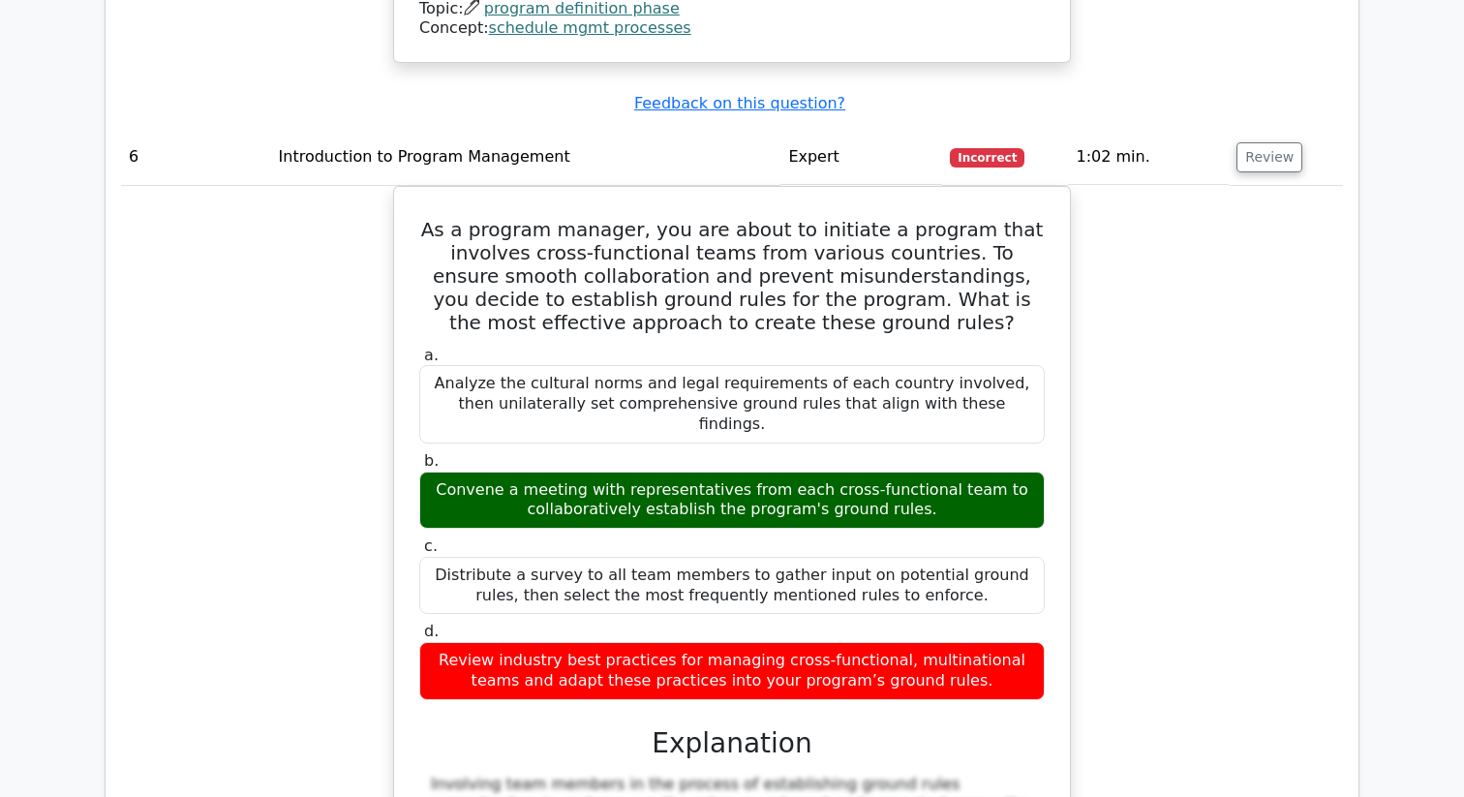
scroll to position [3816, 0]
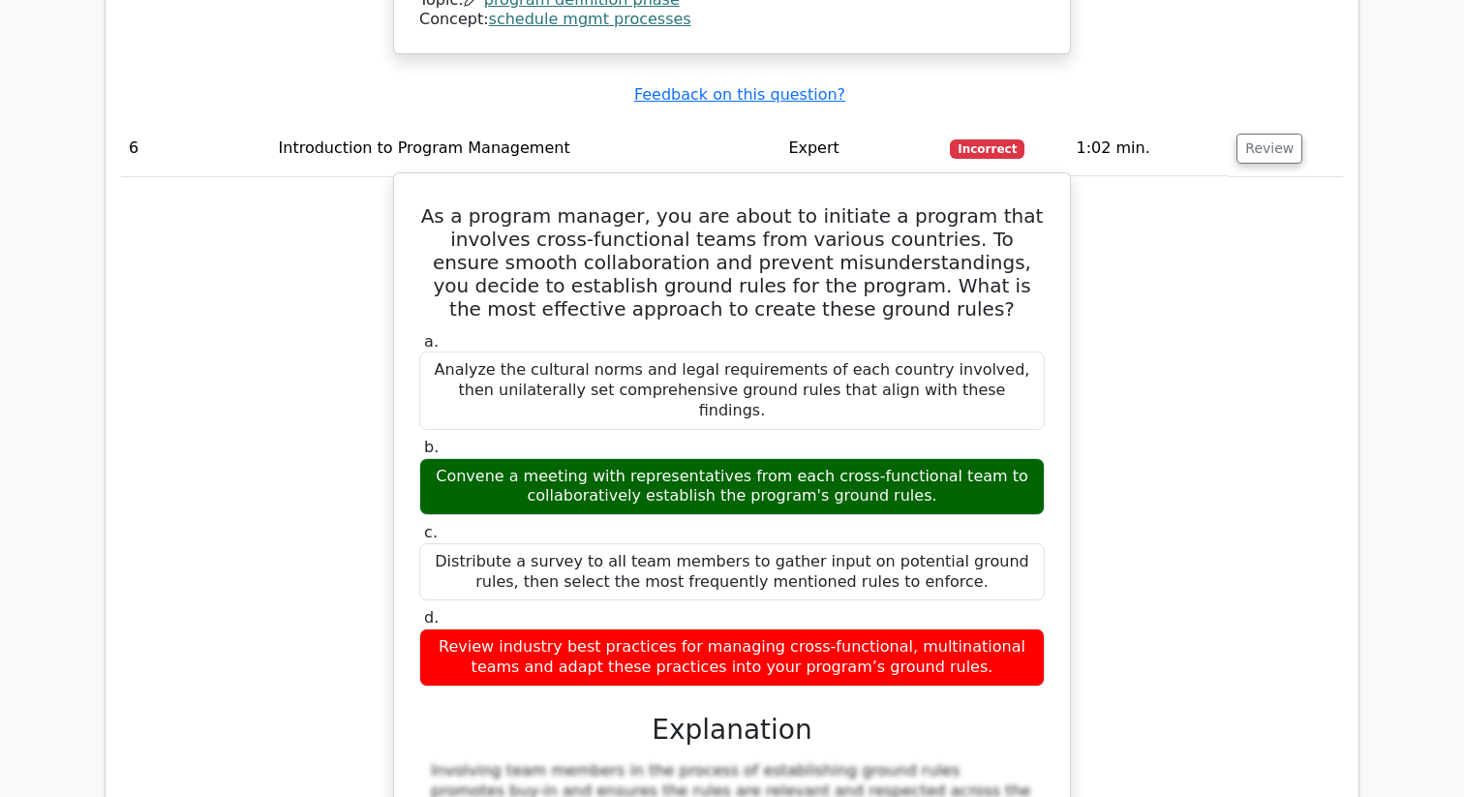
click at [496, 458] on div "Convene a meeting with representatives from each cross-functional team to colla…" at bounding box center [731, 487] width 625 height 58
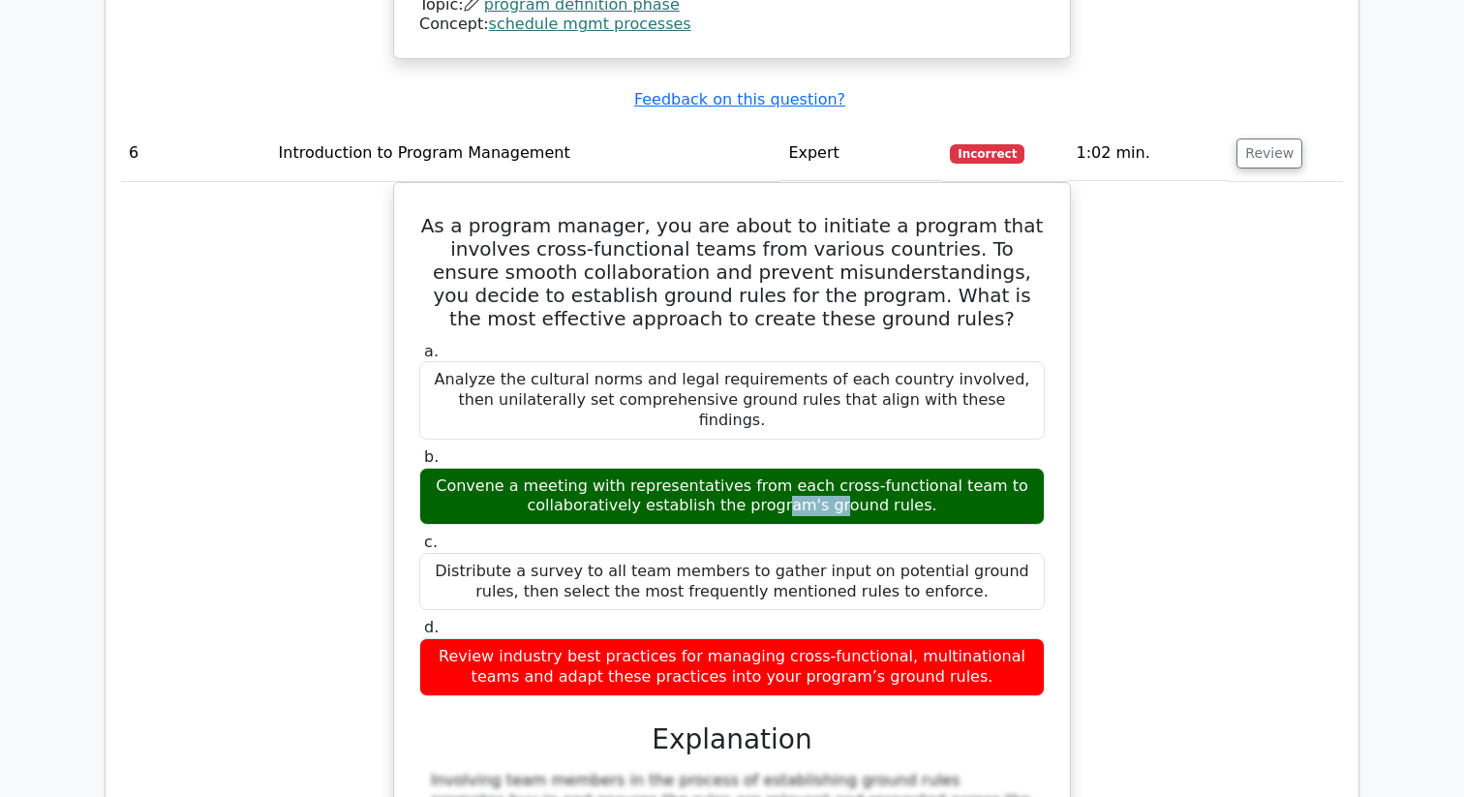
click at [483, 339] on div at bounding box center [483, 339] width 0 height 0
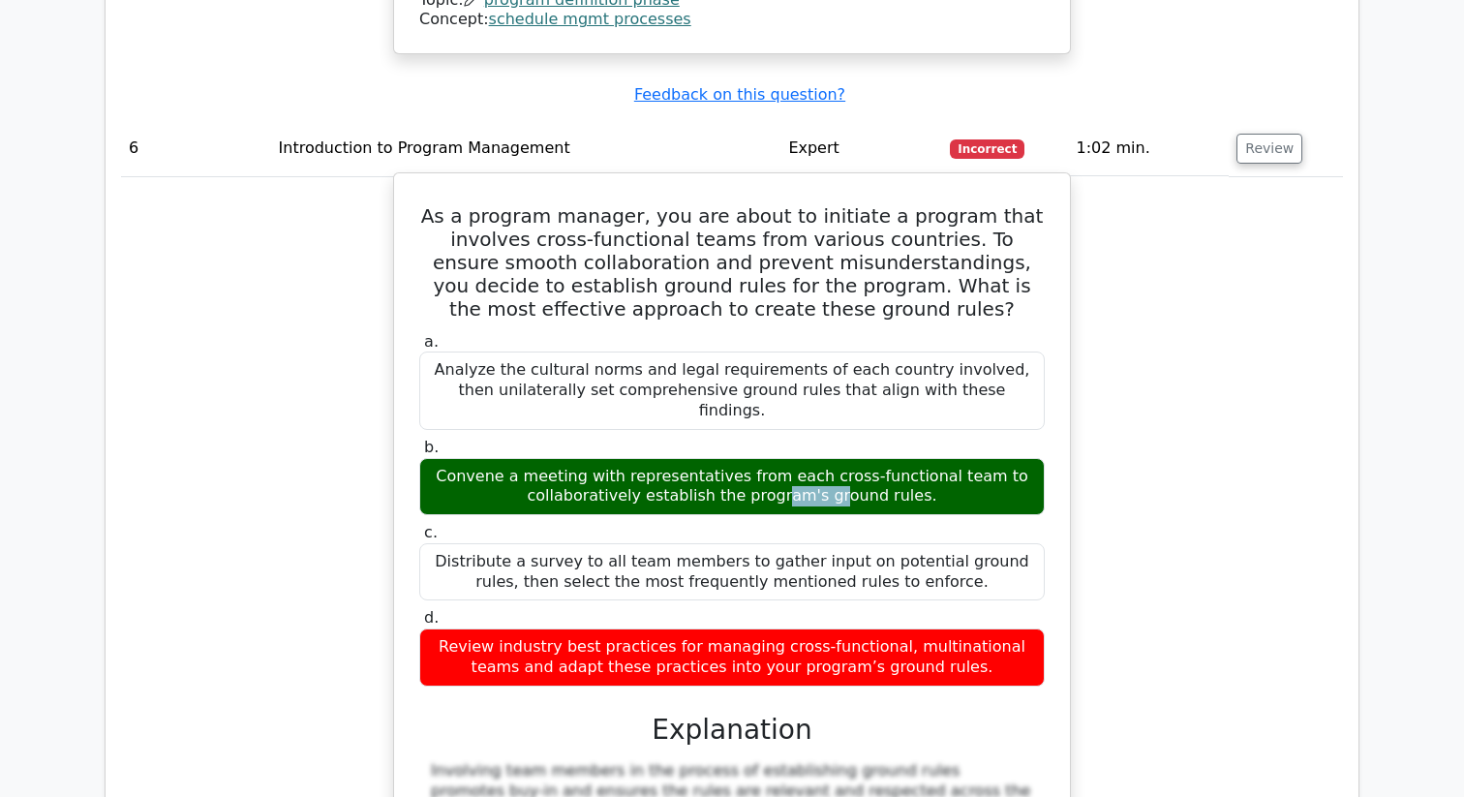
click at [495, 458] on div "Convene a meeting with representatives from each cross-functional team to colla…" at bounding box center [731, 487] width 625 height 58
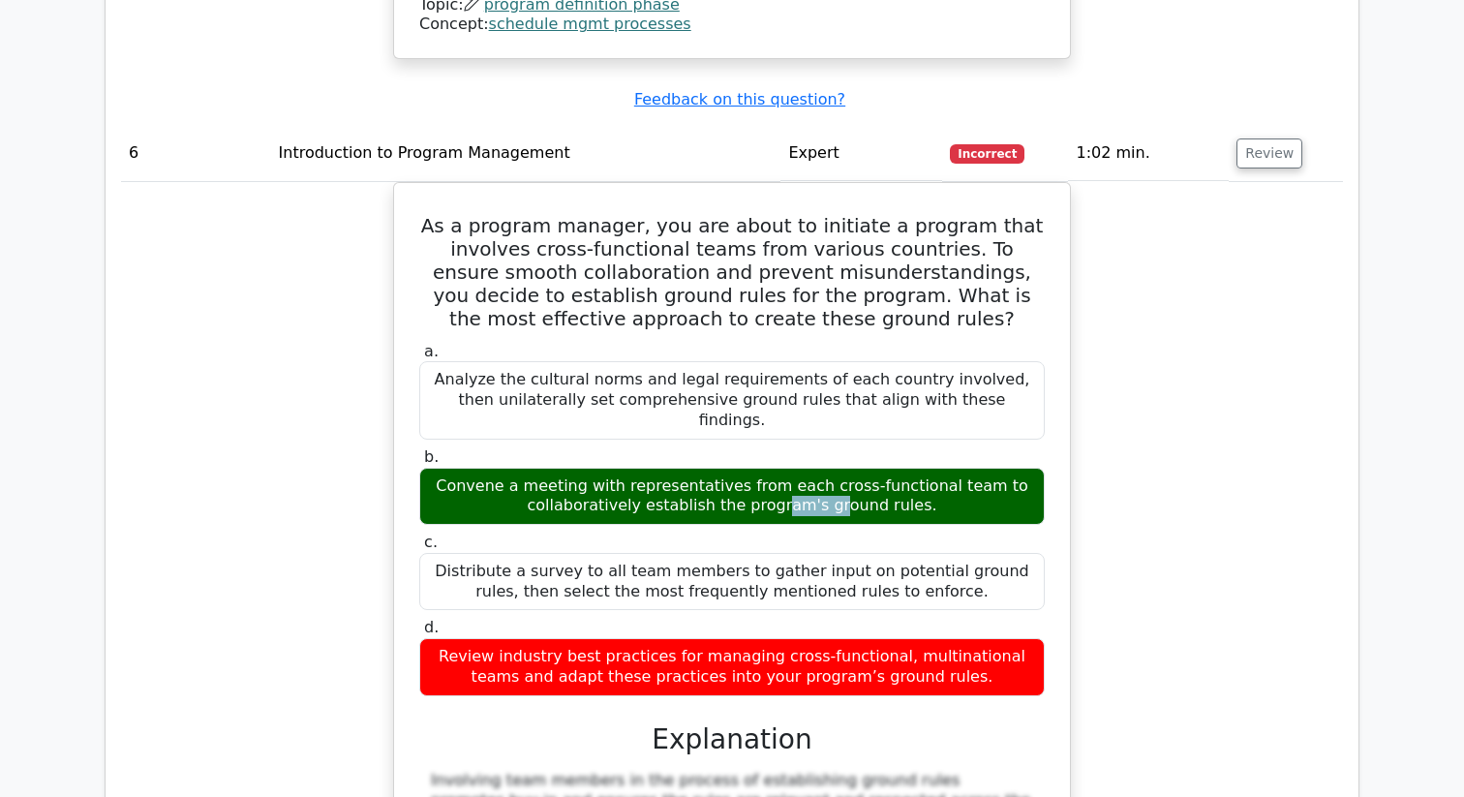
click at [482, 339] on div at bounding box center [482, 339] width 0 height 0
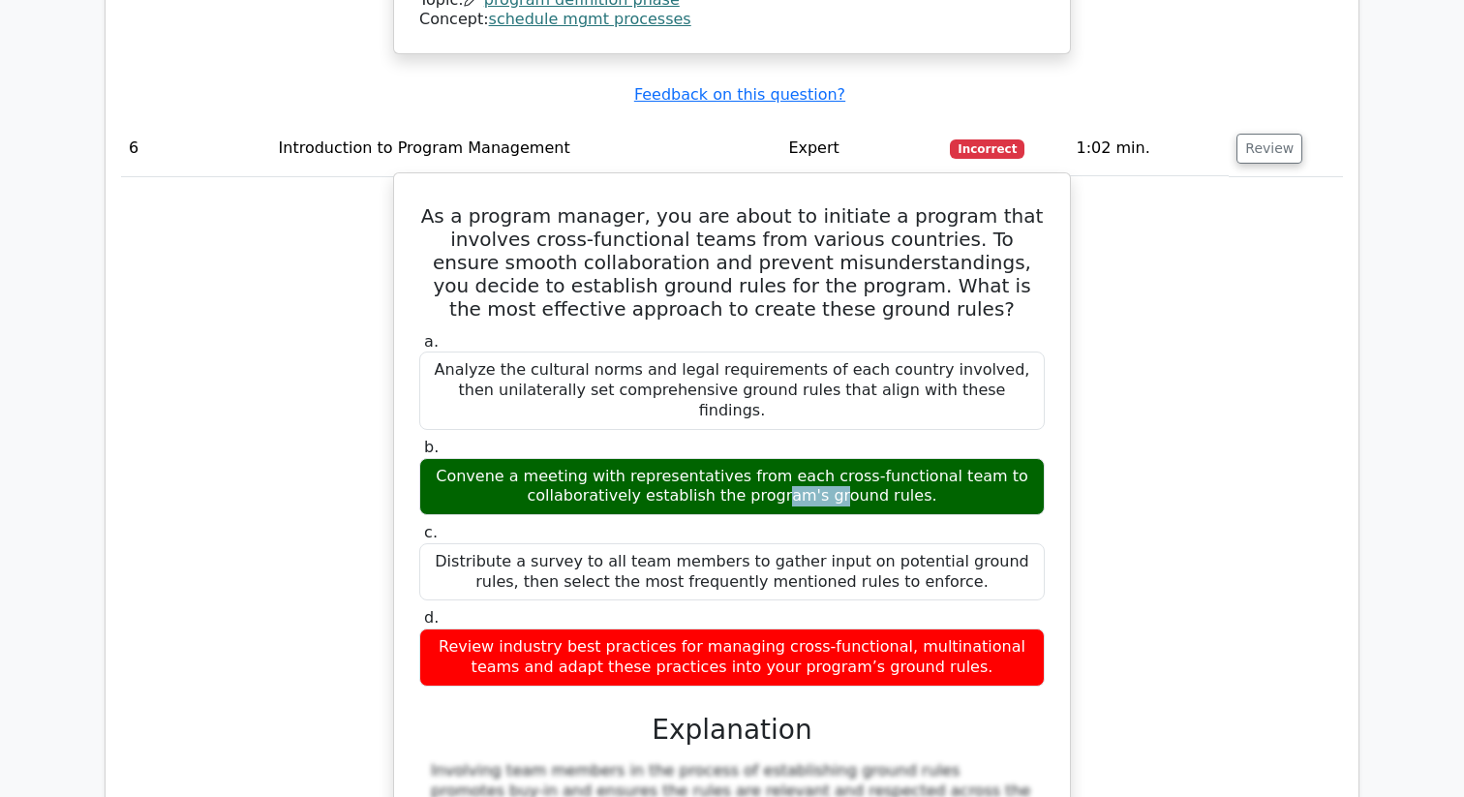
click at [759, 458] on div "Convene a meeting with representatives from each cross-functional team to colla…" at bounding box center [731, 487] width 625 height 58
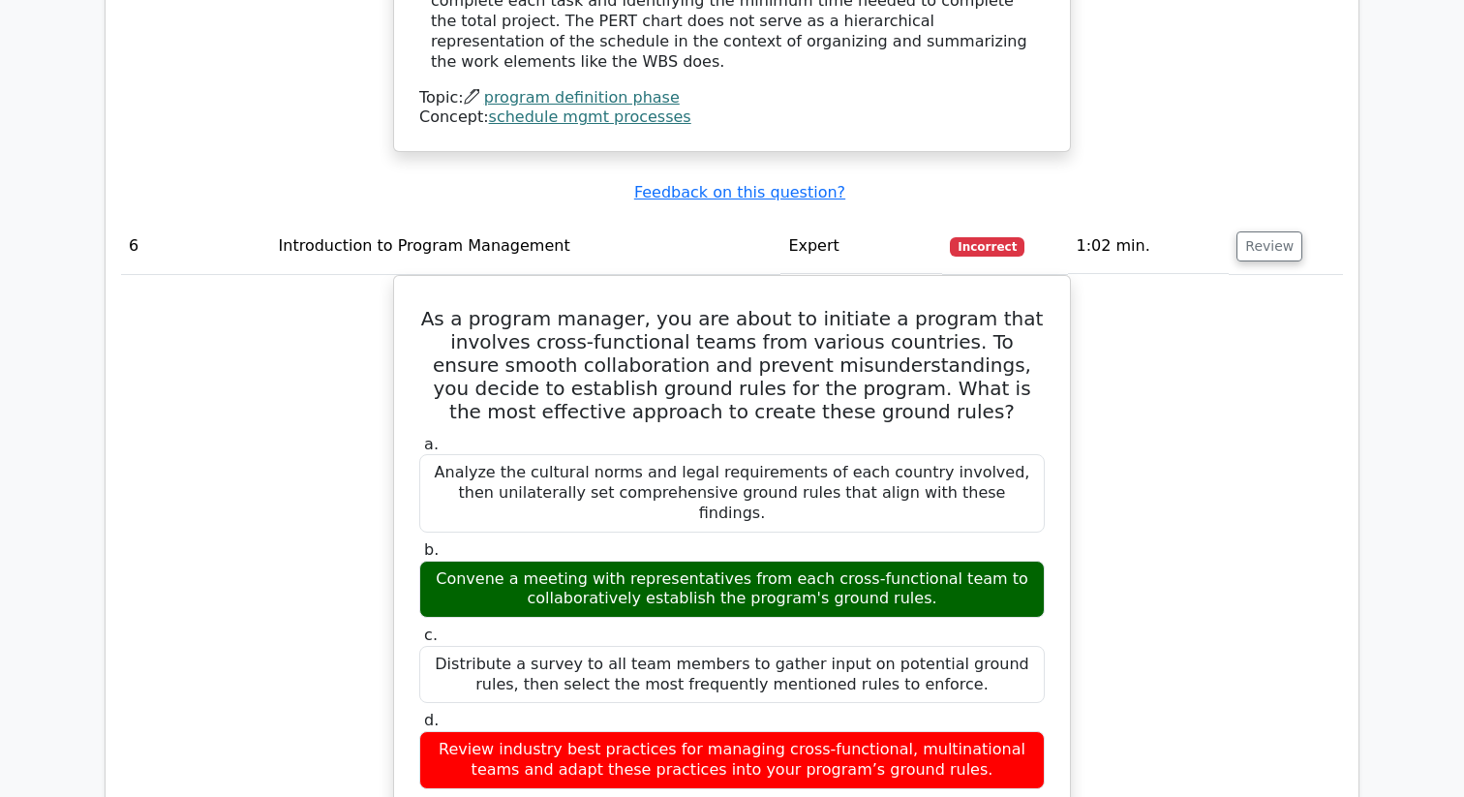
scroll to position [3693, 0]
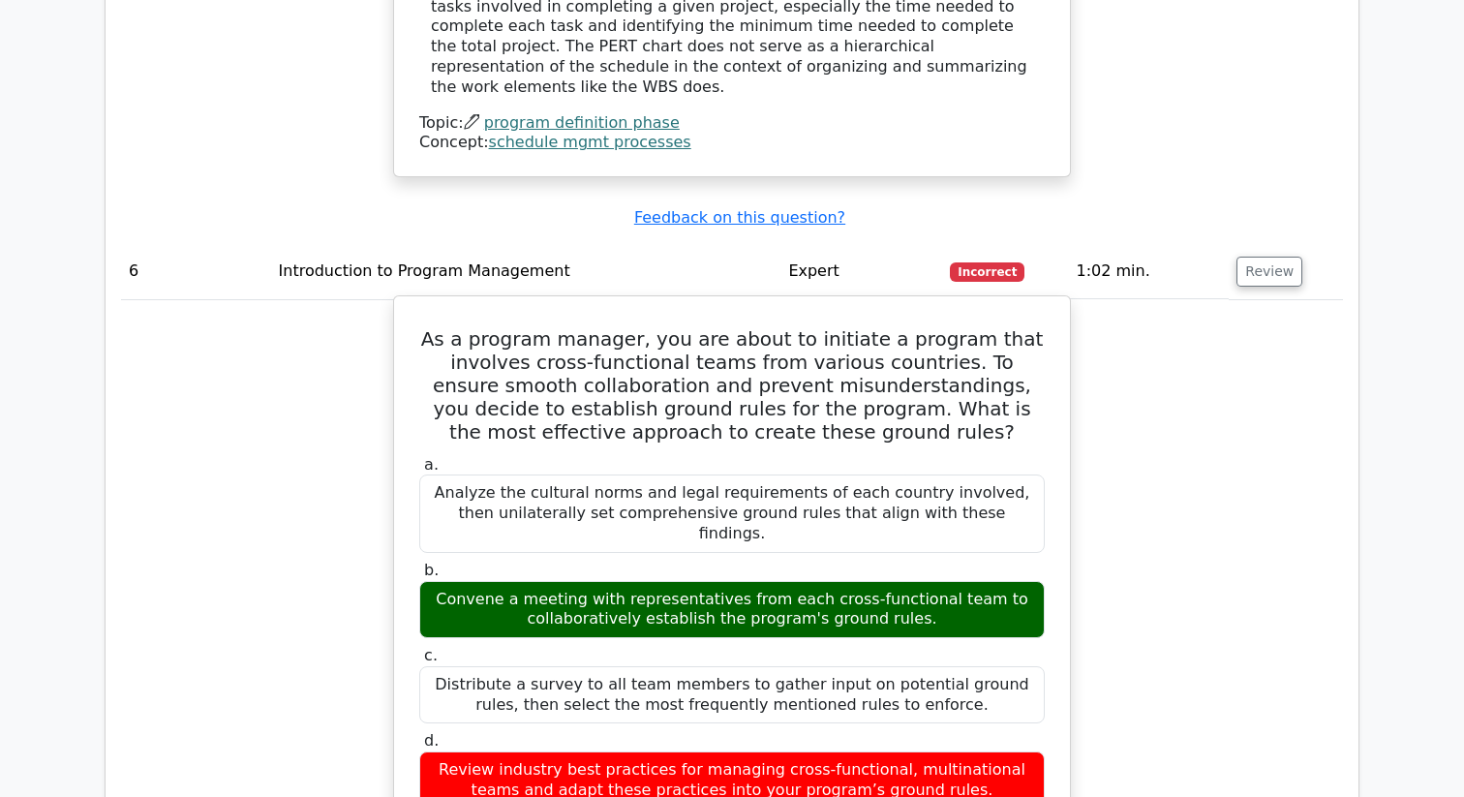
drag, startPoint x: 421, startPoint y: 211, endPoint x: 927, endPoint y: 664, distance: 679.4
click at [927, 664] on div "As a program manager, you are about to initiate a program that involves cross-f…" at bounding box center [732, 737] width 660 height 867
copy div "As a program manager, you are about to initiate a program that involves cross-f…"
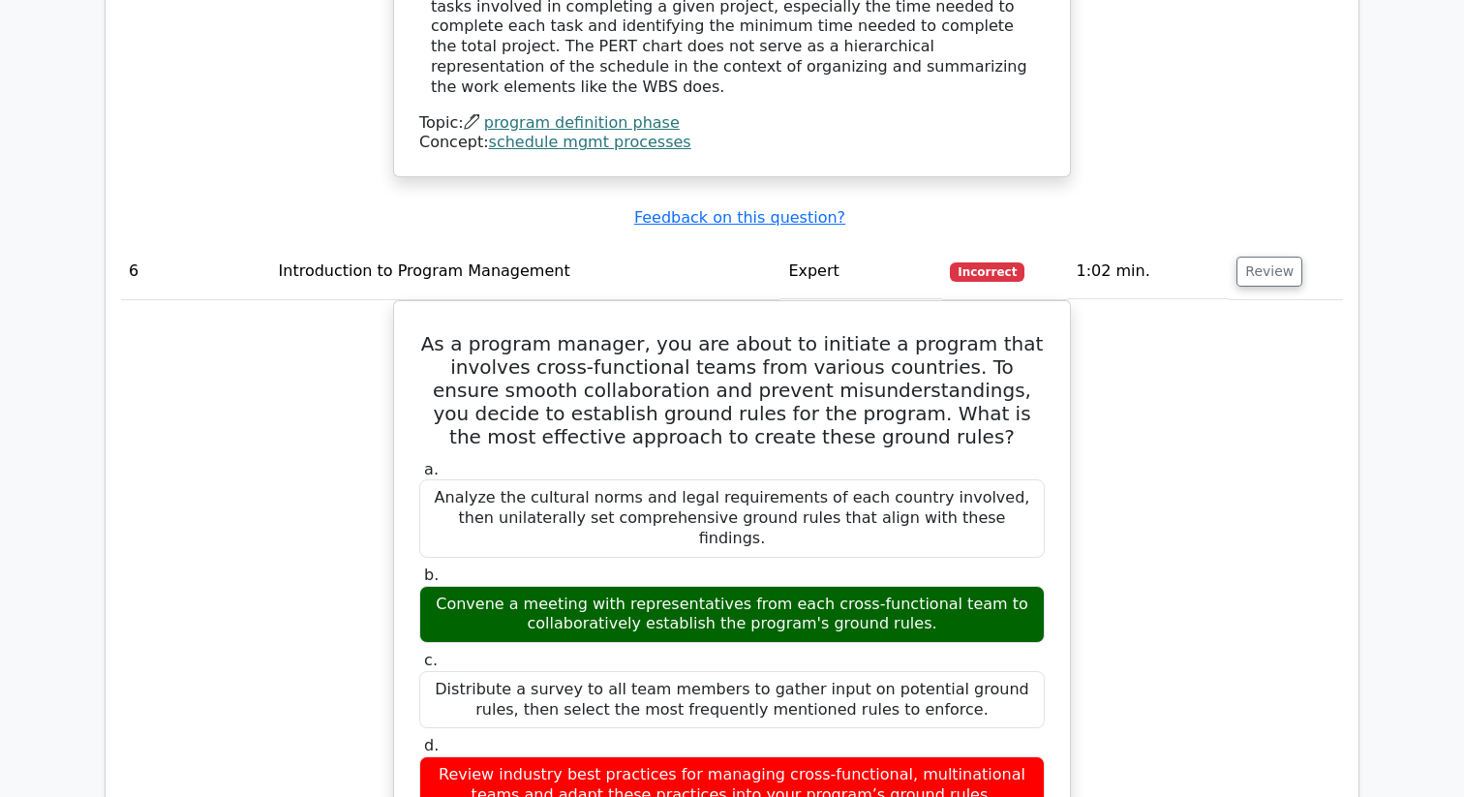
click at [312, 436] on div "As a program manager, you are about to initiate a program that involves cross-f…" at bounding box center [732, 754] width 1222 height 908
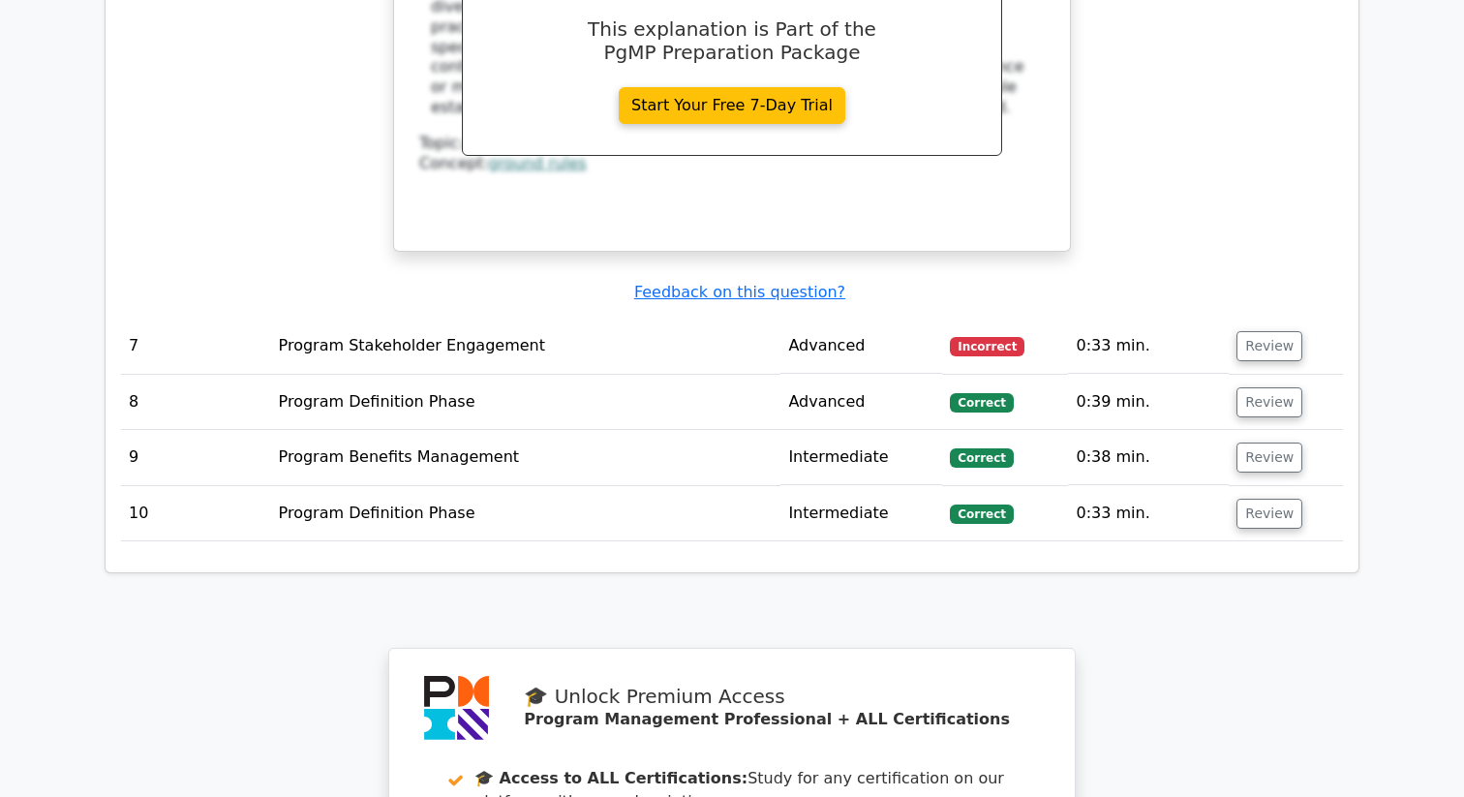
scroll to position [4599, 0]
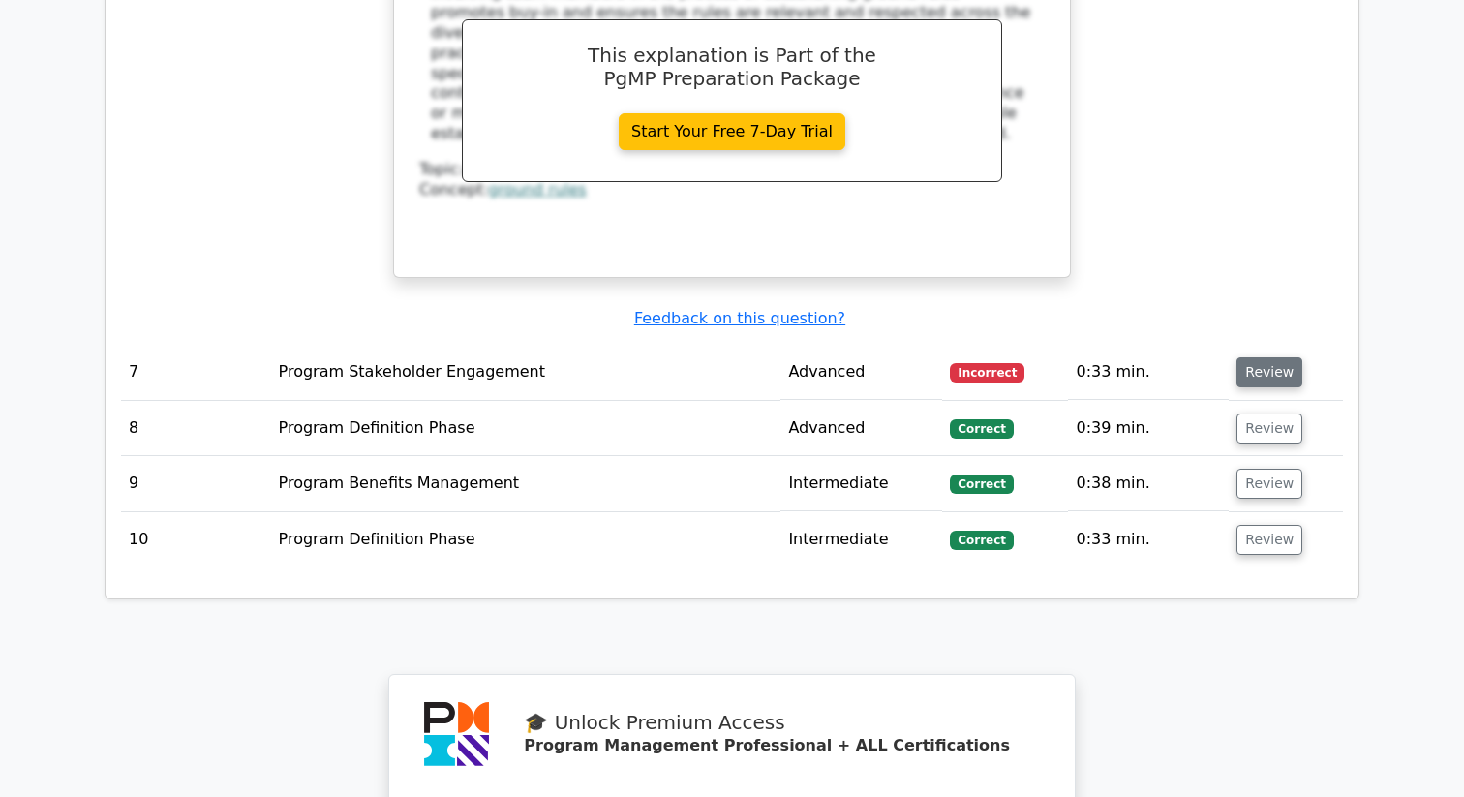
click at [1265, 357] on button "Review" at bounding box center [1269, 372] width 66 height 30
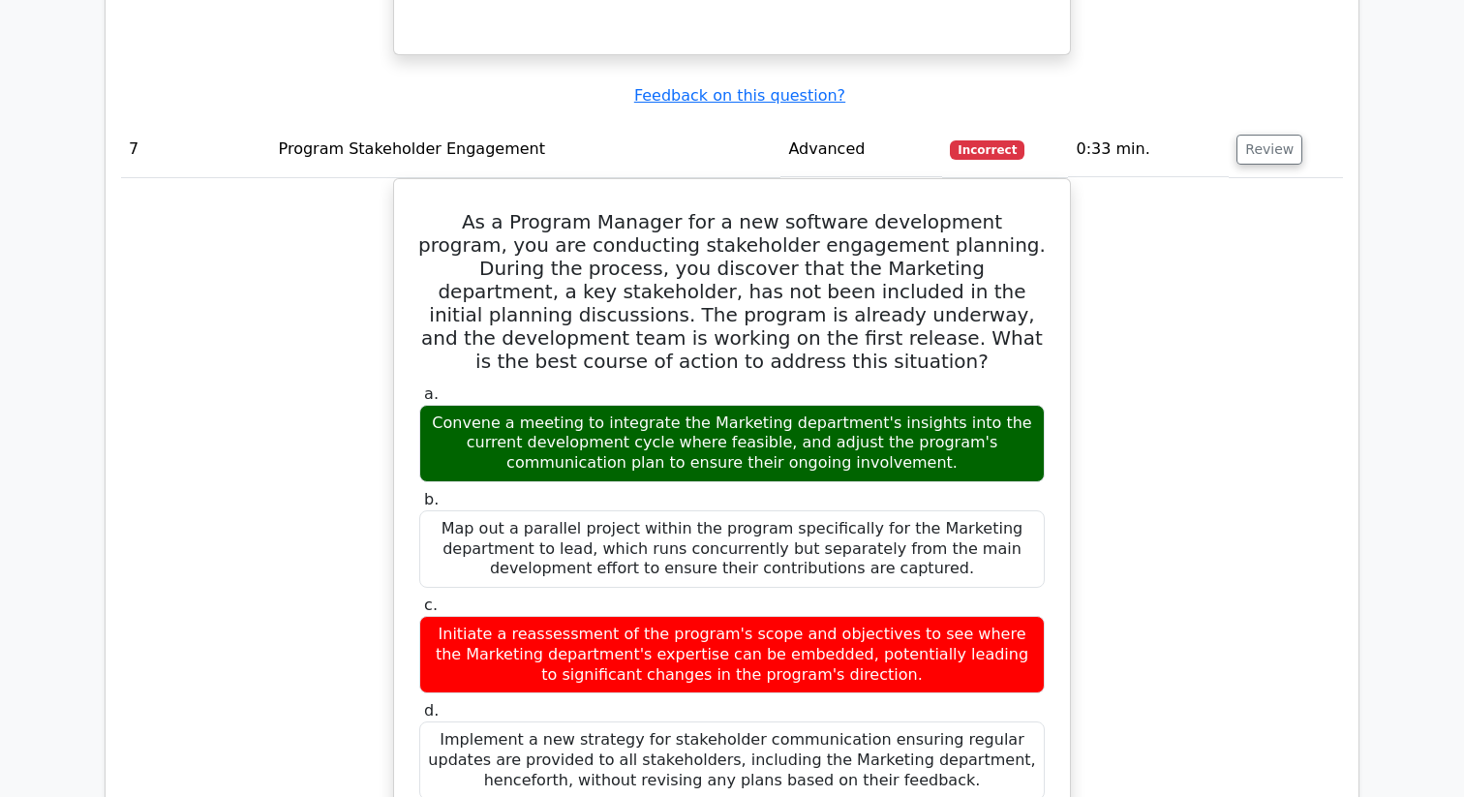
scroll to position [4824, 0]
